Goal: Task Accomplishment & Management: Complete application form

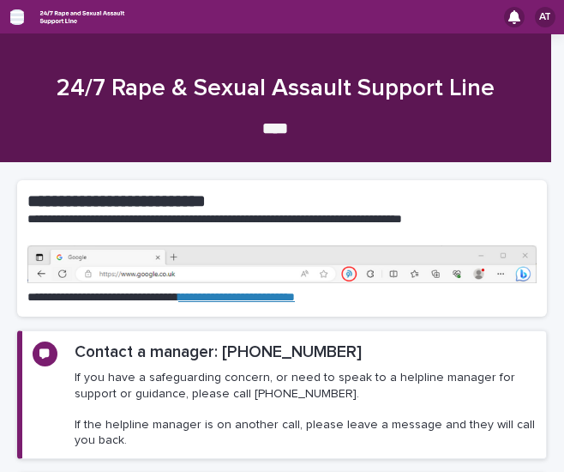
click at [12, 21] on icon "button" at bounding box center [17, 16] width 14 height 15
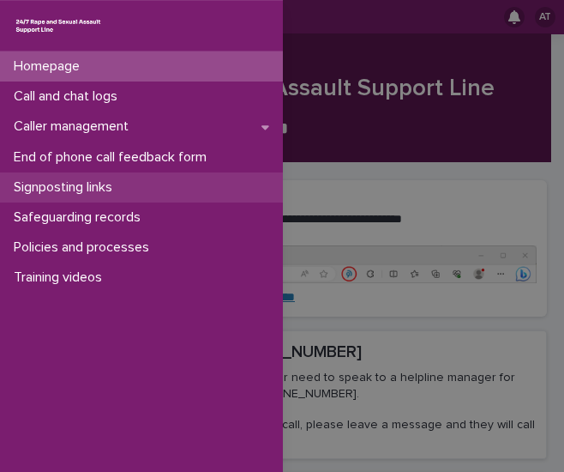
click at [123, 186] on p "Signposting links" at bounding box center [66, 187] width 119 height 16
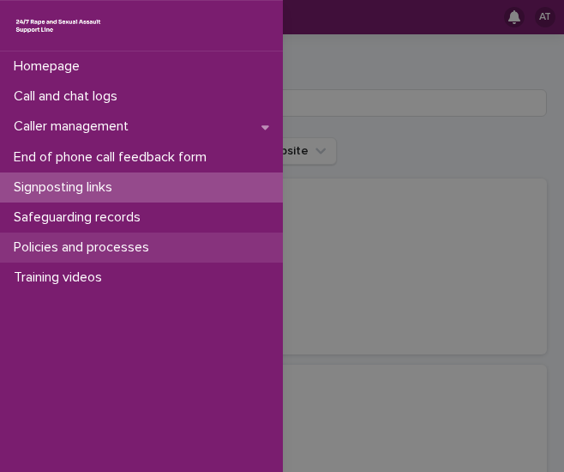
click at [105, 247] on p "Policies and processes" at bounding box center [85, 247] width 156 height 16
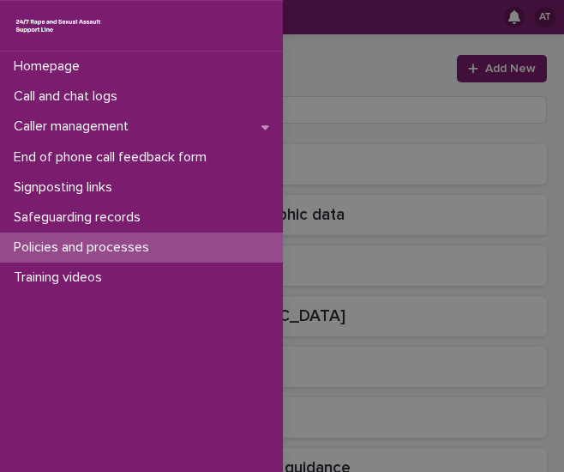
click at [315, 112] on div "Homepage Call and chat logs Caller management End of phone call feedback form S…" at bounding box center [282, 236] width 564 height 472
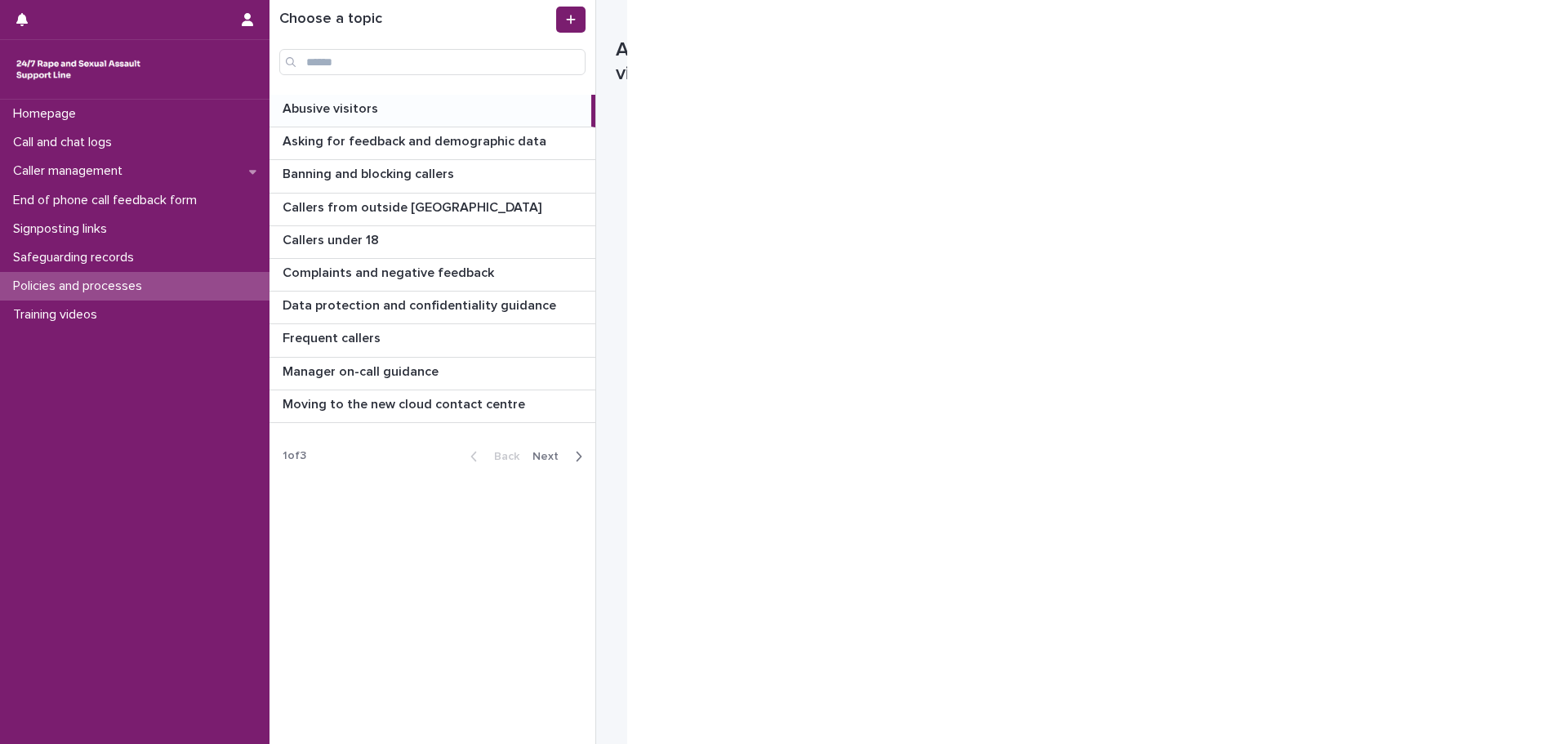
click at [536, 449] on div "button" at bounding box center [575, 456] width 14 height 14
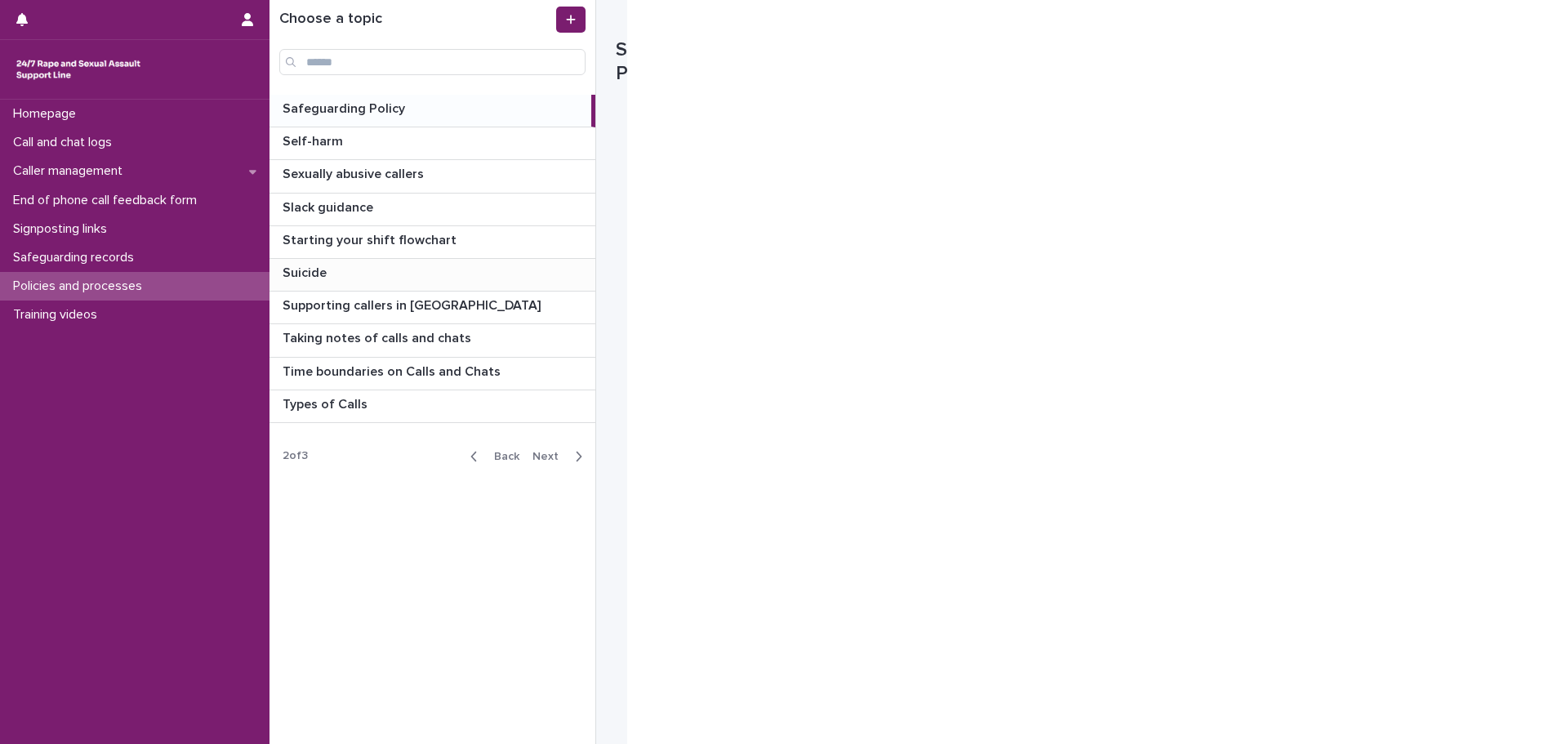
click at [291, 271] on p "Suicide" at bounding box center [307, 271] width 48 height 19
click at [536, 146] on div "**********" at bounding box center [449, 372] width 358 height 744
click at [375, 309] on p "Supporting callers in [GEOGRAPHIC_DATA]" at bounding box center [413, 304] width 261 height 19
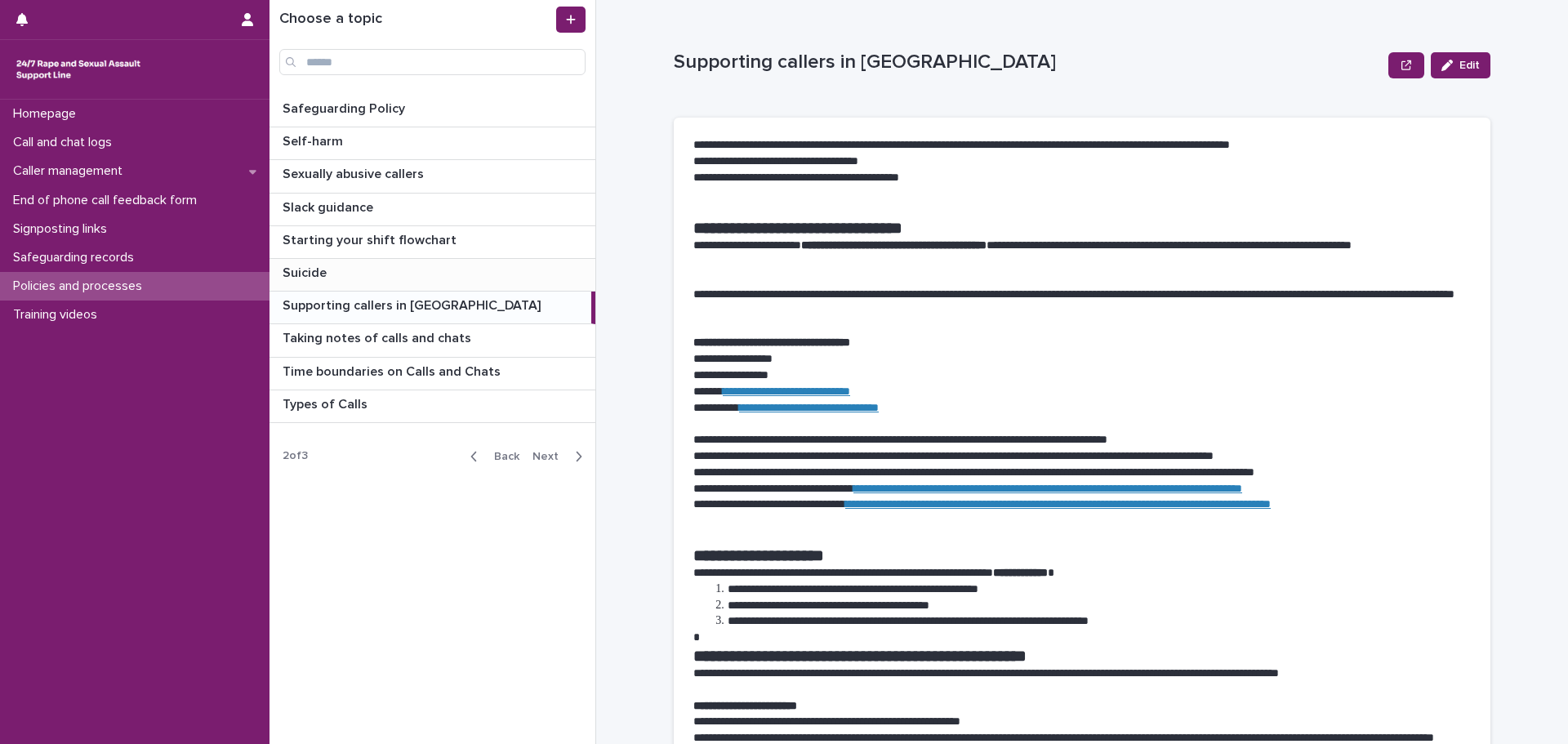
click at [371, 278] on p at bounding box center [435, 273] width 306 height 15
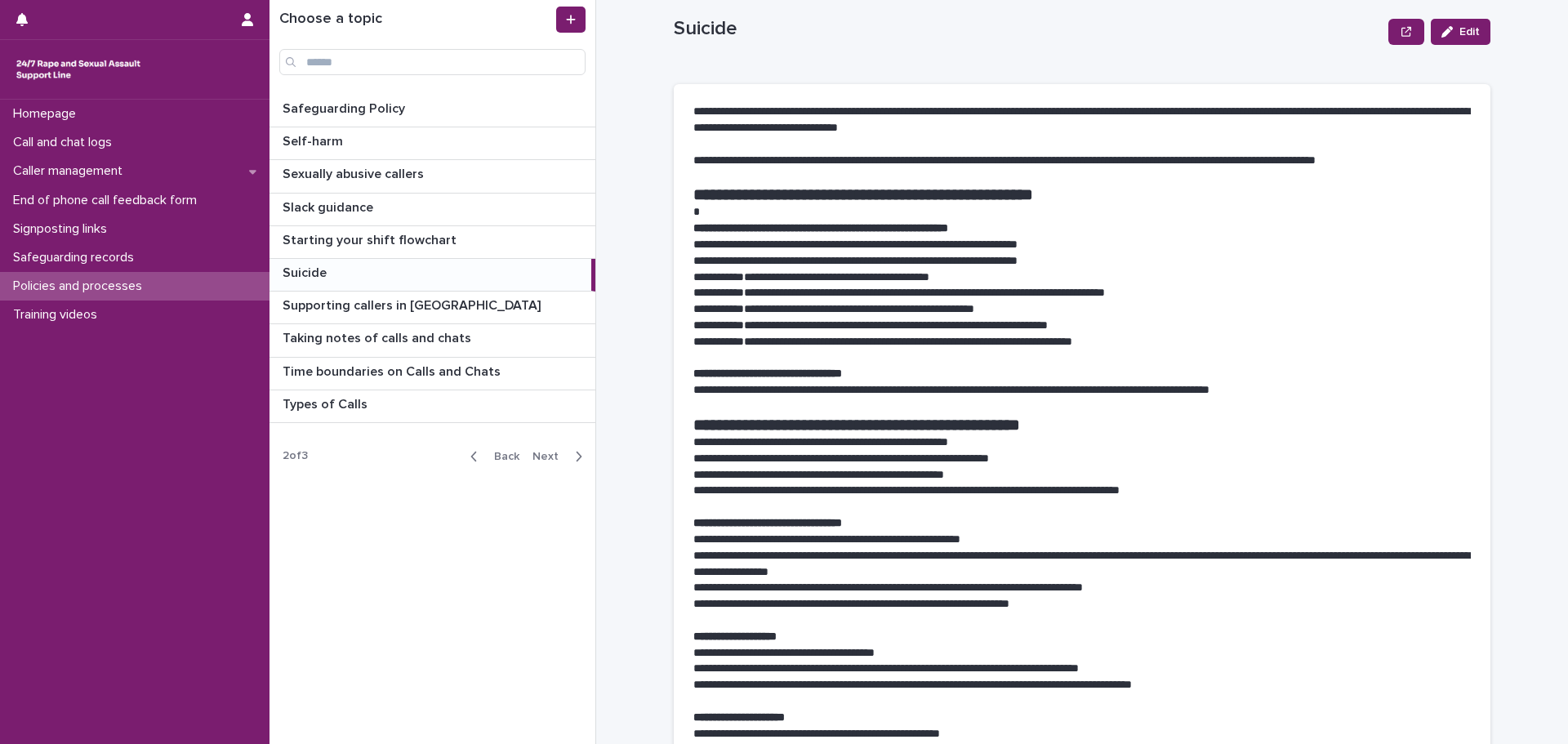
scroll to position [8, 0]
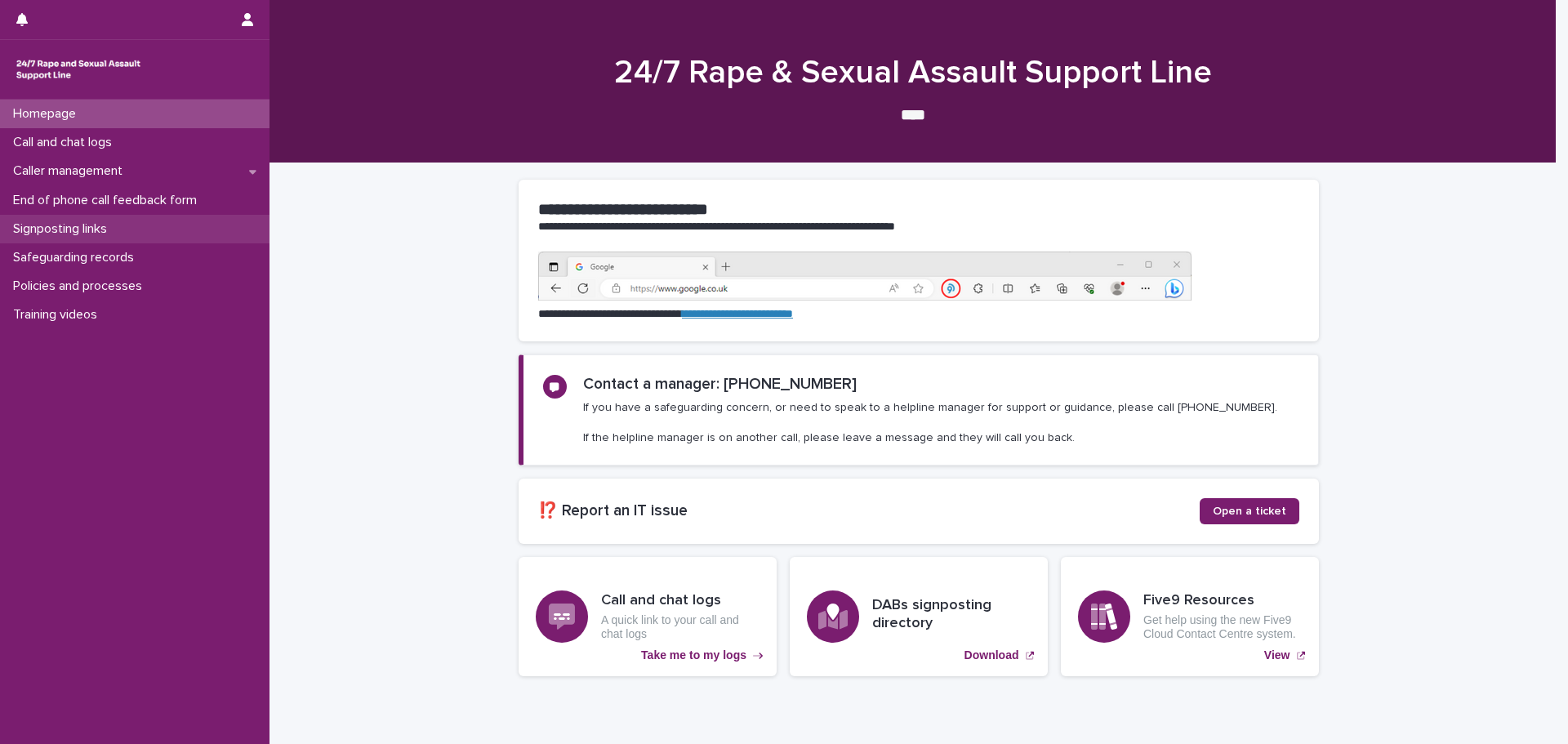
click at [75, 229] on p "Signposting links" at bounding box center [63, 229] width 113 height 15
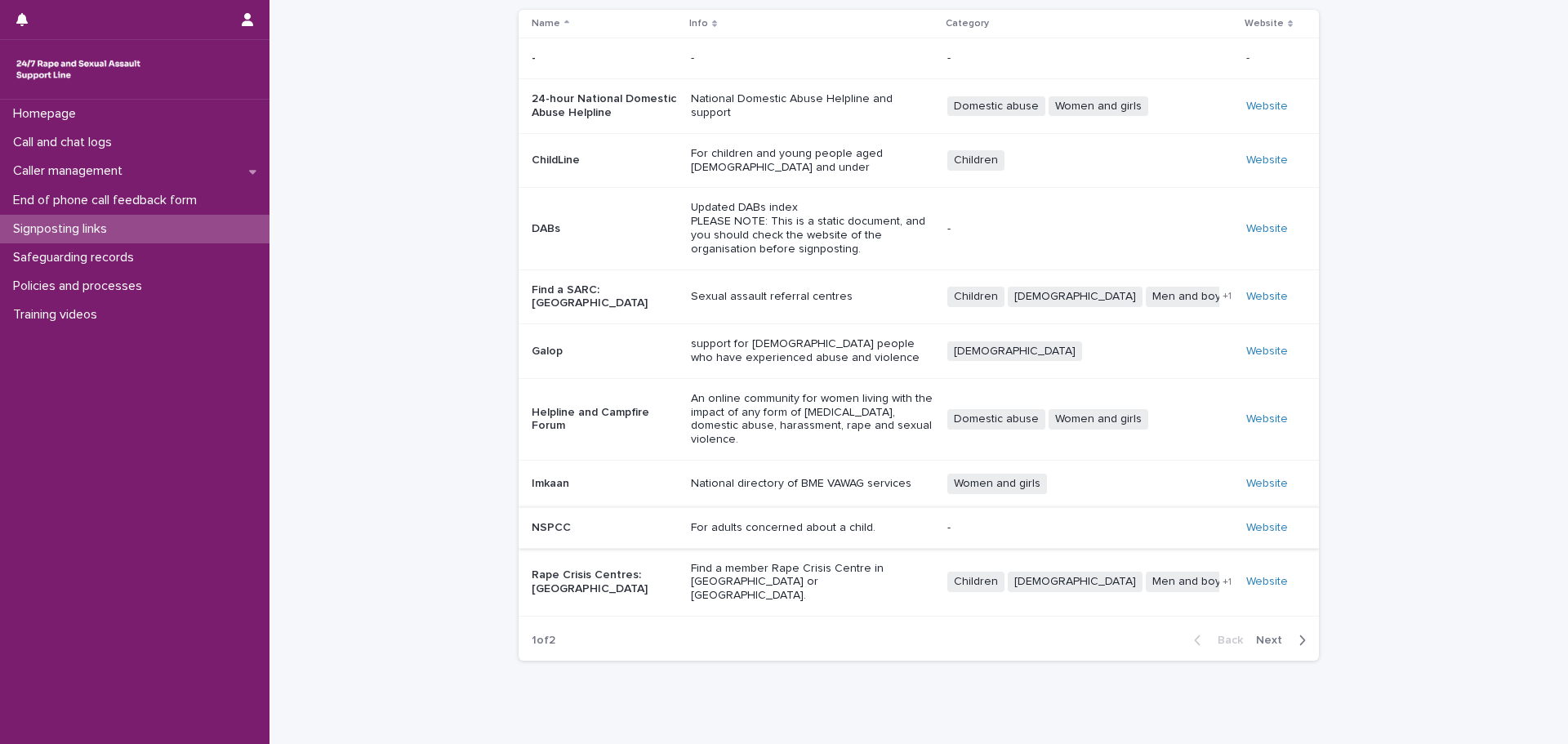
scroll to position [111, 0]
click at [1281, 633] on span "Next" at bounding box center [1275, 638] width 36 height 11
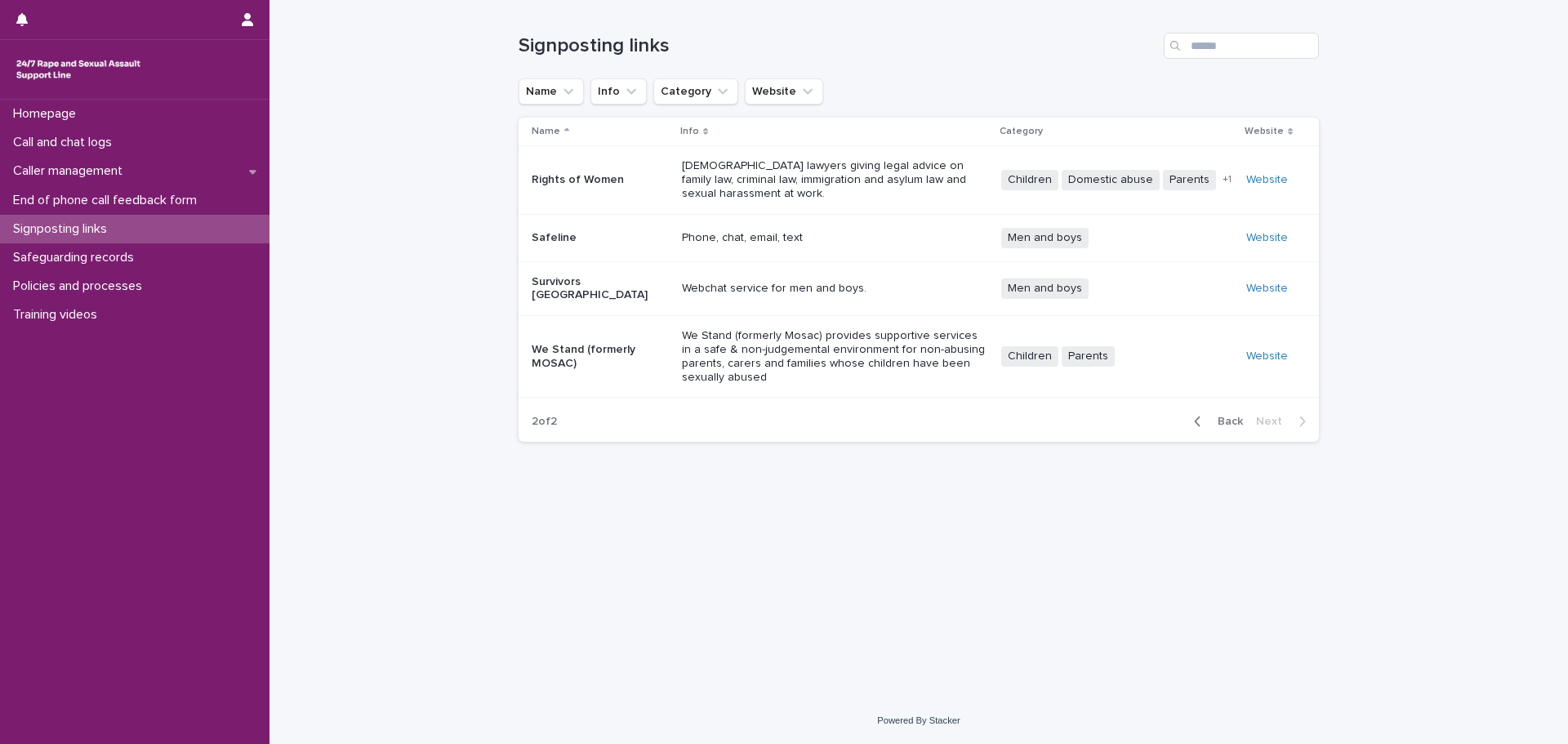
click at [1216, 401] on div "Back Next" at bounding box center [1250, 421] width 138 height 41
click at [1235, 415] on span "Back" at bounding box center [1225, 421] width 35 height 11
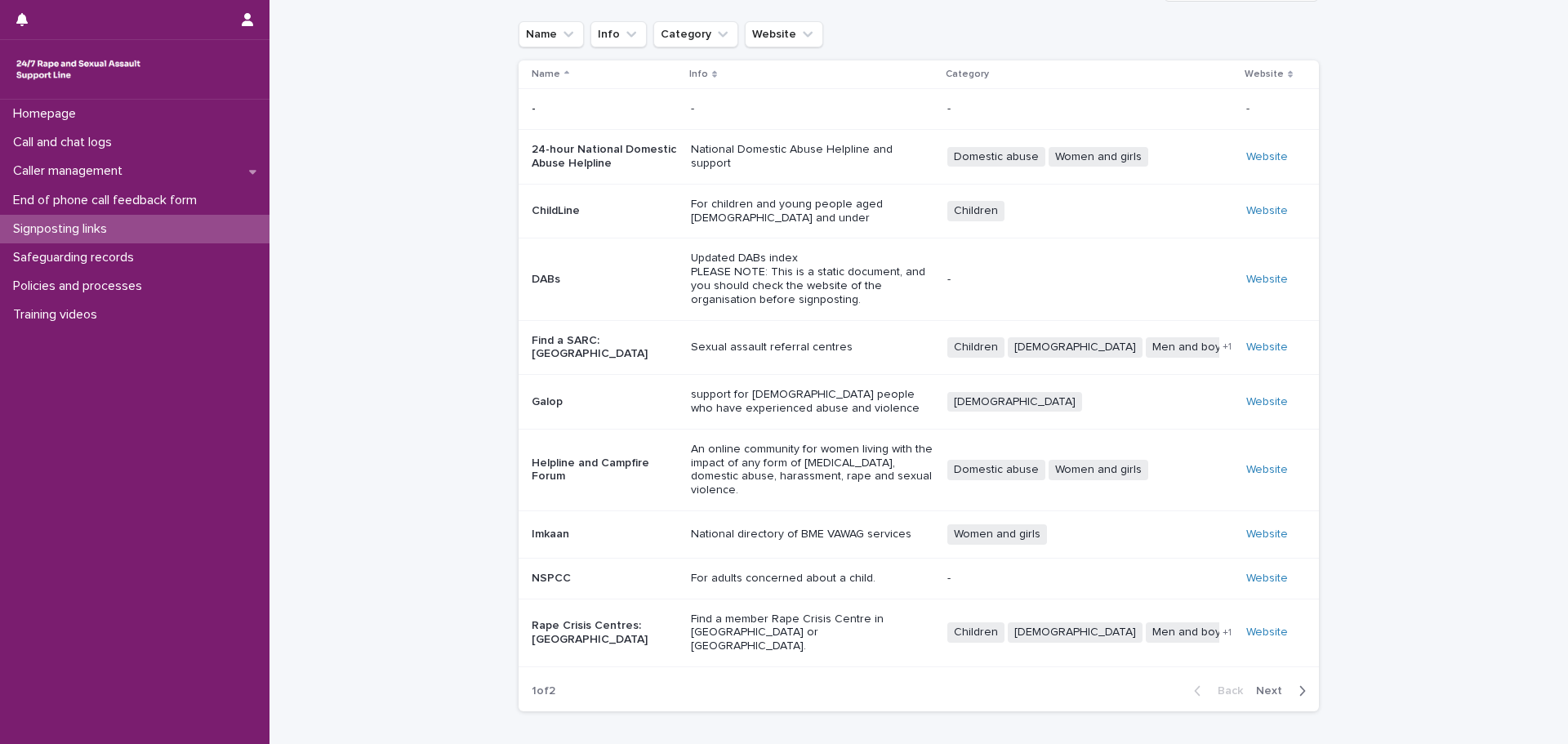
scroll to position [29, 0]
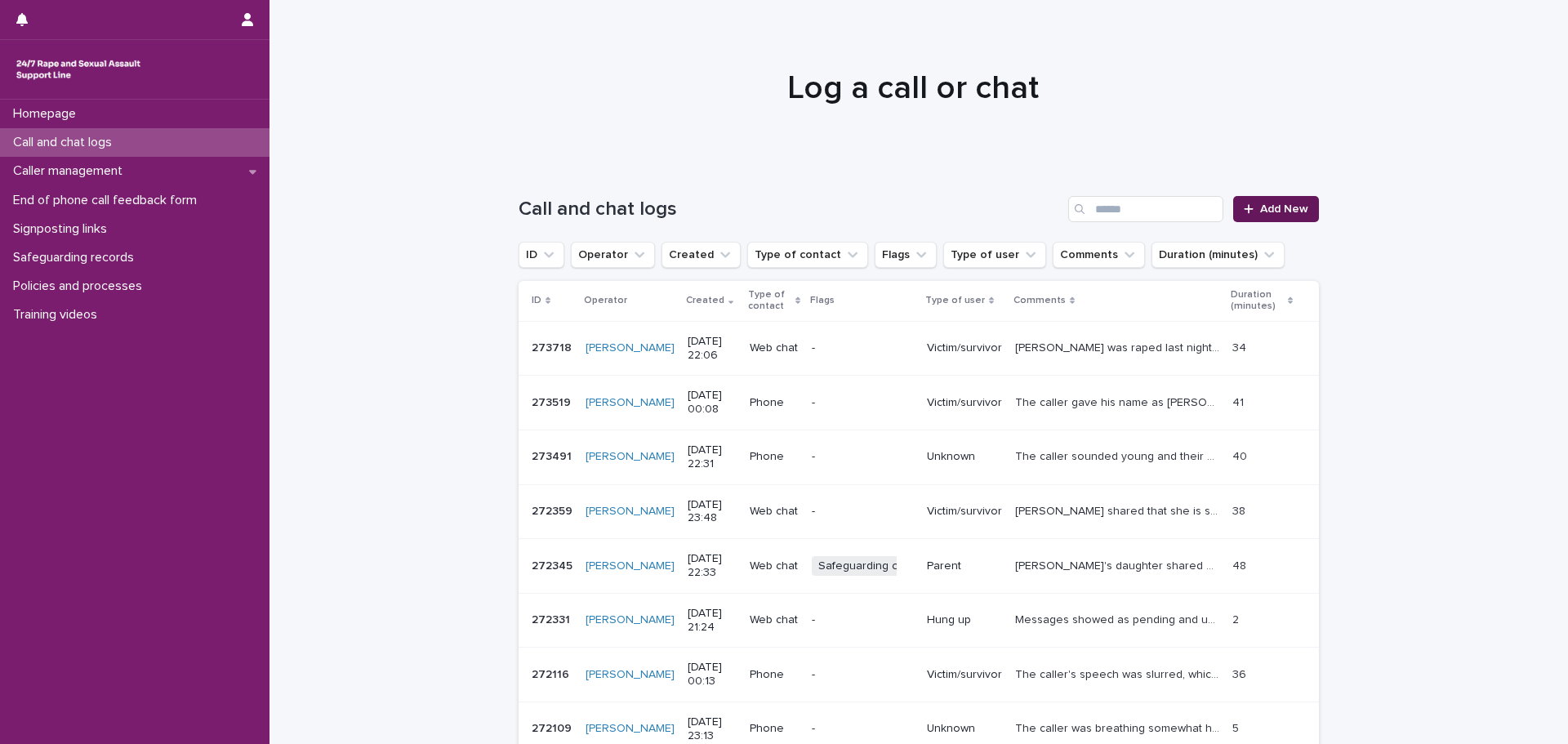
click at [1285, 211] on span "Add New" at bounding box center [1284, 209] width 49 height 11
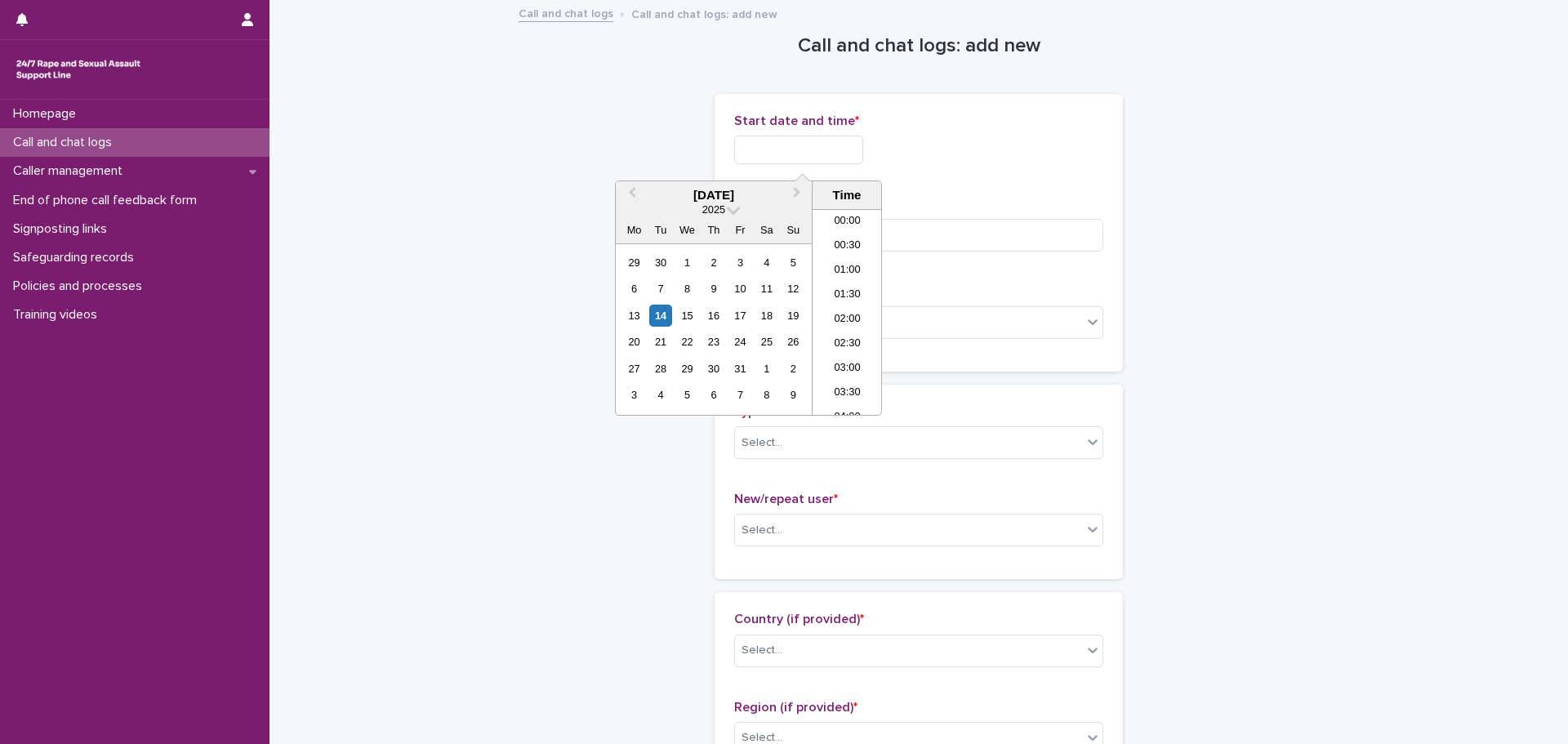
click at [829, 145] on input "text" at bounding box center [798, 150] width 129 height 29
click at [841, 324] on li "22:00" at bounding box center [847, 330] width 70 height 25
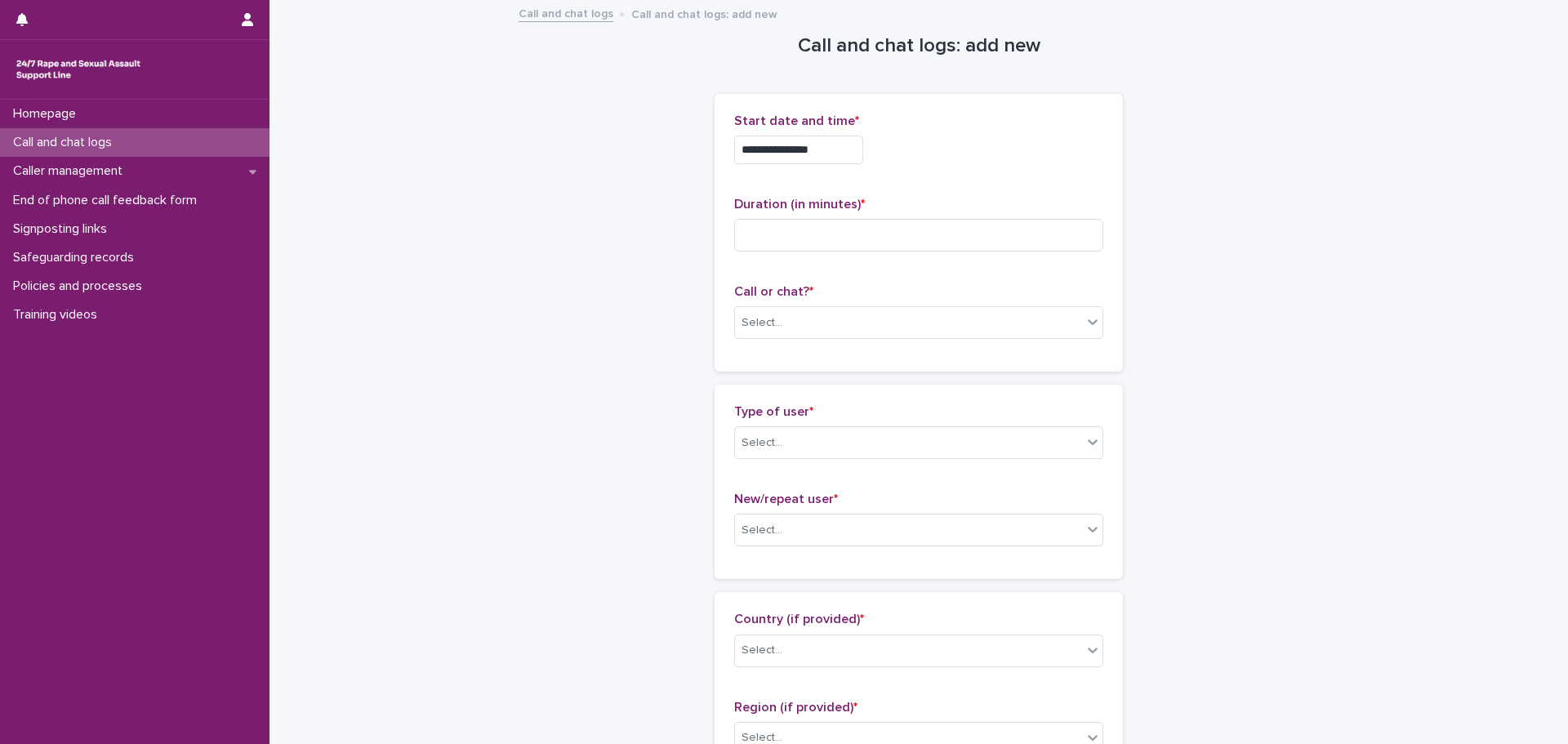
click at [850, 154] on input "**********" at bounding box center [798, 150] width 129 height 29
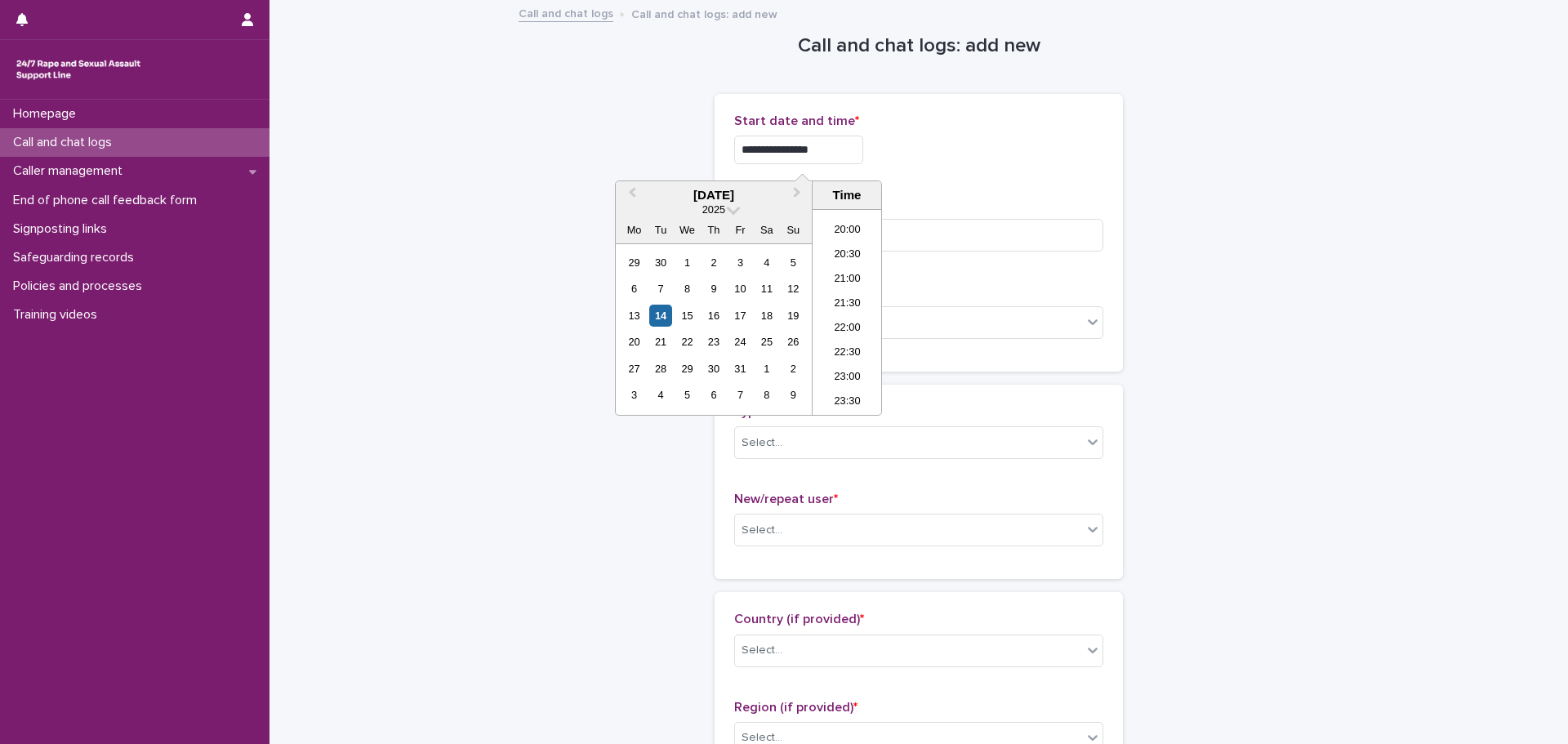
type input "**********"
click at [1011, 149] on div "**********" at bounding box center [919, 150] width 370 height 29
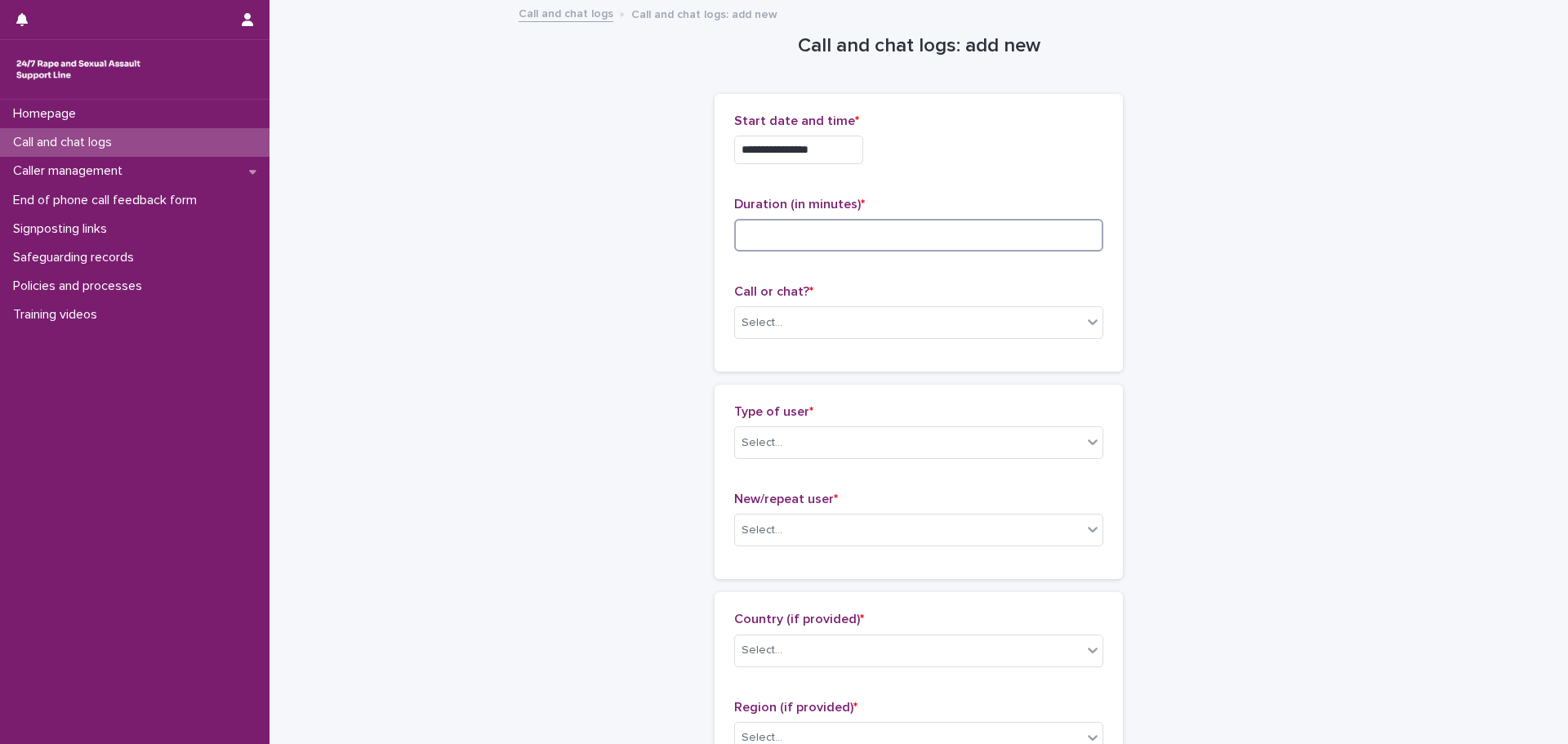
click at [768, 242] on input at bounding box center [919, 235] width 370 height 32
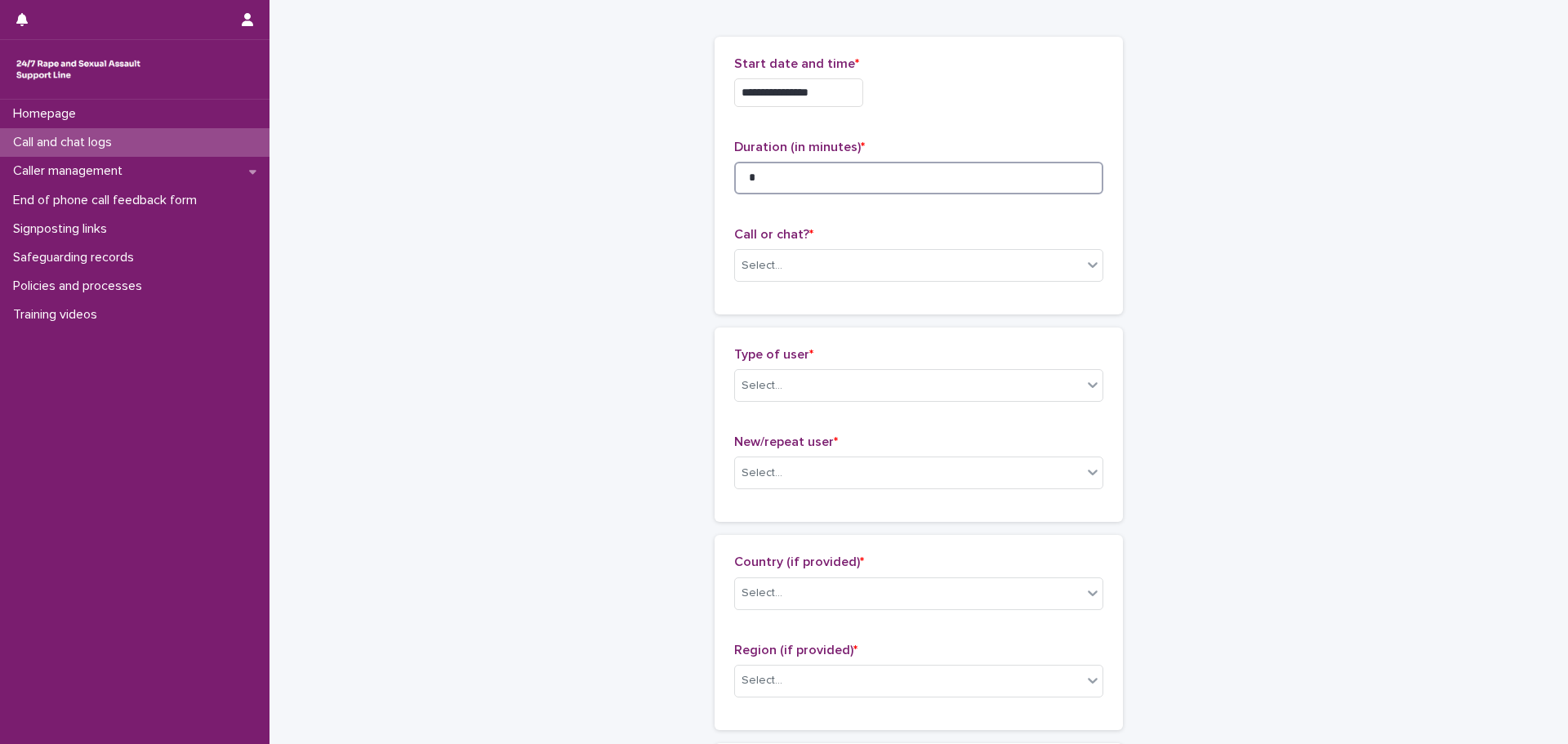
scroll to position [82, 0]
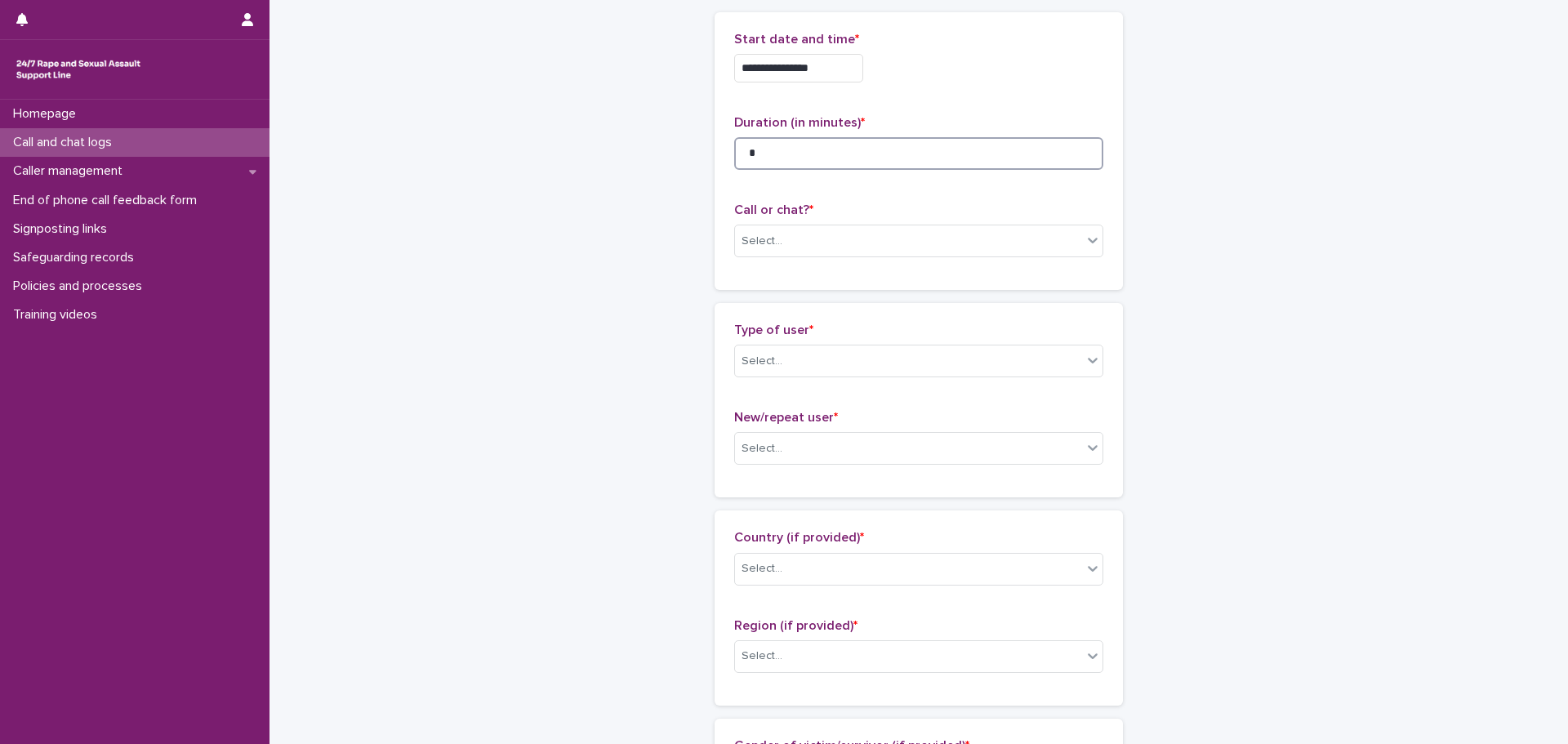
drag, startPoint x: 833, startPoint y: 152, endPoint x: 573, endPoint y: 155, distance: 260.0
type input "**"
click at [912, 251] on div "Select..." at bounding box center [909, 241] width 347 height 27
click at [795, 300] on div "Web chat" at bounding box center [914, 301] width 368 height 29
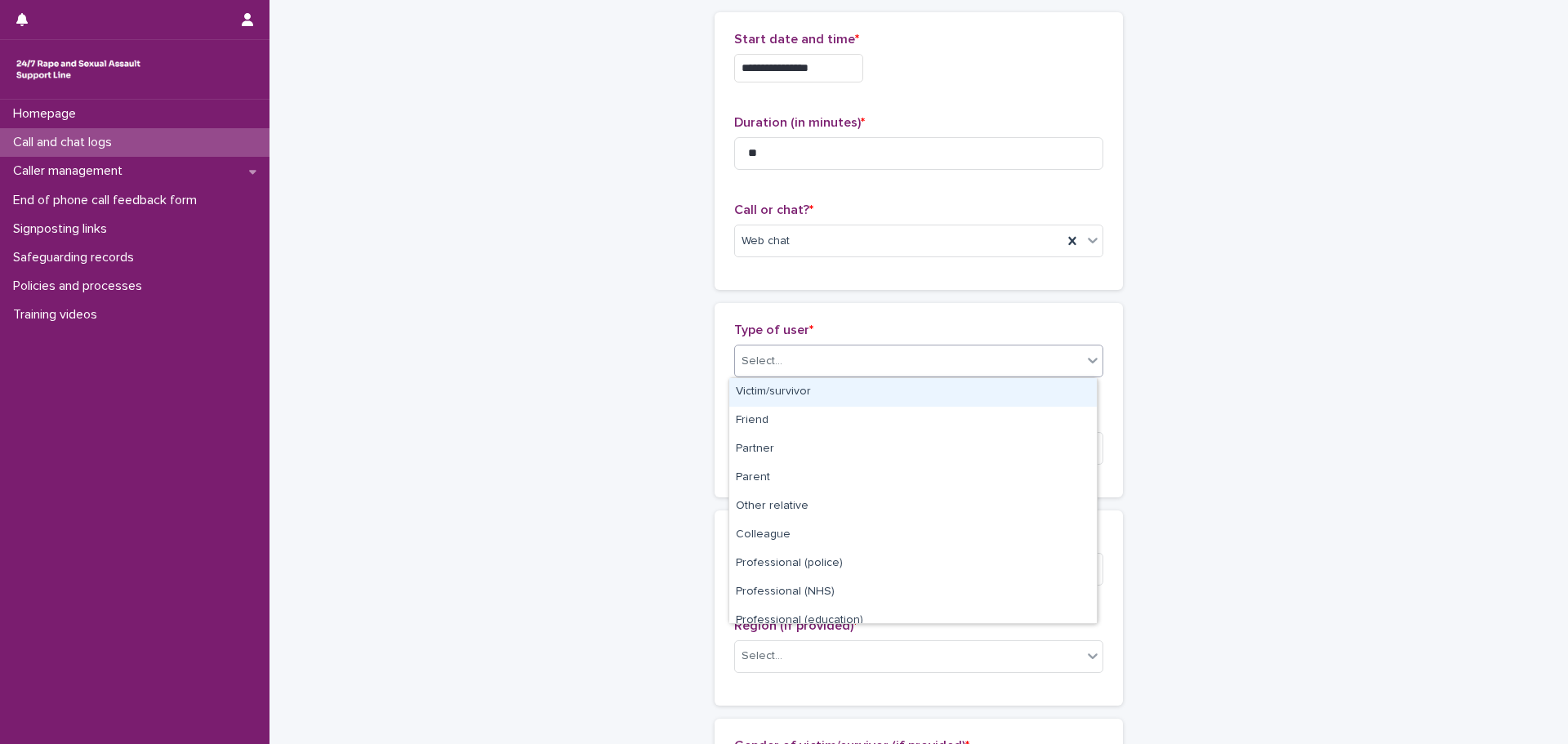
click at [813, 358] on div "Select..." at bounding box center [909, 361] width 347 height 27
click at [790, 392] on div "Victim/survivor" at bounding box center [914, 392] width 368 height 29
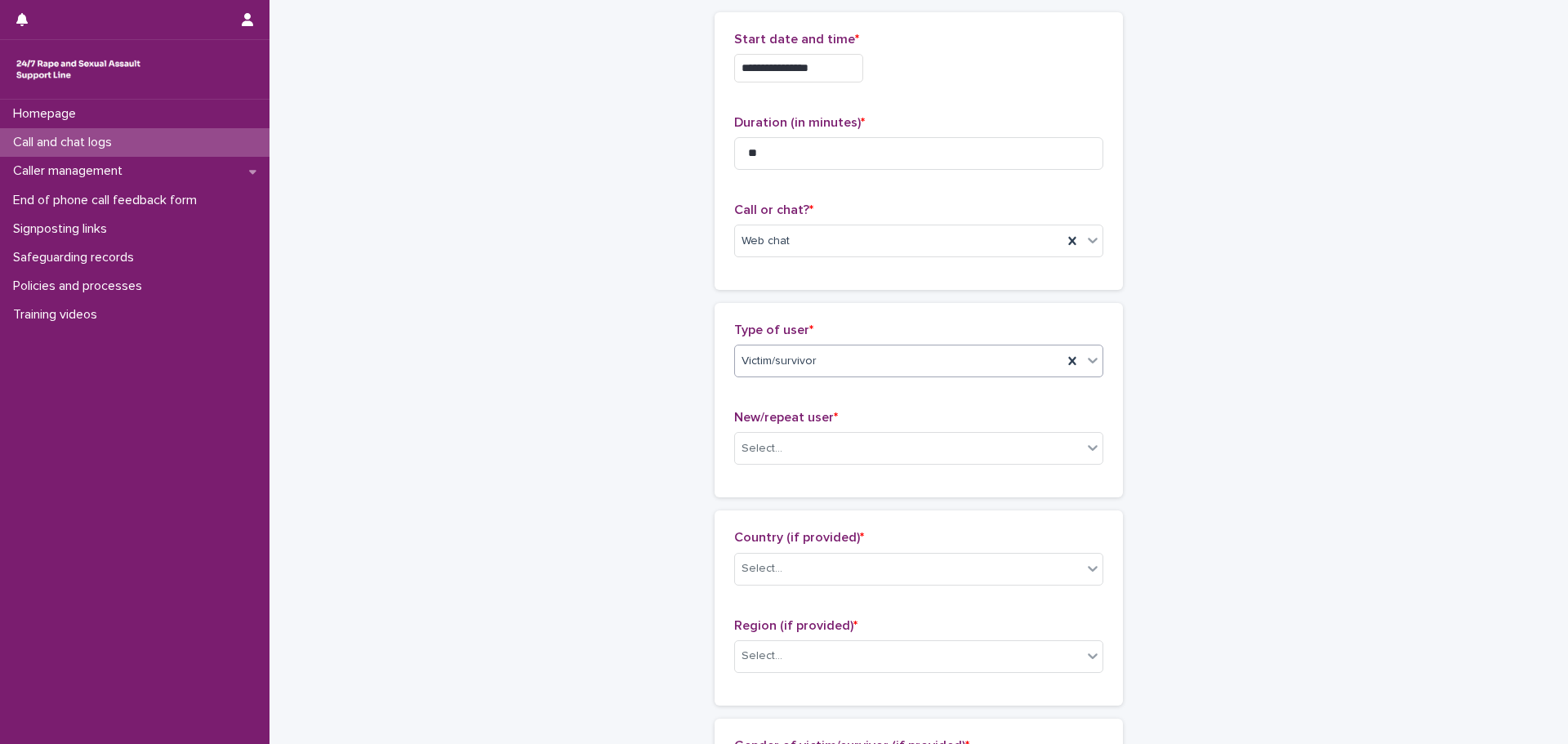
click at [971, 364] on div "Victim/survivor" at bounding box center [899, 361] width 328 height 27
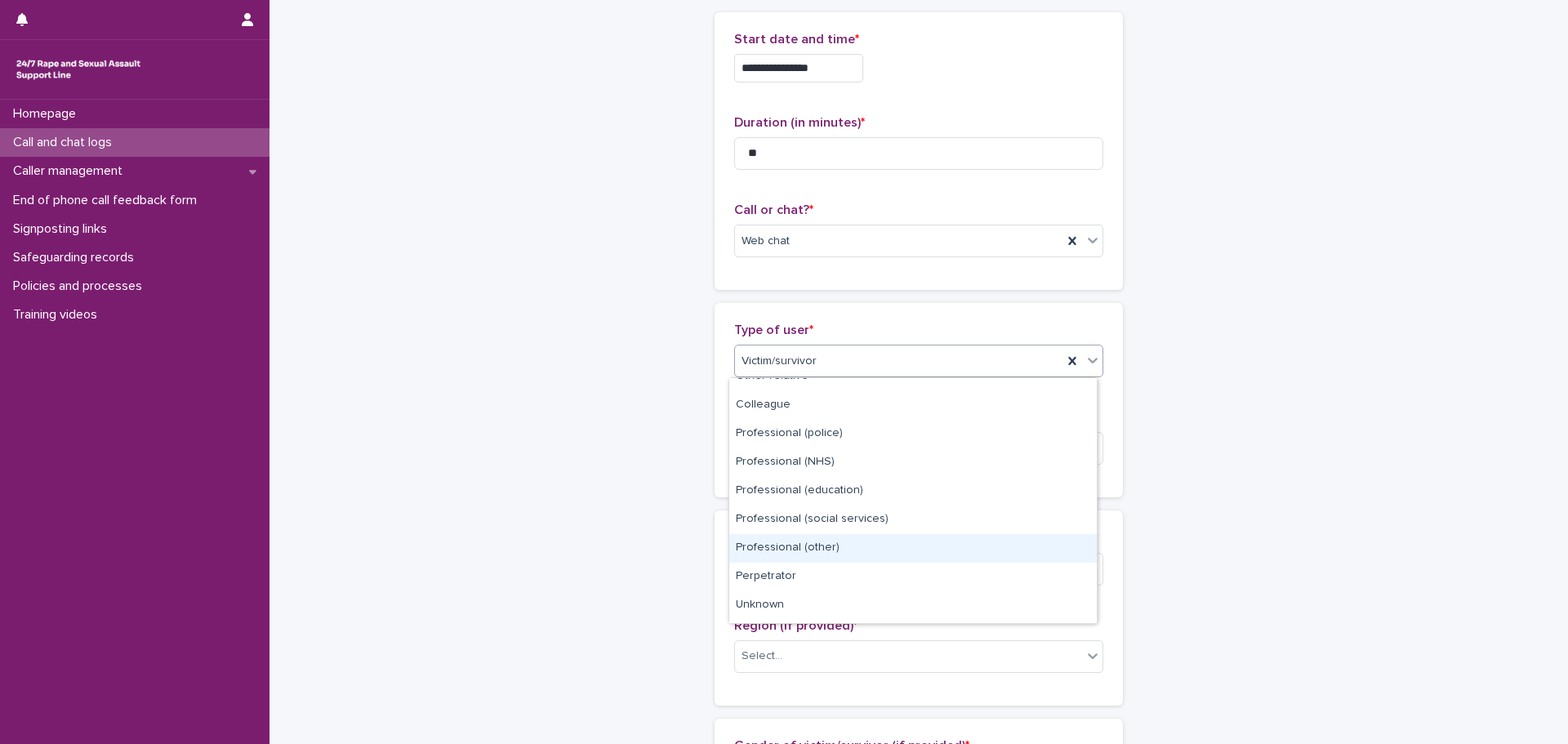
scroll to position [102, 0]
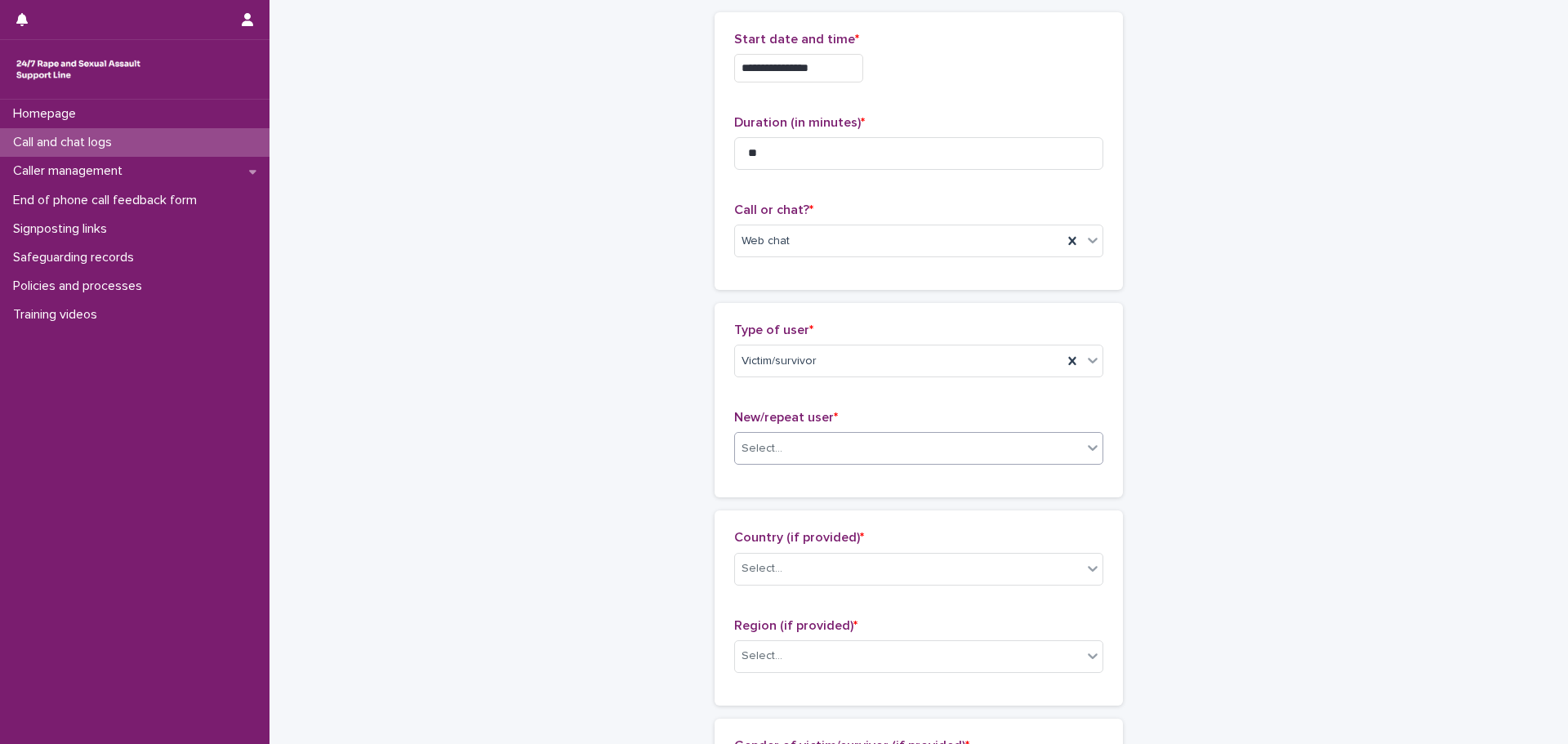
click at [876, 441] on div "Select..." at bounding box center [909, 449] width 347 height 27
click at [830, 455] on div "Select..." at bounding box center [909, 449] width 347 height 27
click at [787, 533] on div "Repeat user" at bounding box center [914, 537] width 368 height 29
click at [836, 569] on div "Select..." at bounding box center [909, 569] width 347 height 27
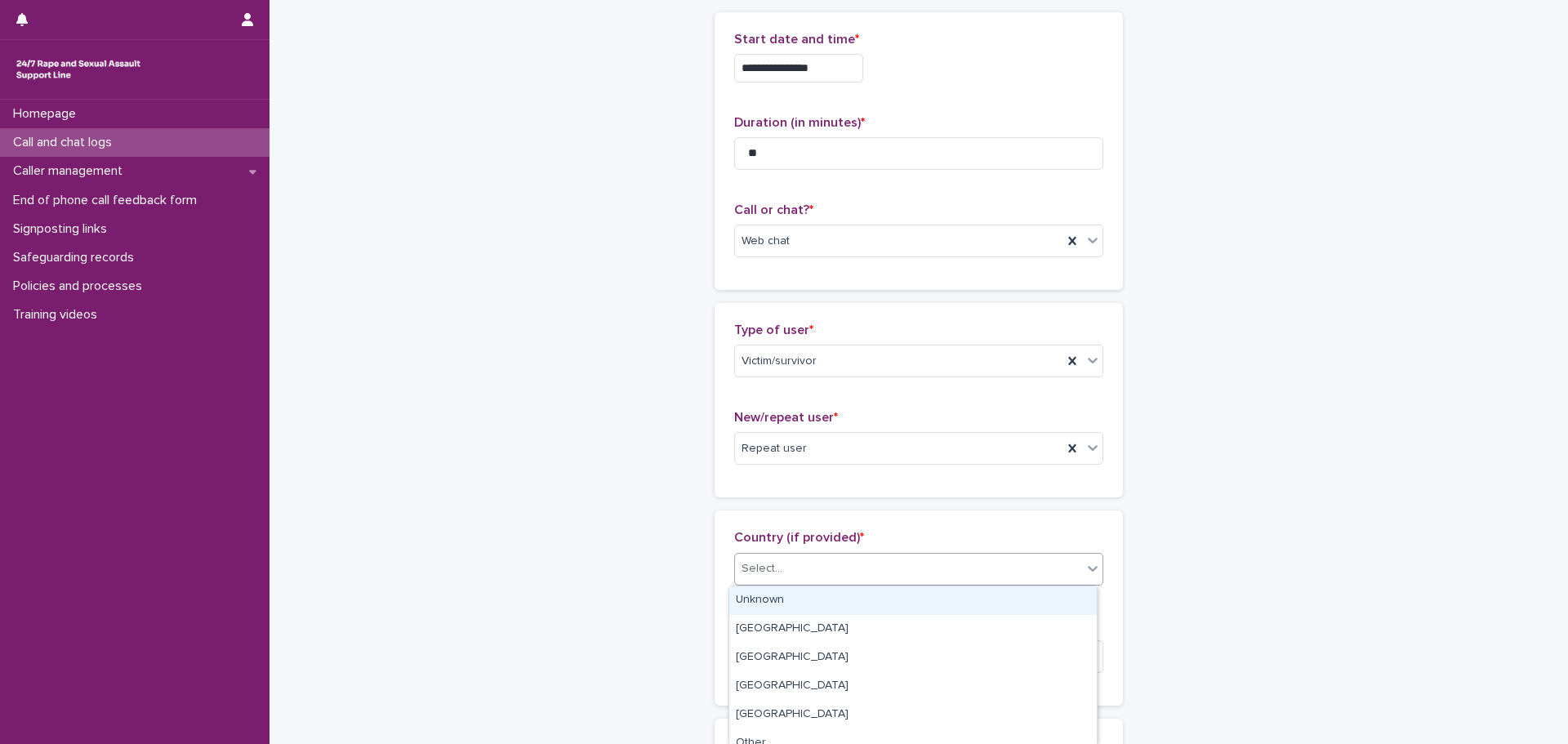
click at [810, 610] on div "Unknown" at bounding box center [914, 601] width 368 height 29
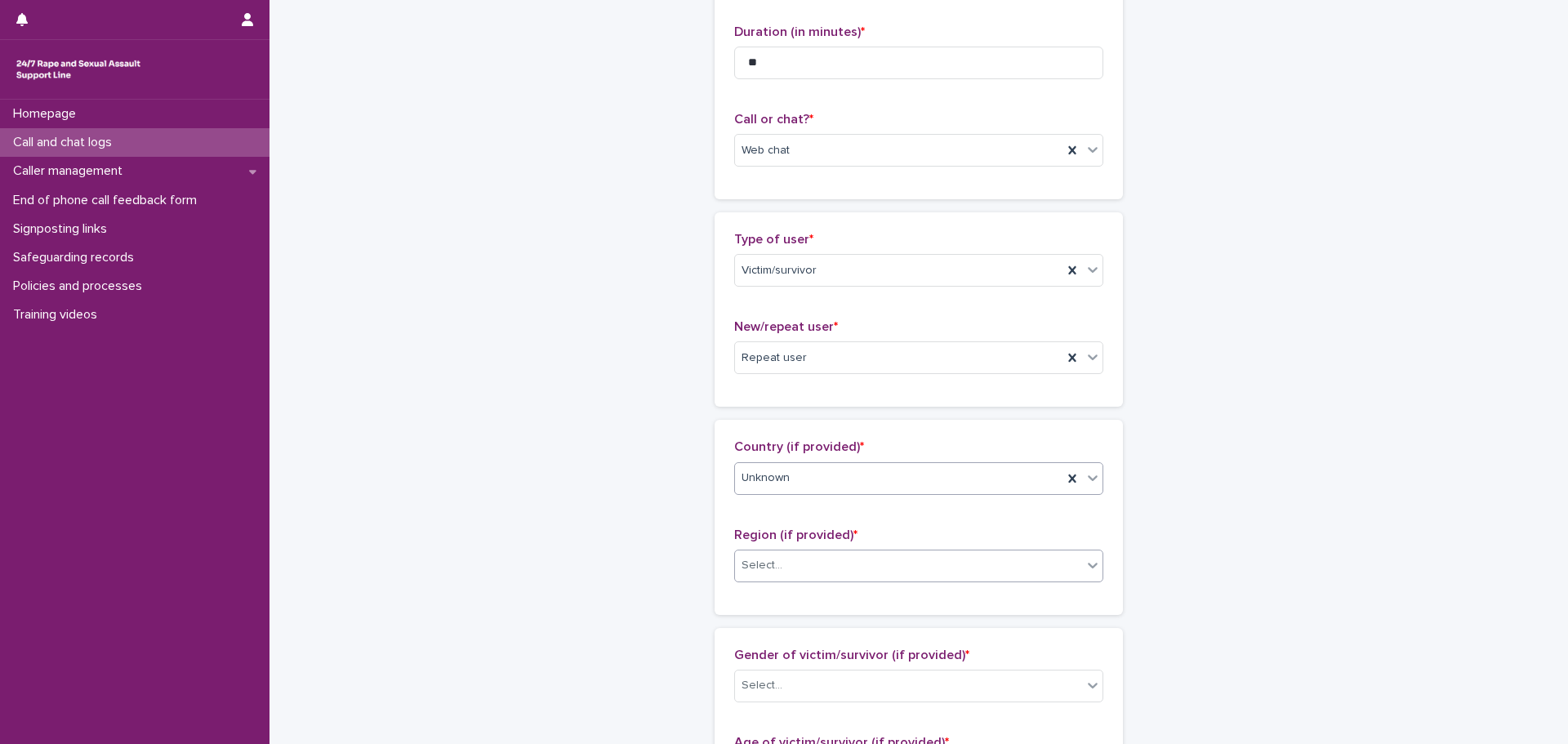
scroll to position [327, 0]
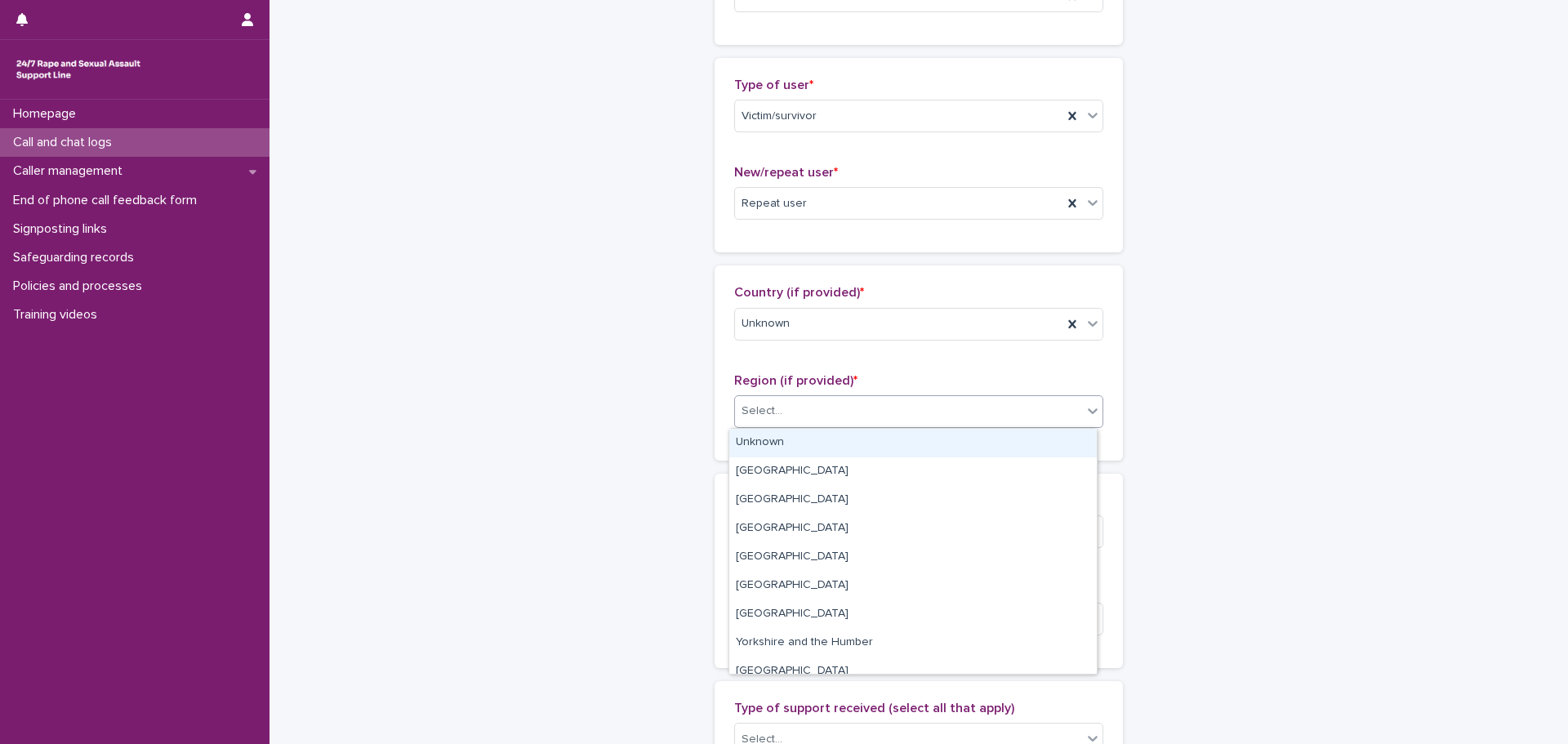
drag, startPoint x: 811, startPoint y: 410, endPoint x: 802, endPoint y: 439, distance: 30.4
click at [811, 411] on div "Select..." at bounding box center [909, 412] width 347 height 27
click at [790, 447] on div "Unknown" at bounding box center [914, 443] width 368 height 29
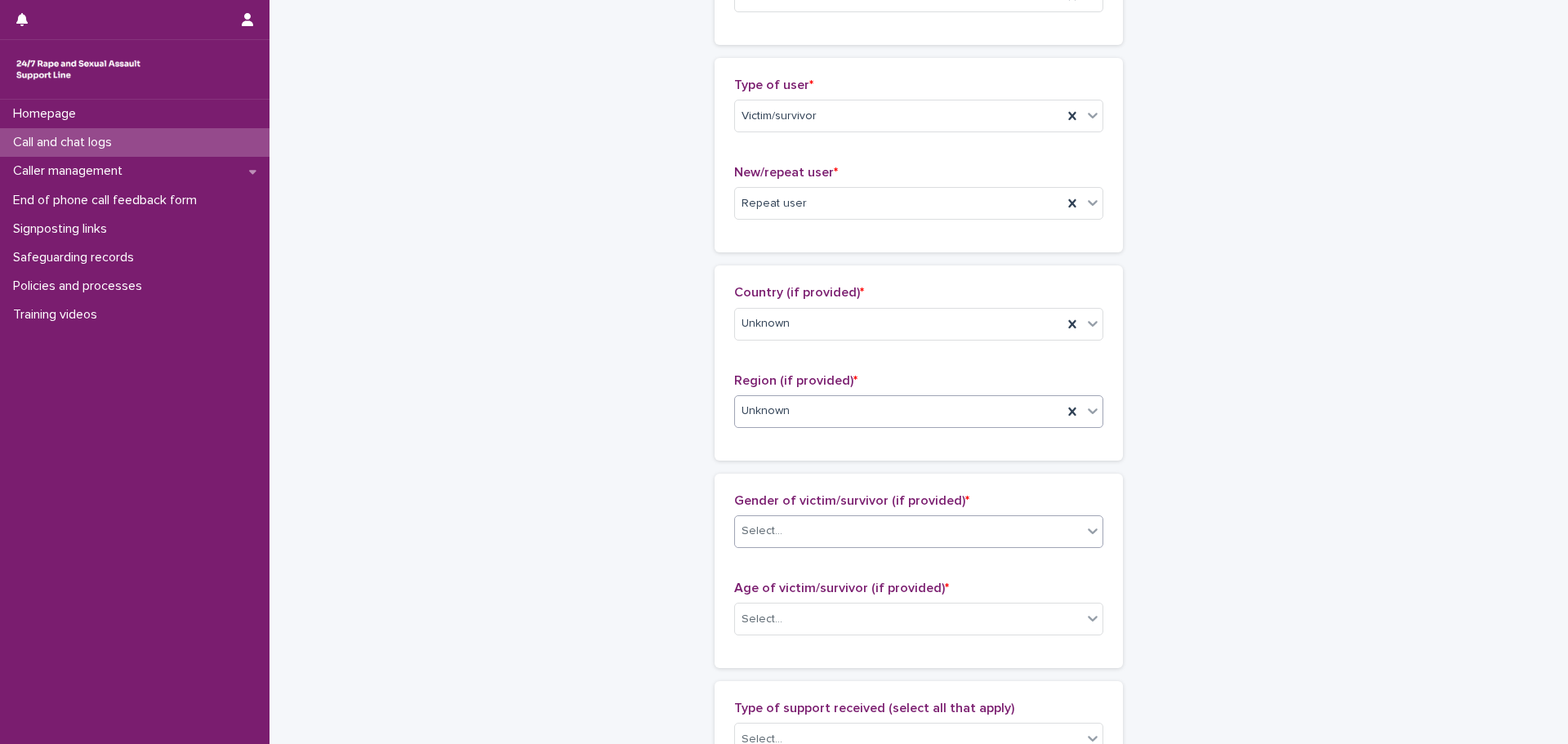
click at [815, 532] on div "Select..." at bounding box center [909, 532] width 347 height 27
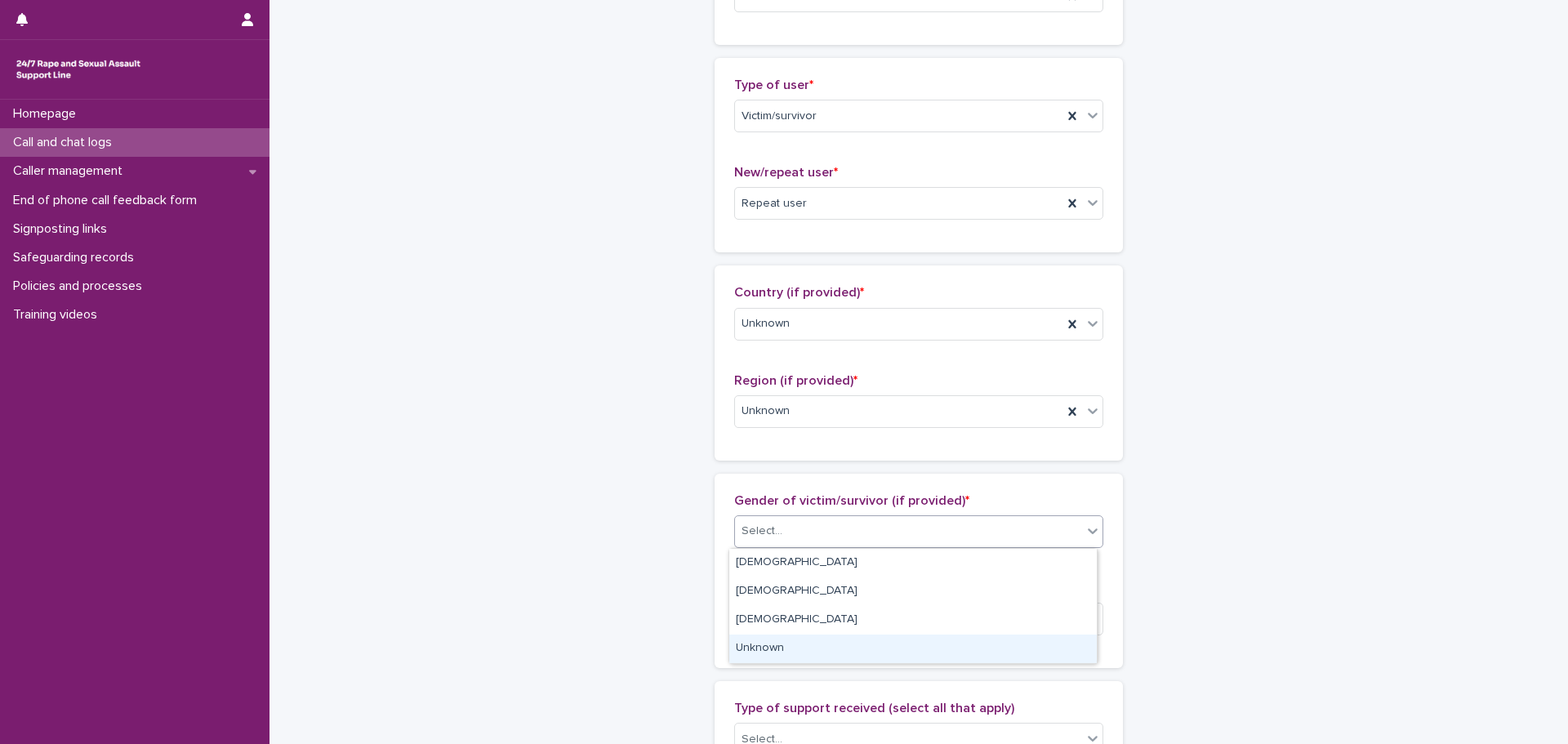
click at [798, 647] on div "Unknown" at bounding box center [914, 649] width 368 height 29
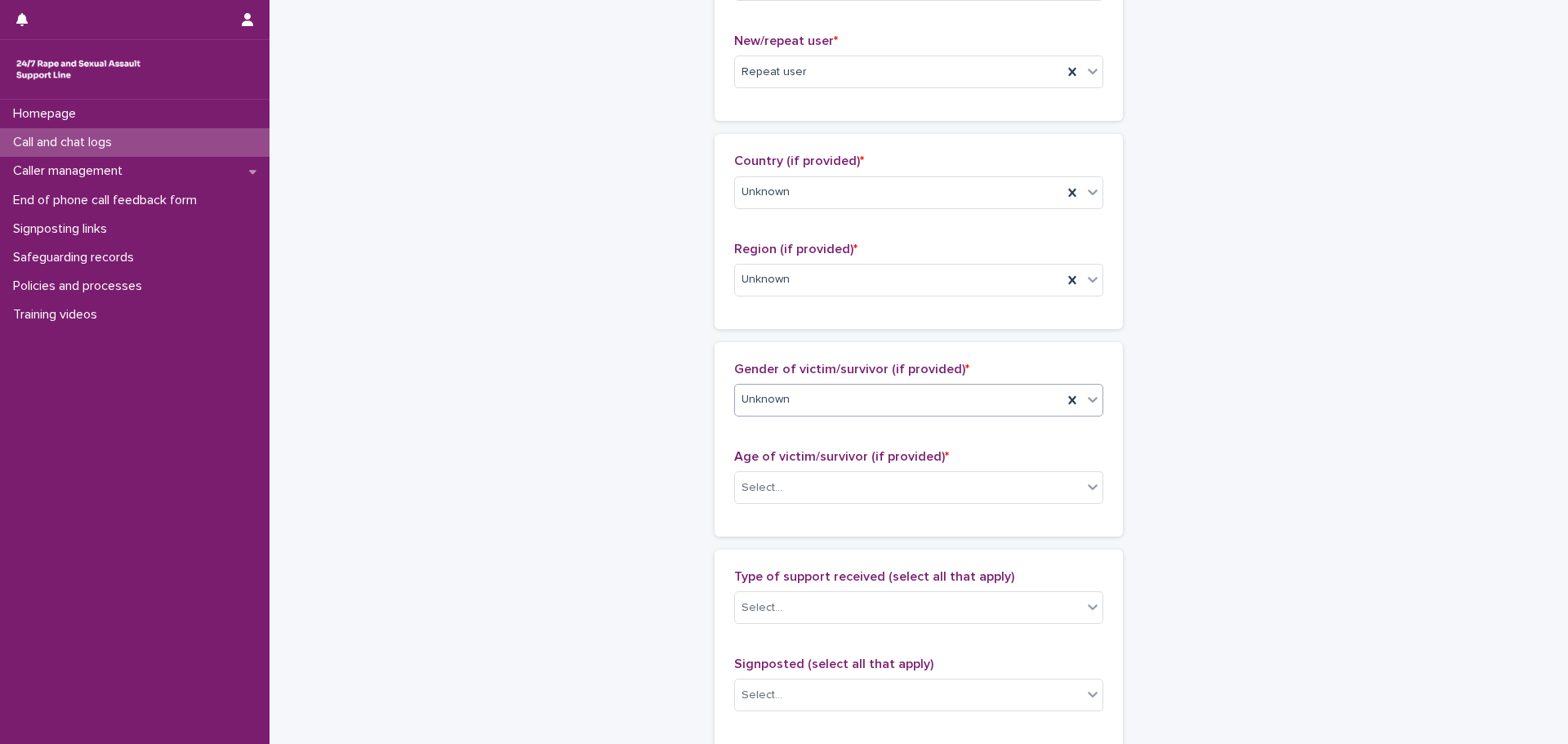
scroll to position [490, 0]
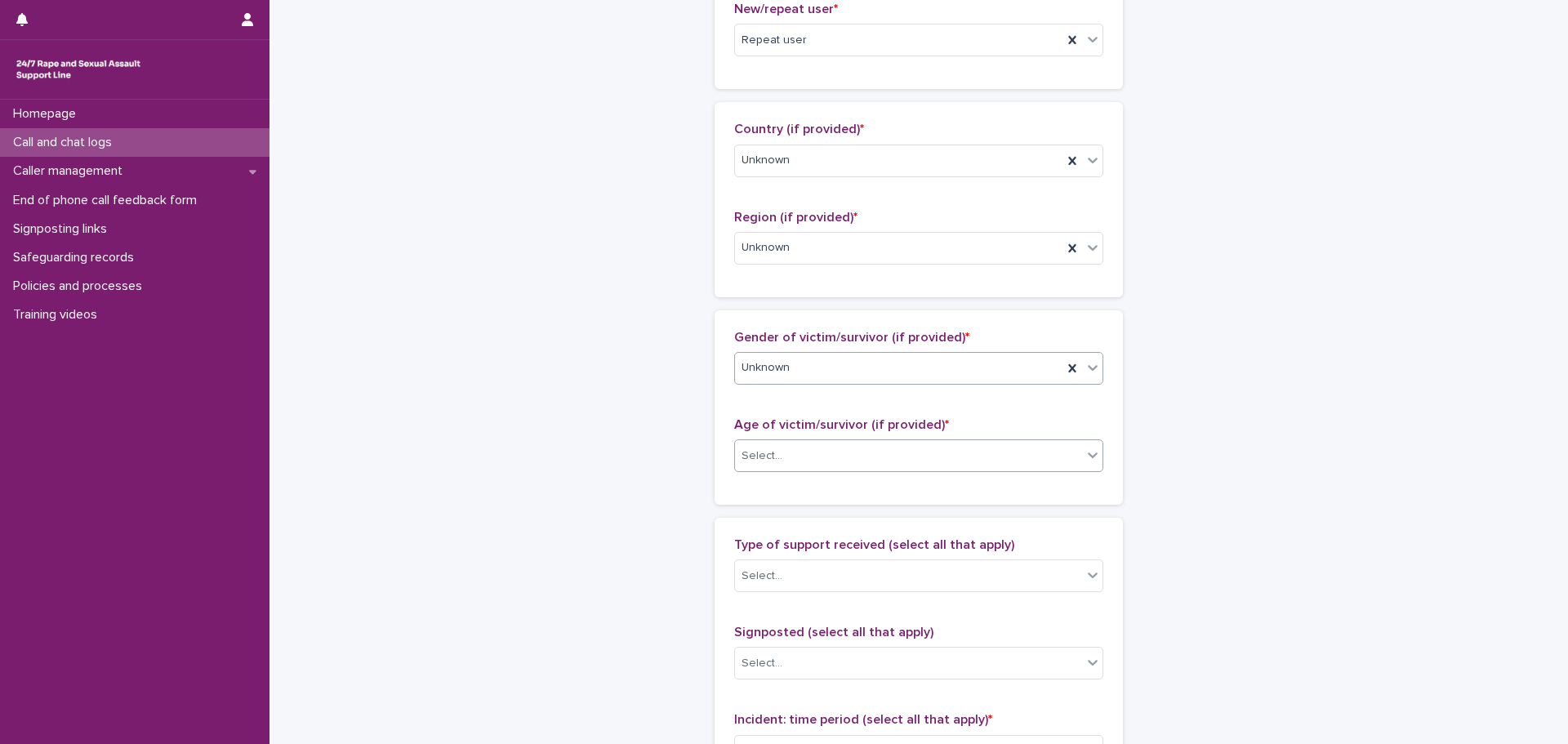
click at [820, 465] on div "Select..." at bounding box center [909, 456] width 347 height 27
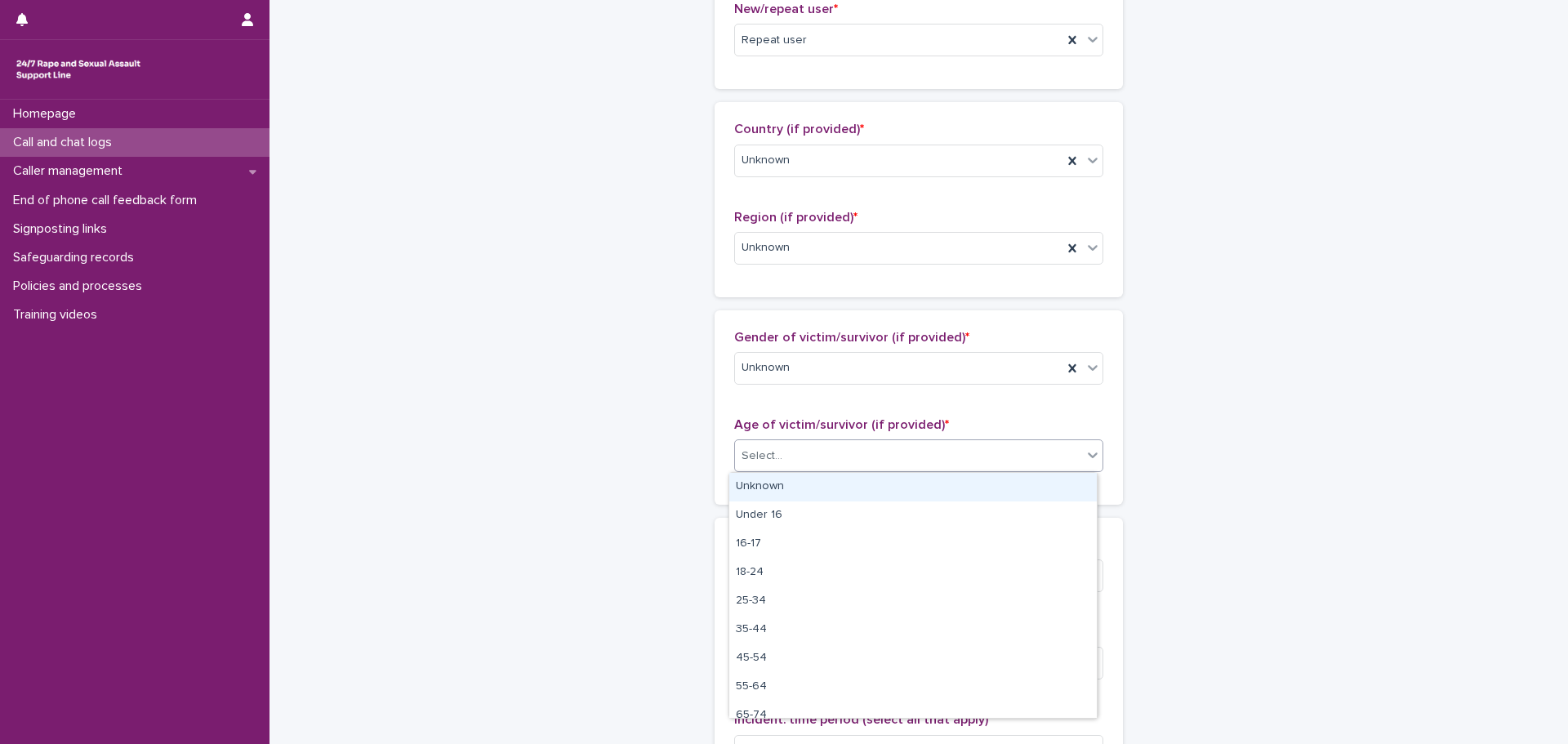
click at [794, 486] on div "Unknown" at bounding box center [914, 487] width 368 height 29
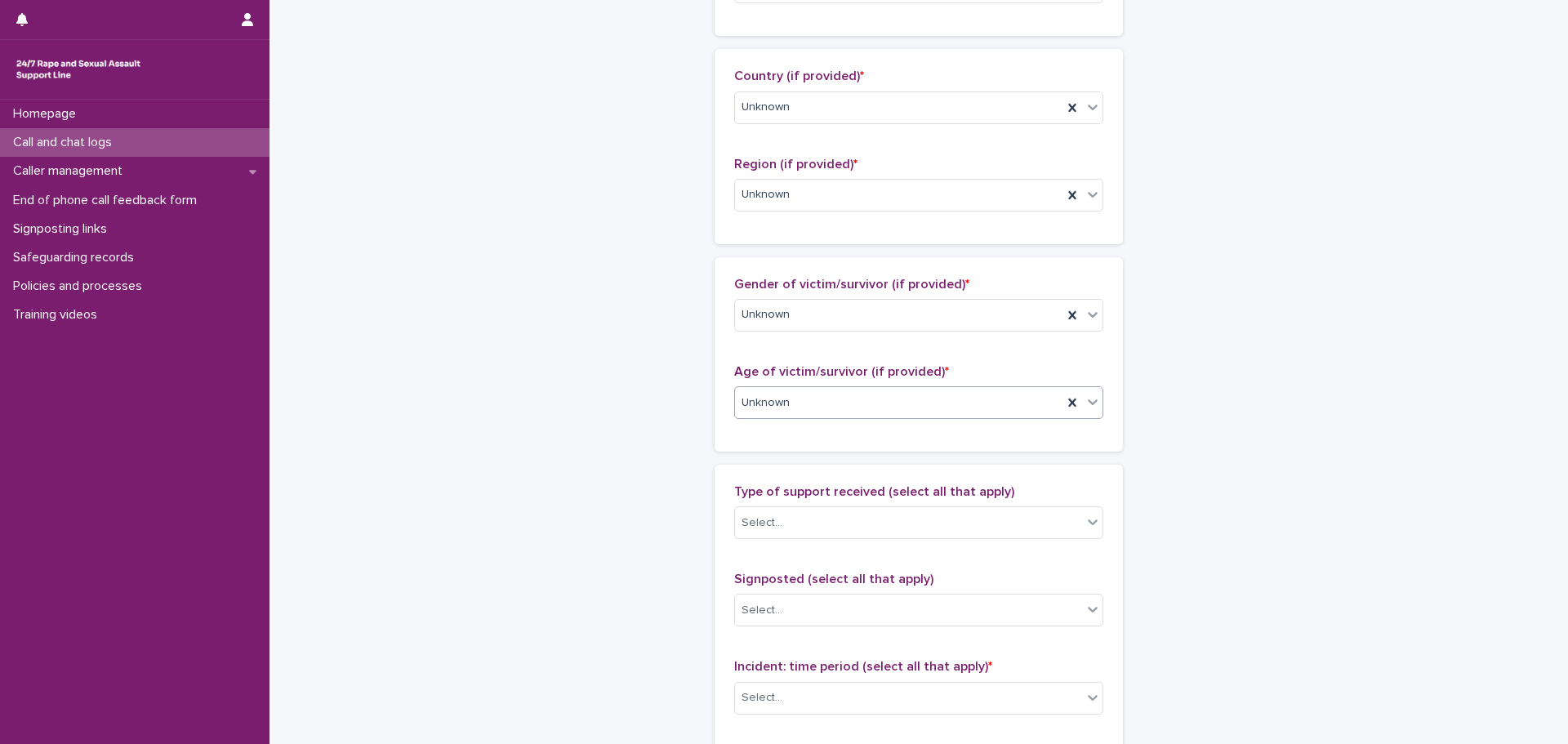
scroll to position [572, 0]
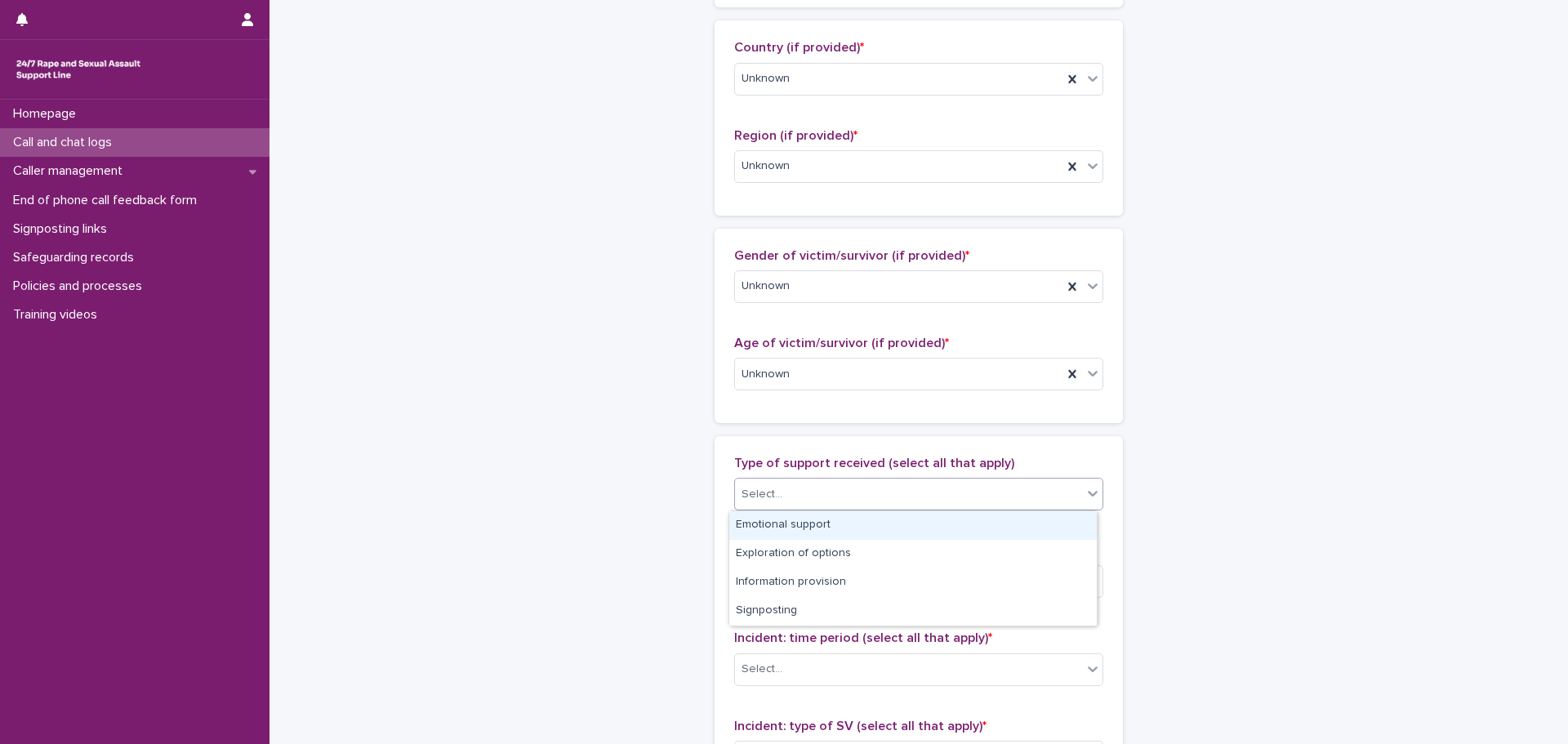
click at [802, 502] on div "Select..." at bounding box center [909, 494] width 347 height 27
click at [779, 526] on div "Emotional support" at bounding box center [914, 526] width 368 height 29
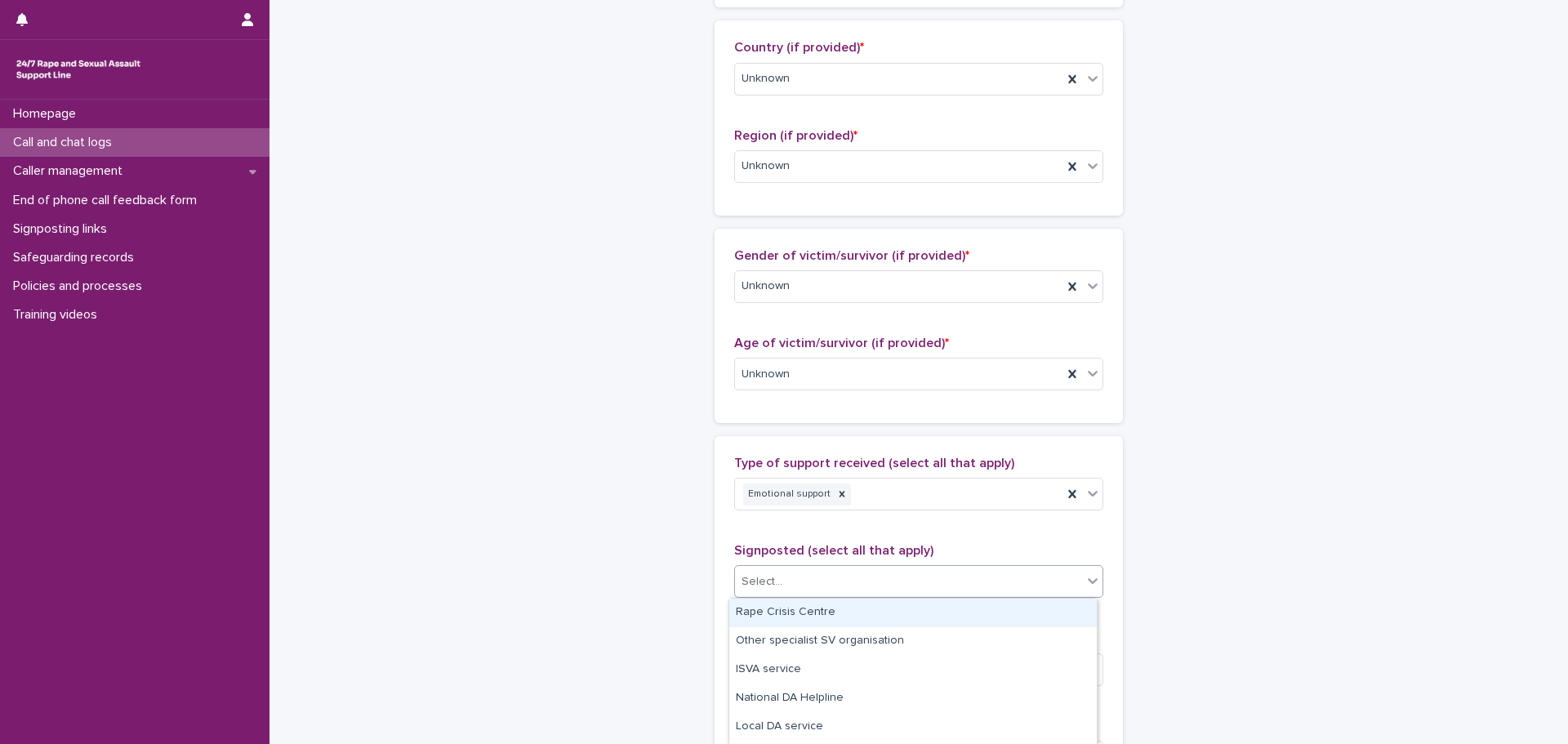
click at [804, 596] on div "Select..." at bounding box center [919, 581] width 370 height 32
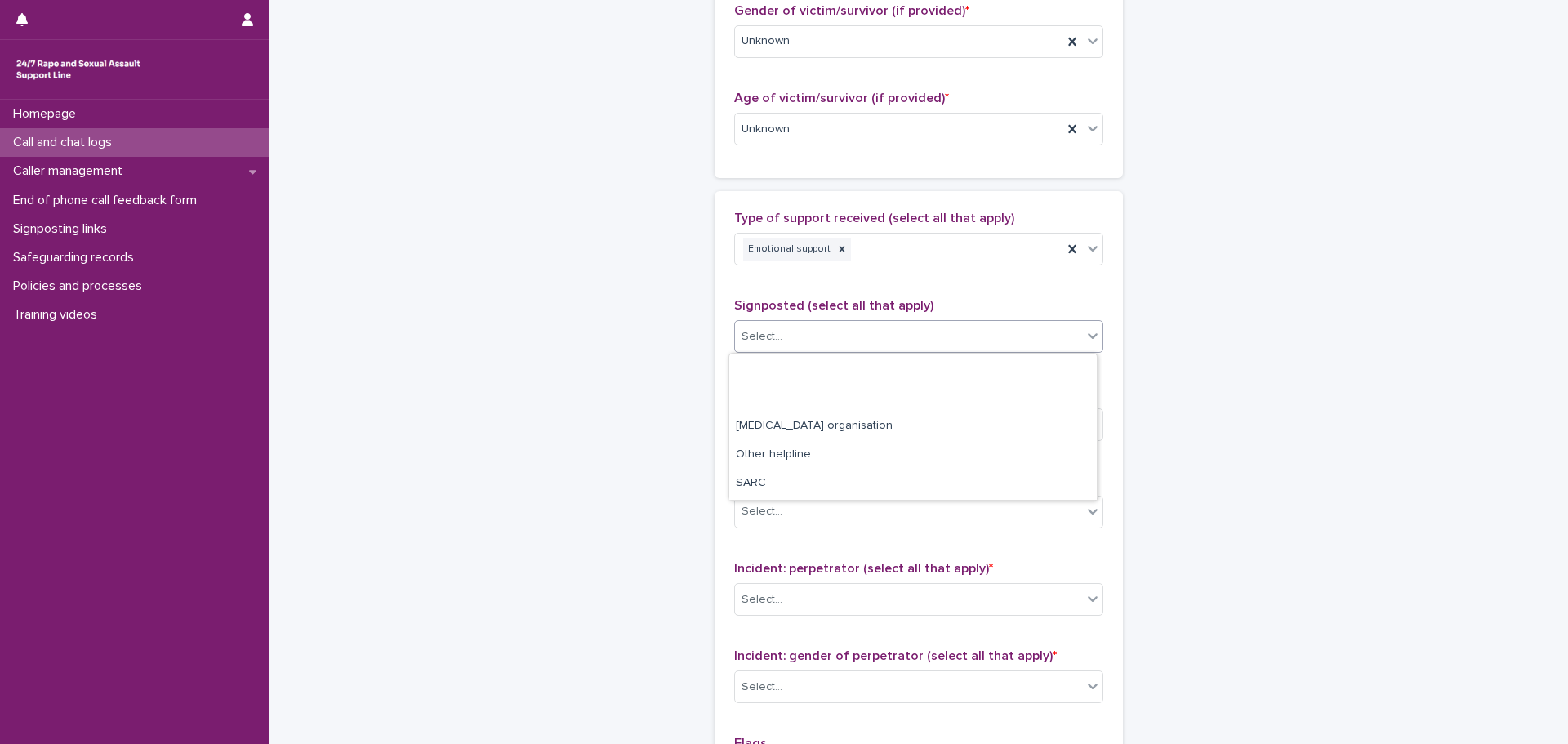
scroll to position [197, 0]
click at [659, 436] on div "**********" at bounding box center [918, 69] width 800 height 1768
click at [807, 427] on div "Select..." at bounding box center [909, 424] width 347 height 27
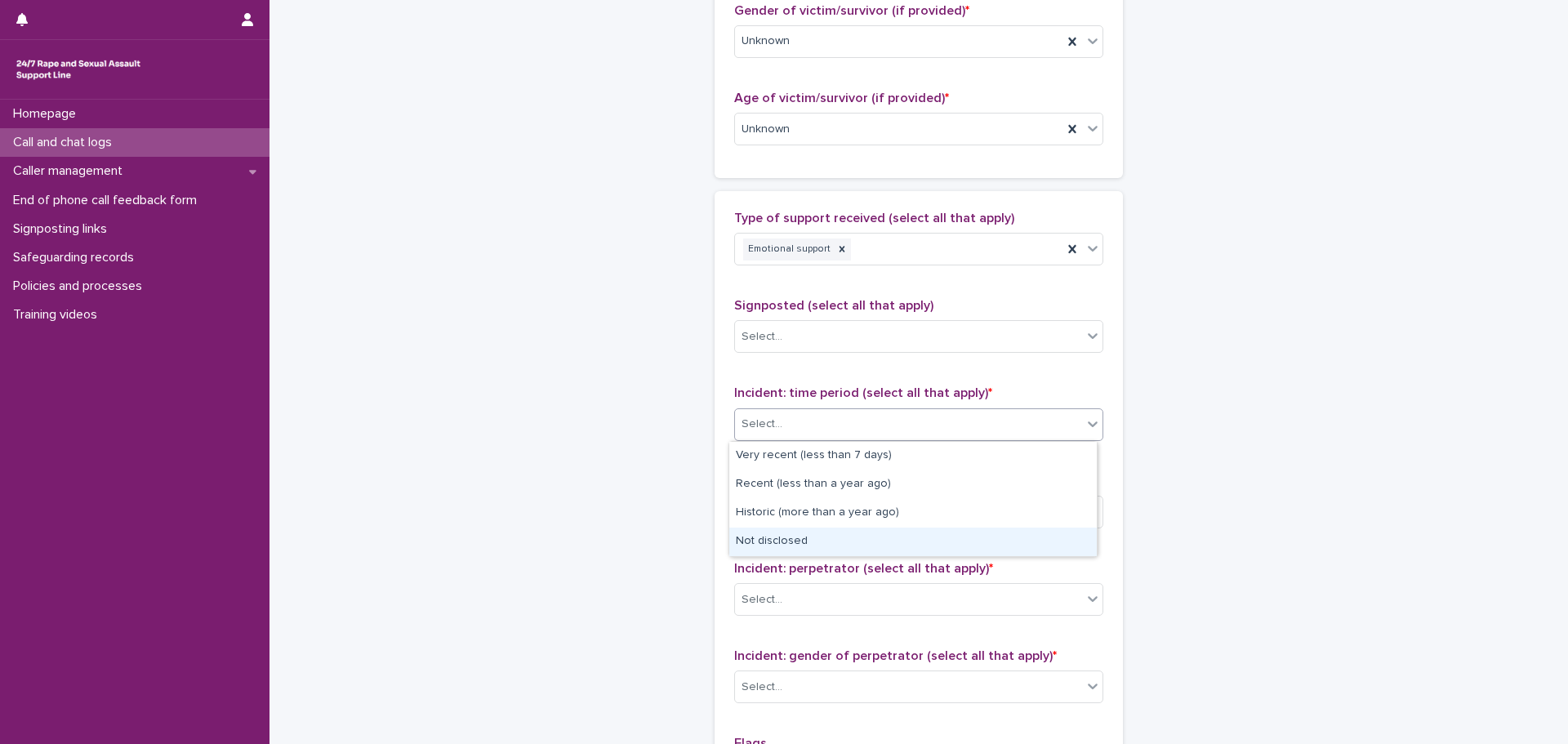
click at [798, 547] on div "Not disclosed" at bounding box center [914, 542] width 368 height 29
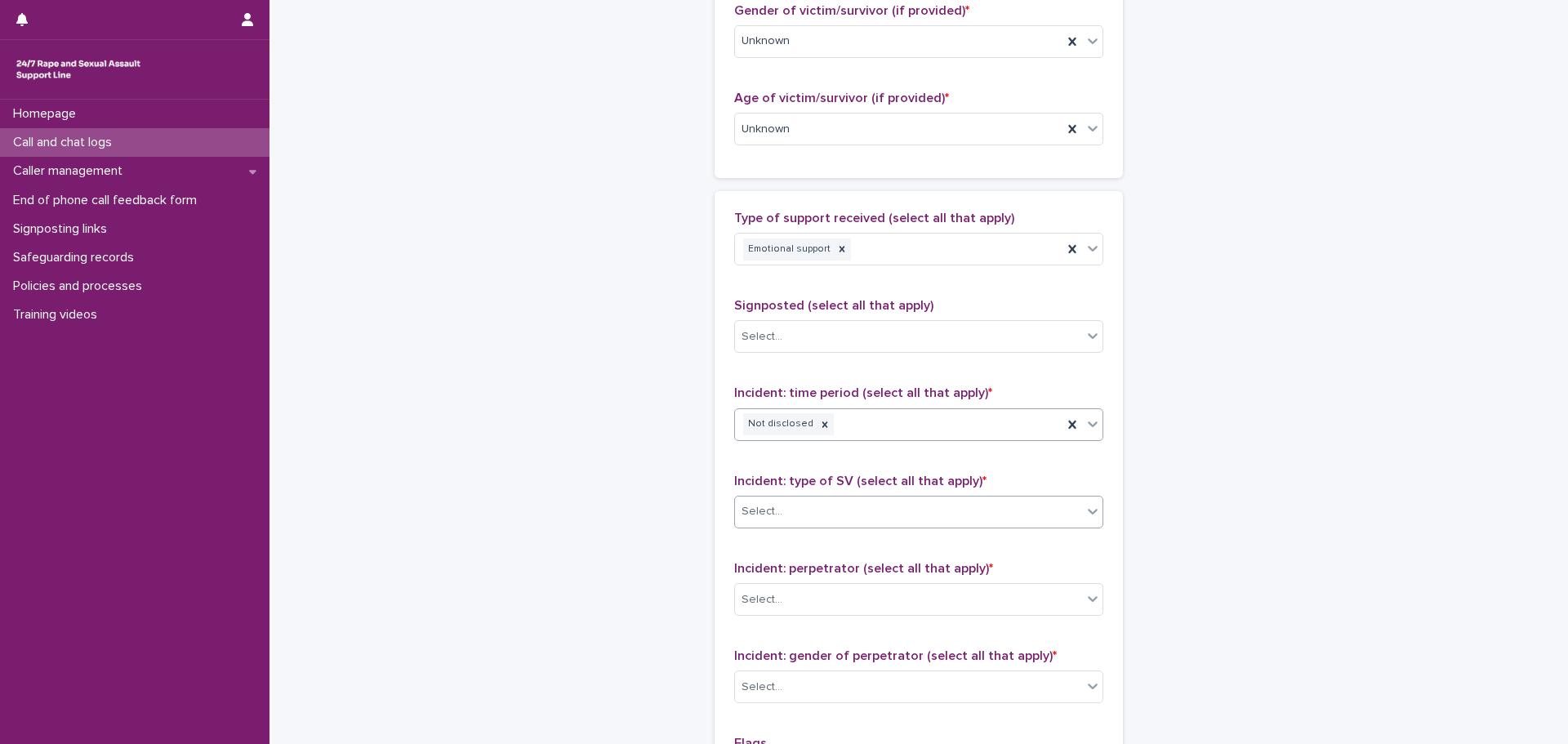
click at [798, 522] on div "Select..." at bounding box center [909, 512] width 347 height 27
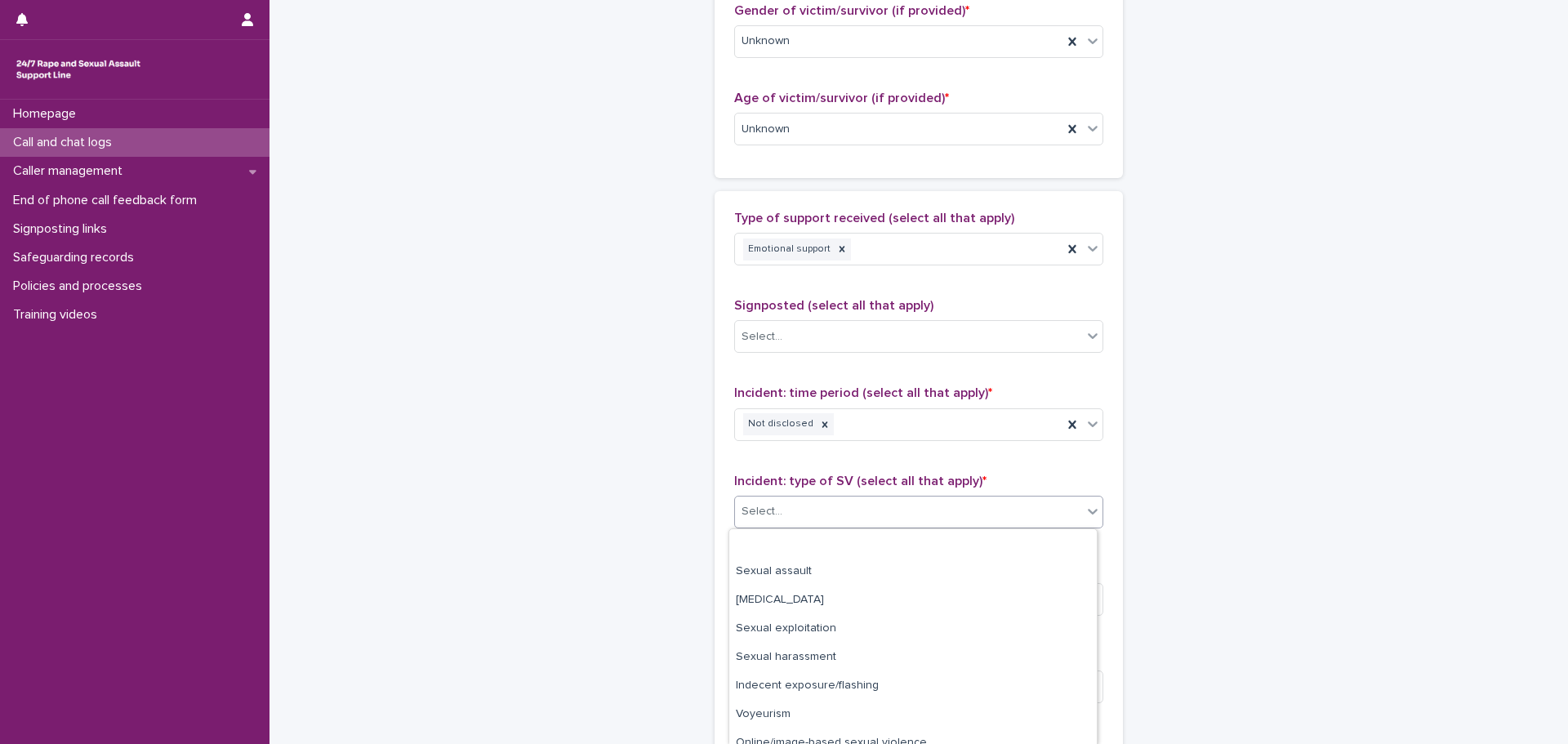
scroll to position [70, 0]
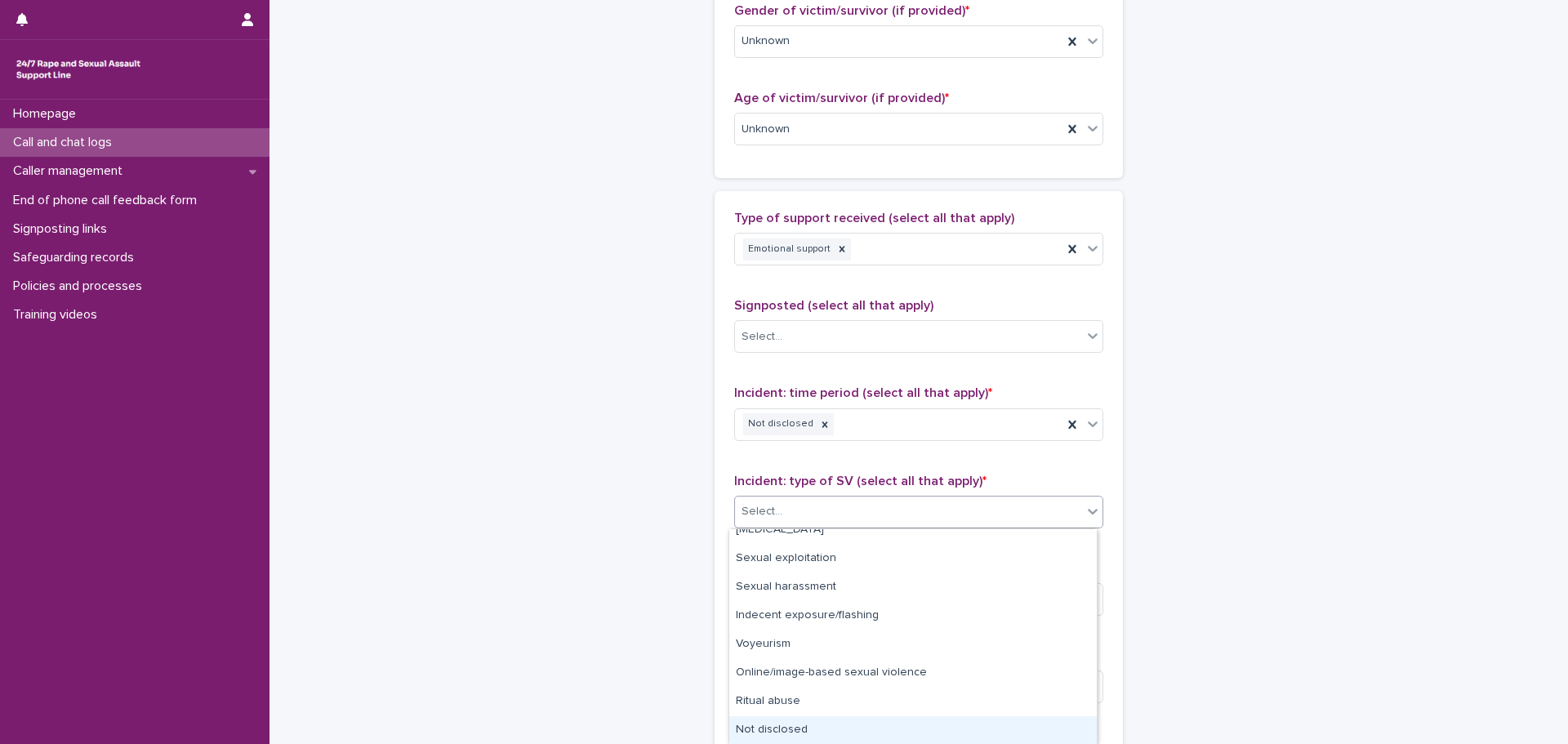
click at [794, 727] on div "Not disclosed" at bounding box center [914, 731] width 368 height 29
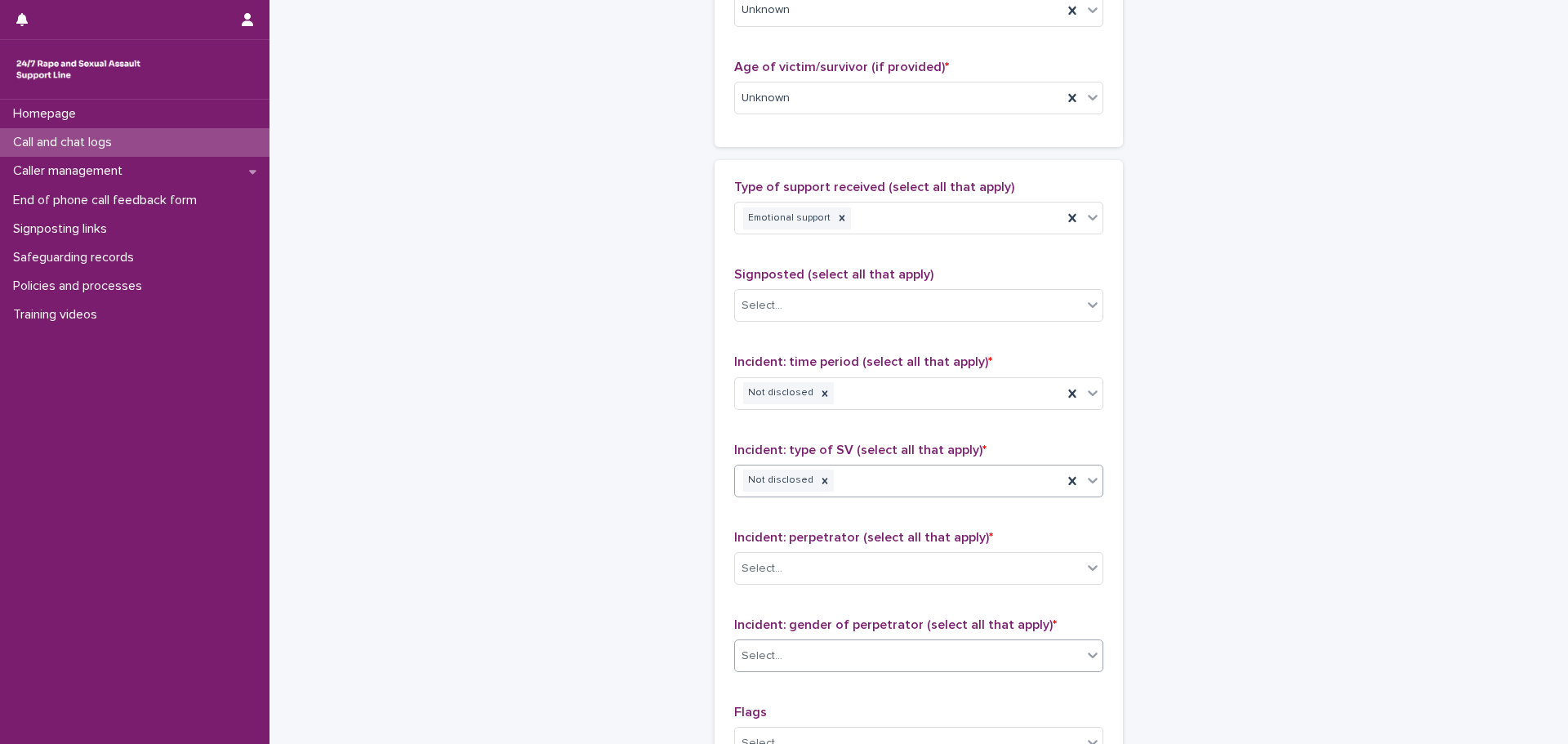
scroll to position [980, 0]
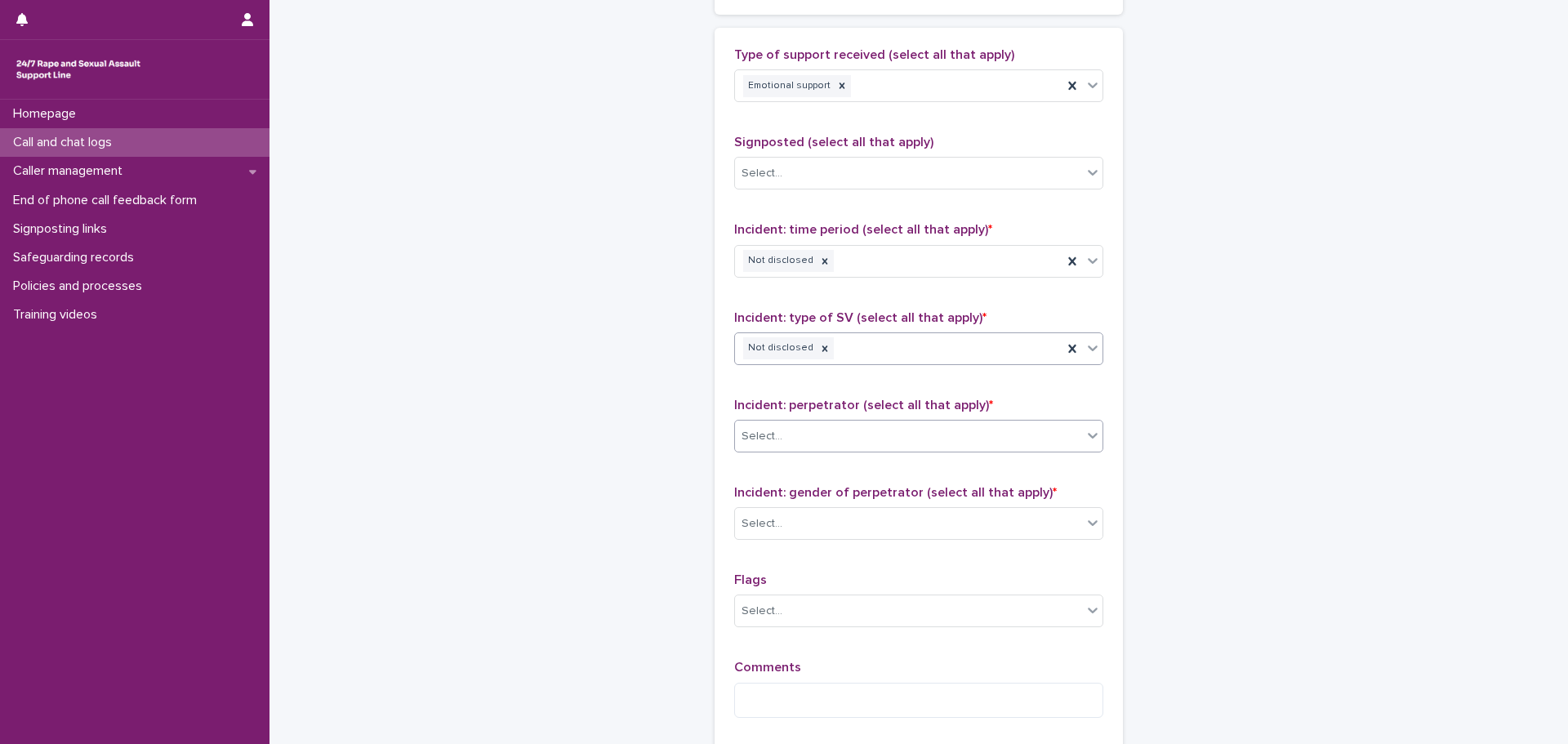
click at [823, 430] on div "Select..." at bounding box center [909, 436] width 347 height 27
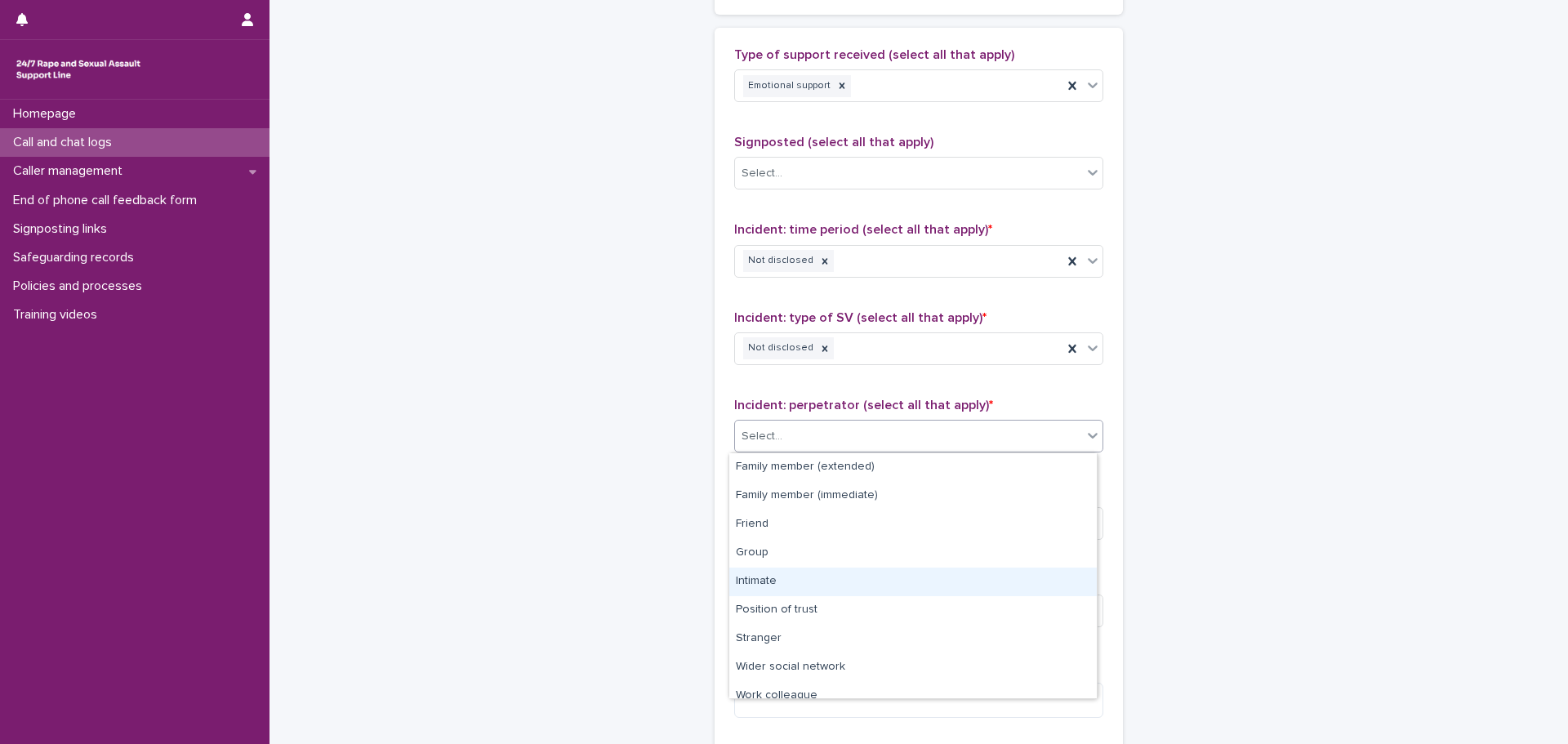
scroll to position [70, 0]
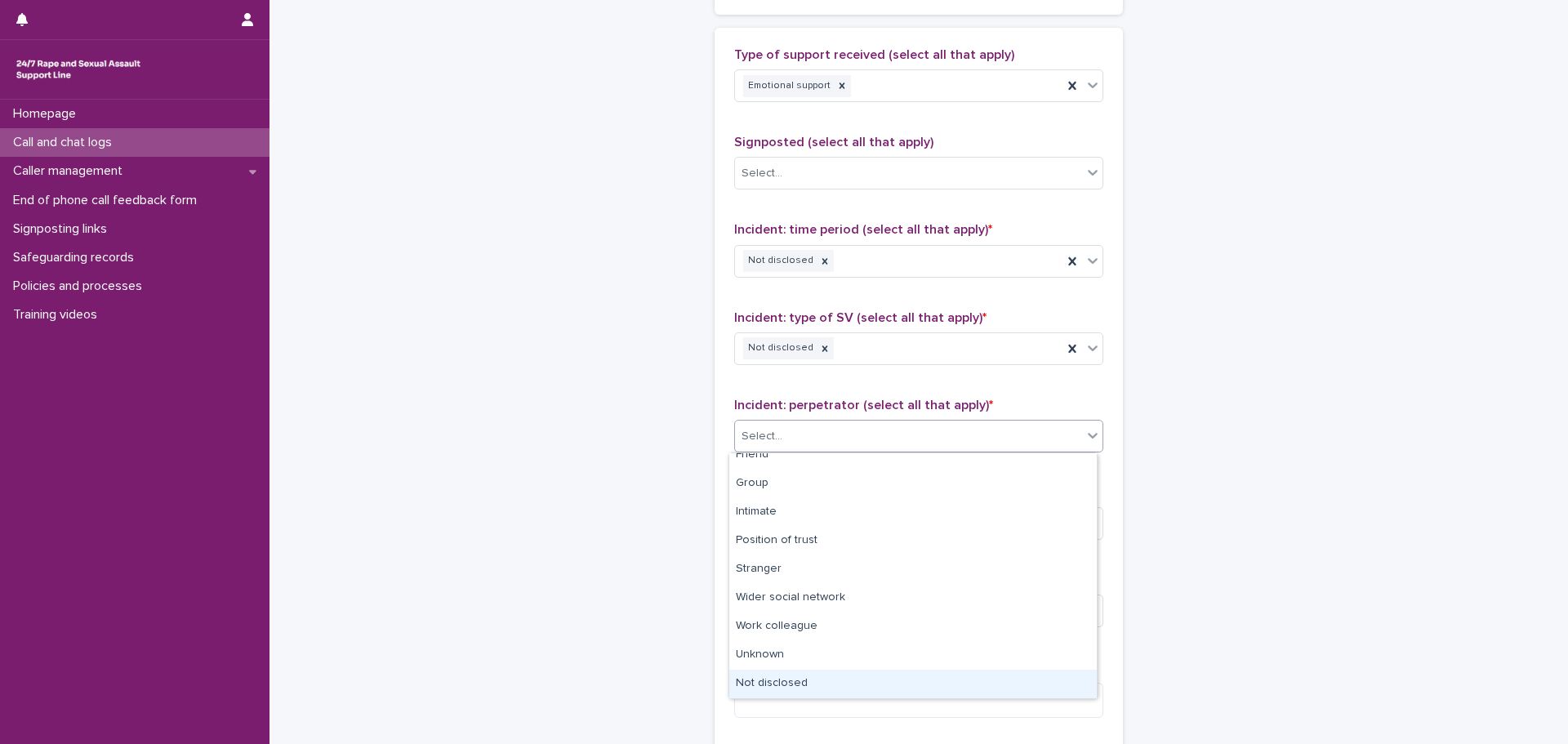
click at [791, 687] on div "Not disclosed" at bounding box center [914, 684] width 368 height 29
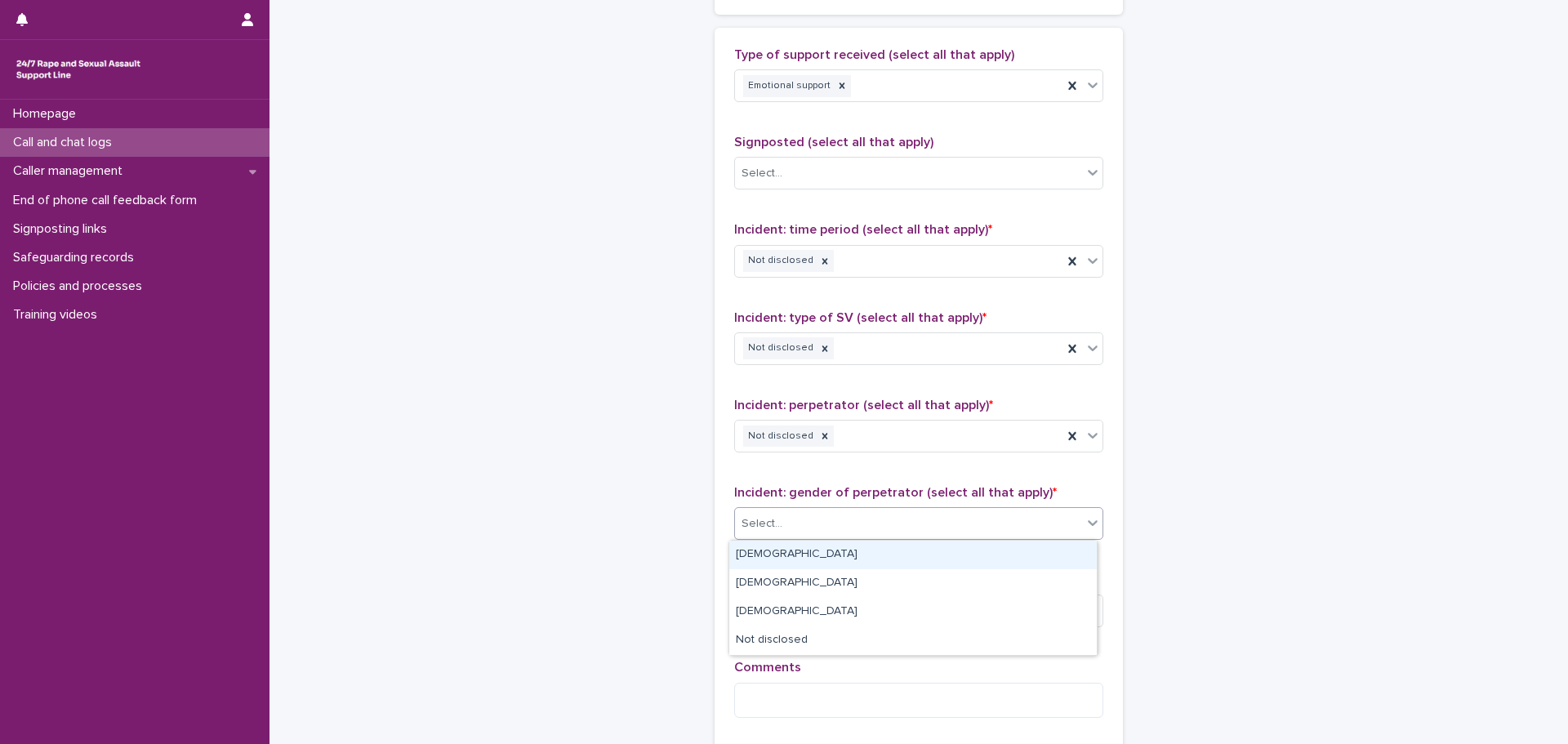
click at [821, 536] on div "Select..." at bounding box center [909, 524] width 347 height 27
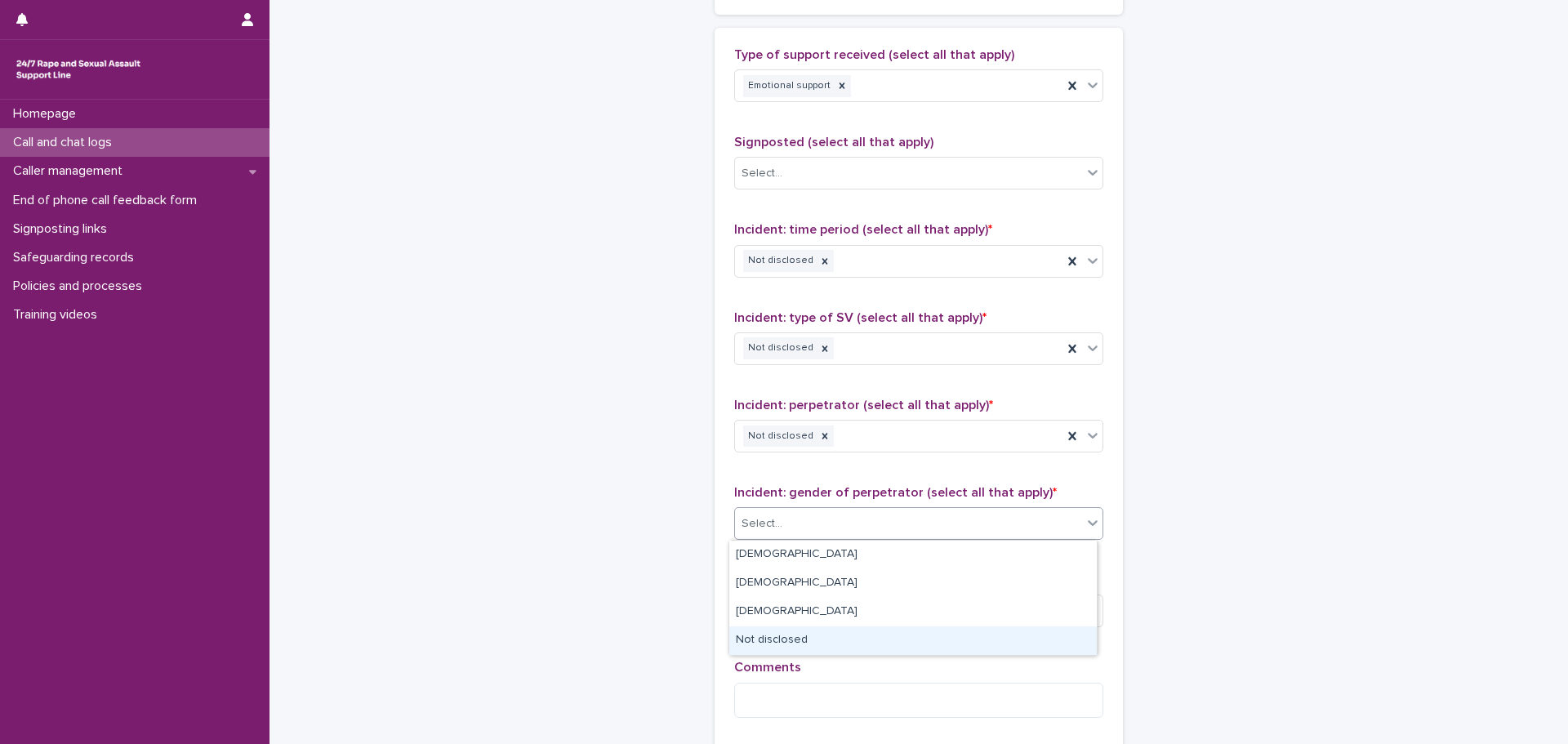
click at [772, 644] on div "Not disclosed" at bounding box center [914, 641] width 368 height 29
click at [787, 605] on div "Select..." at bounding box center [909, 612] width 347 height 27
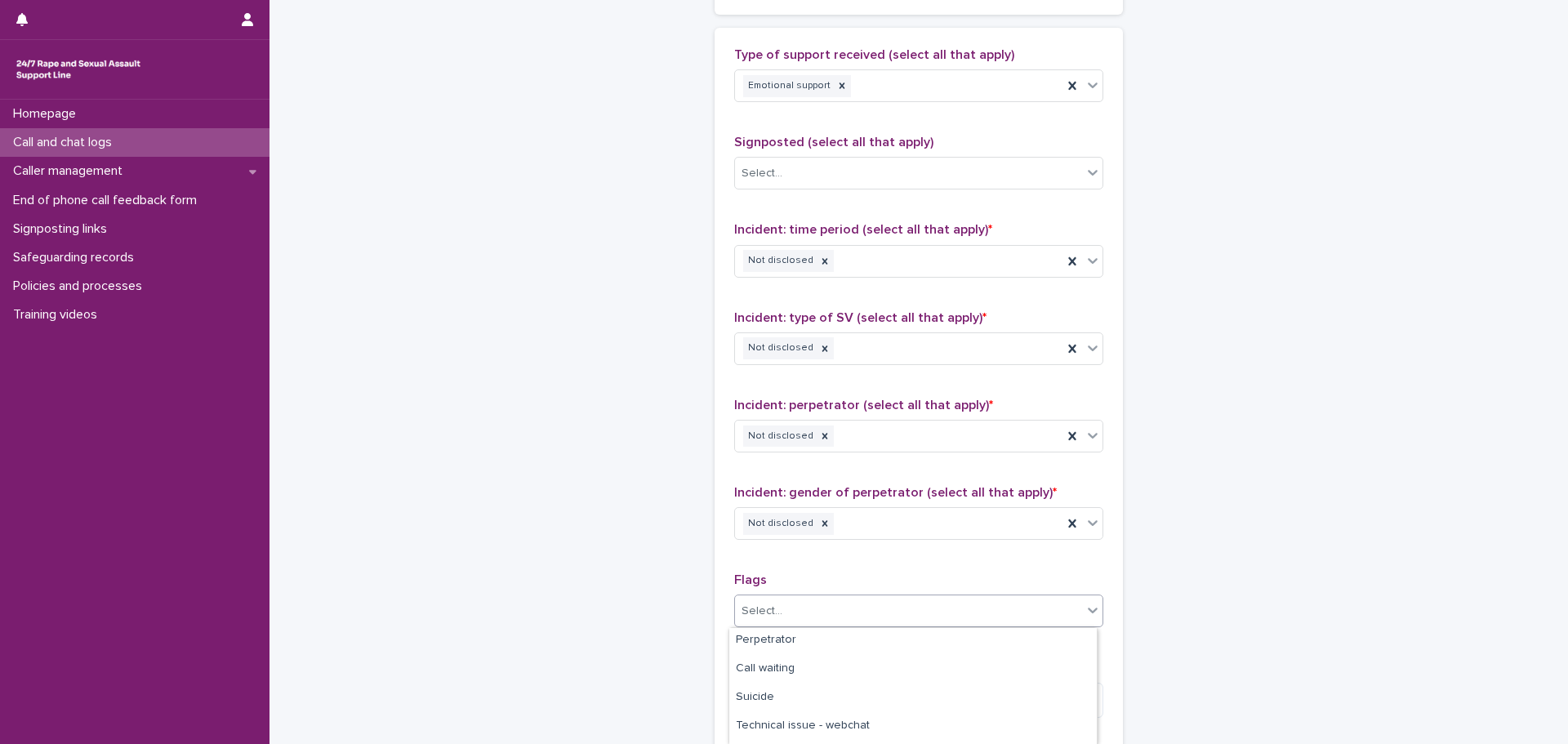
scroll to position [226, 0]
click at [773, 645] on div "Suicide" at bounding box center [914, 645] width 368 height 29
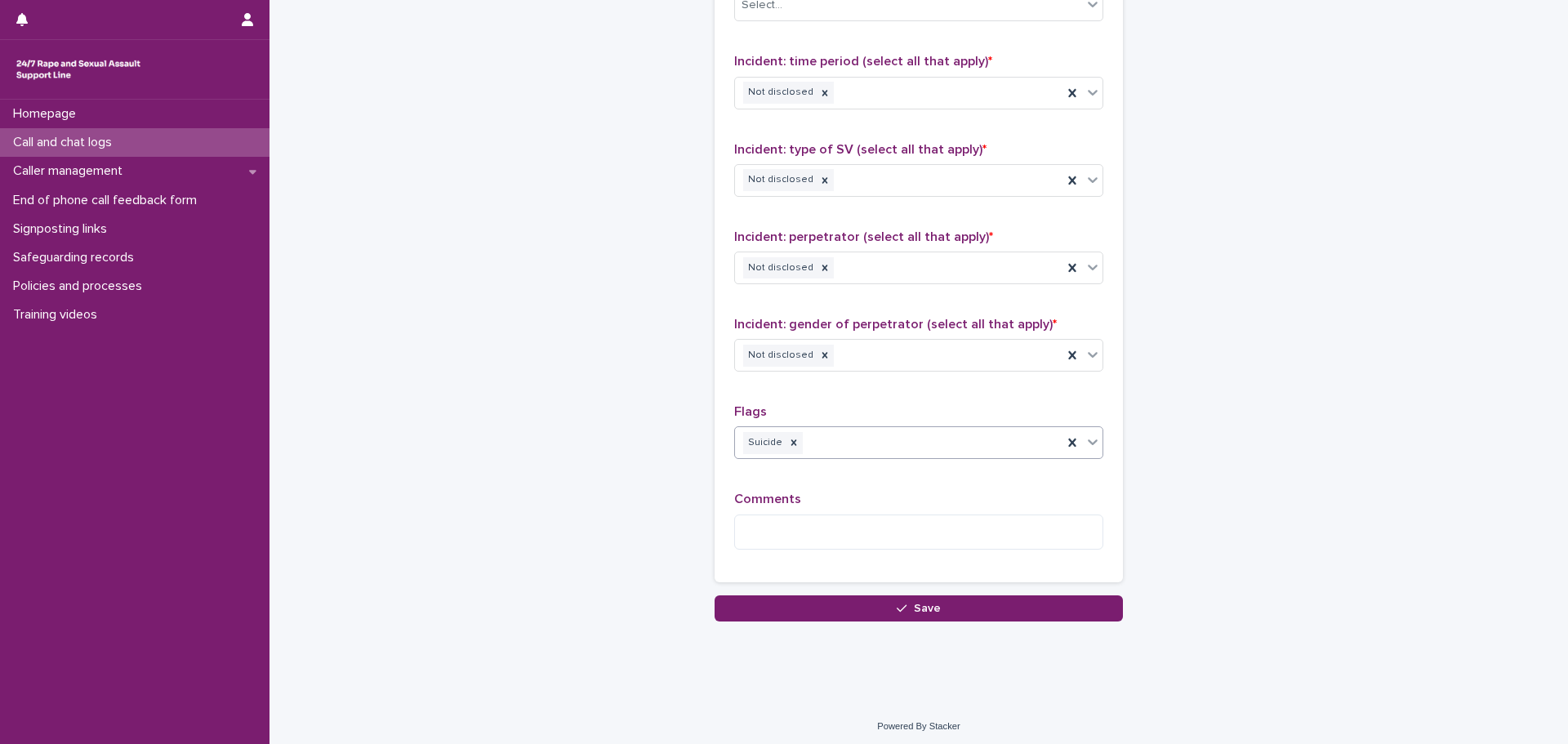
scroll to position [1154, 0]
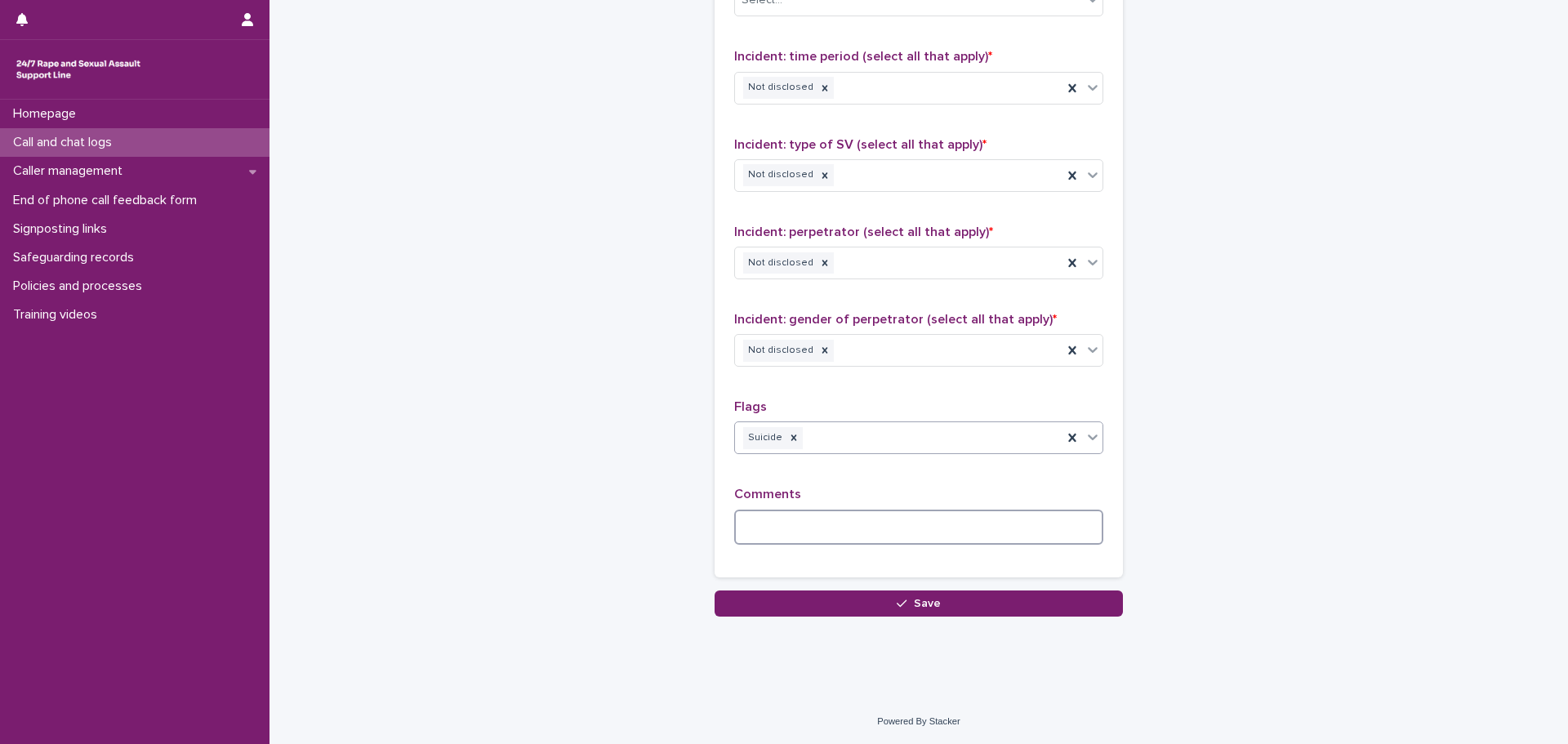
click at [816, 523] on textarea at bounding box center [919, 527] width 370 height 35
click at [896, 530] on textarea "**********" at bounding box center [919, 527] width 370 height 35
click at [1065, 534] on textarea "**********" at bounding box center [919, 527] width 370 height 35
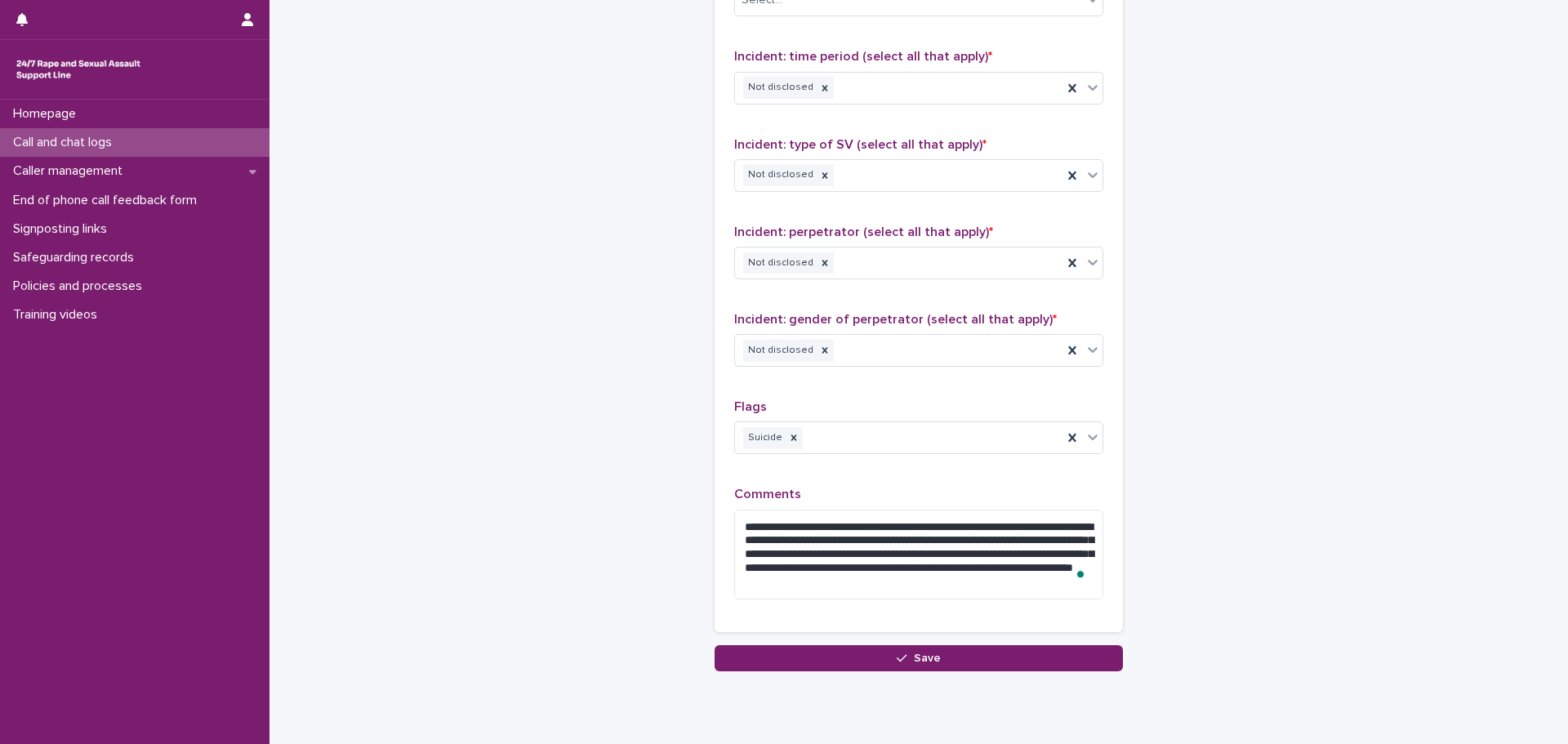
click at [1082, 580] on span at bounding box center [1080, 573] width 14 height 20
click at [1082, 589] on textarea "**********" at bounding box center [919, 554] width 370 height 90
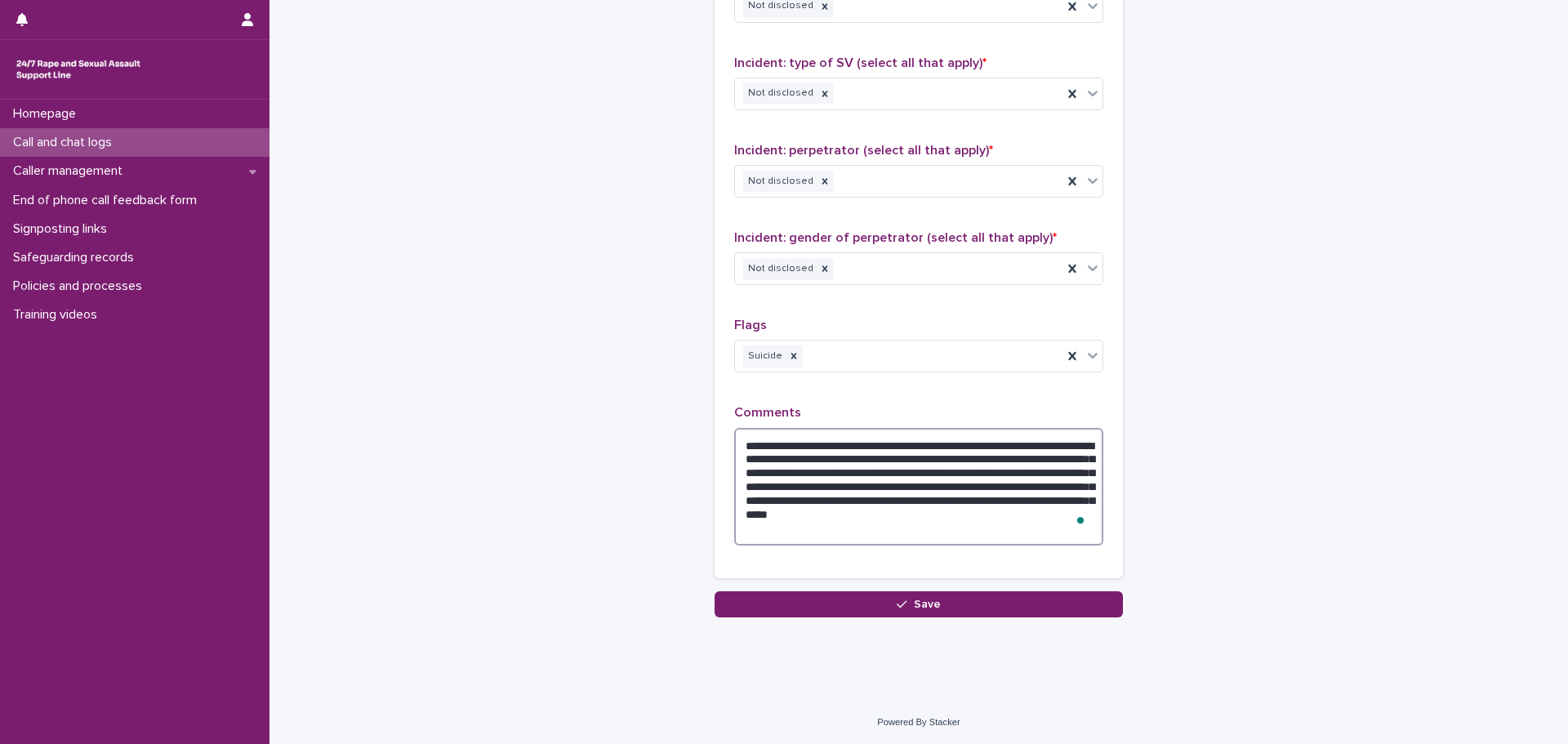
scroll to position [1236, 0]
click at [899, 541] on textarea "**********" at bounding box center [919, 485] width 370 height 117
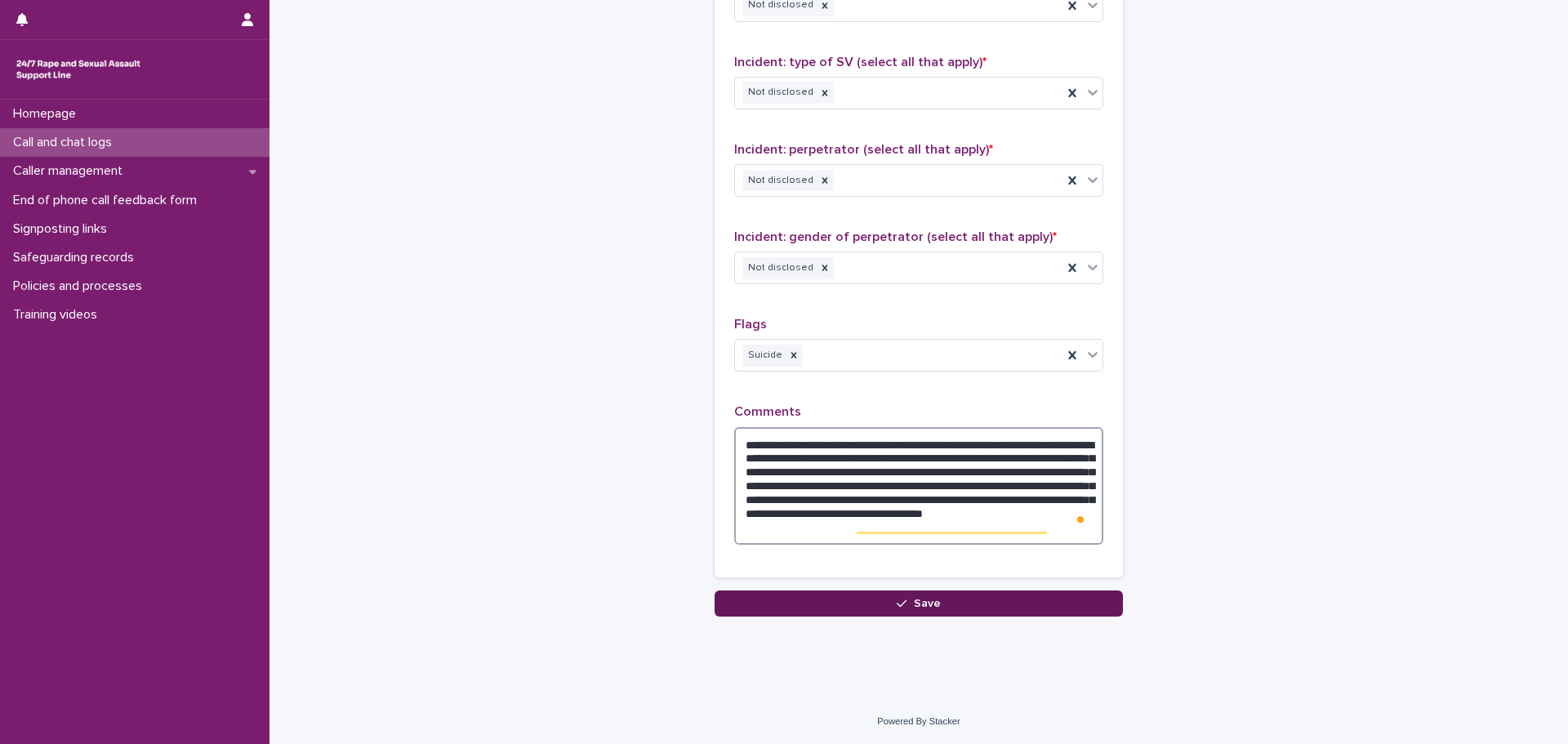
type textarea "**********"
click at [1006, 605] on button "Save" at bounding box center [918, 603] width 409 height 26
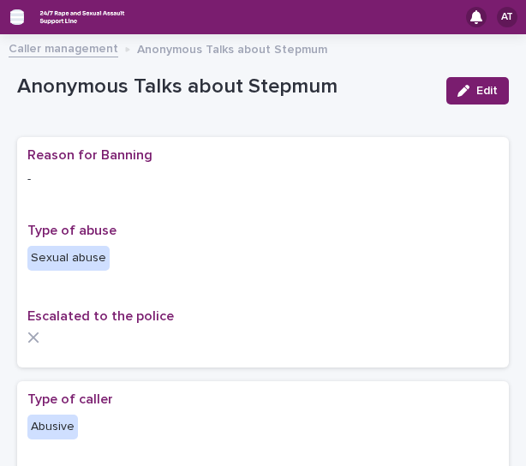
click at [18, 20] on icon "button" at bounding box center [17, 16] width 14 height 15
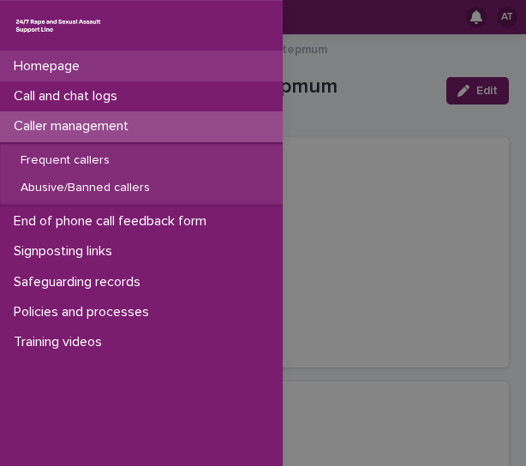
click at [48, 73] on p "Homepage" at bounding box center [50, 66] width 87 height 16
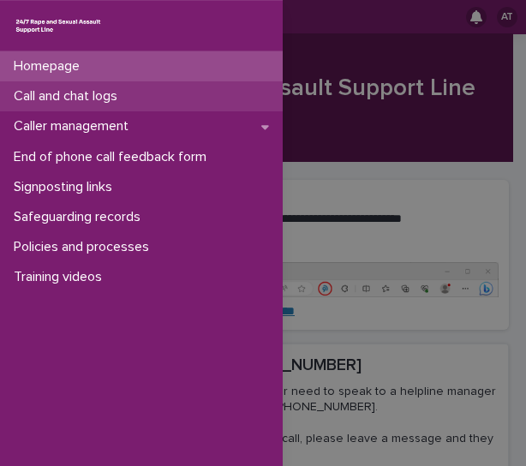
click at [192, 100] on div "Call and chat logs" at bounding box center [141, 96] width 283 height 30
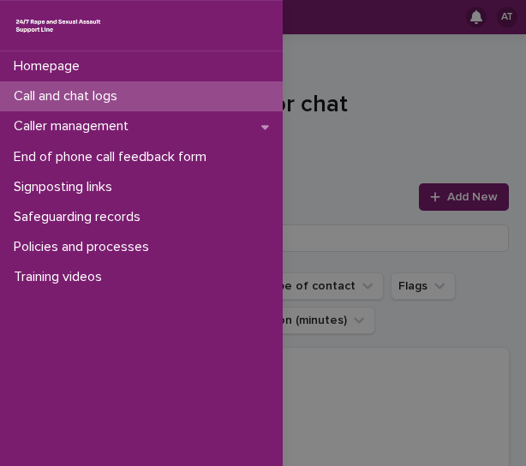
click at [327, 88] on div "Homepage Call and chat logs Caller management End of phone call feedback form S…" at bounding box center [263, 233] width 526 height 466
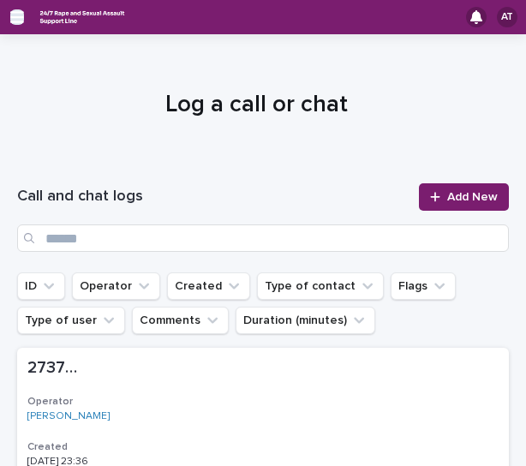
click at [17, 18] on icon "button" at bounding box center [17, 17] width 14 height 12
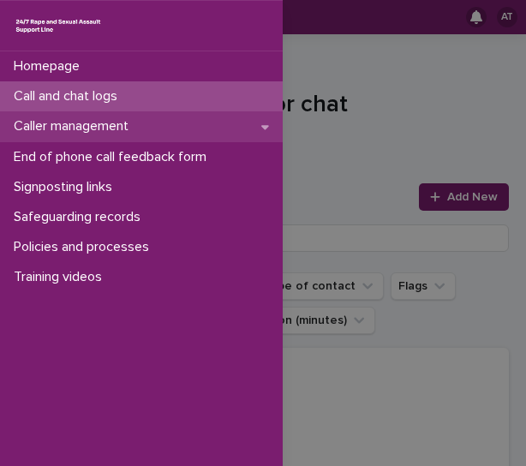
click at [77, 129] on p "Caller management" at bounding box center [74, 126] width 135 height 16
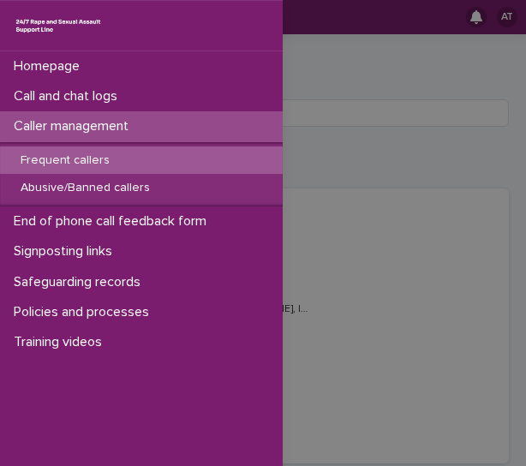
click at [310, 116] on div "Homepage Call and chat logs Caller management Frequent callers Abusive/Banned c…" at bounding box center [263, 233] width 526 height 466
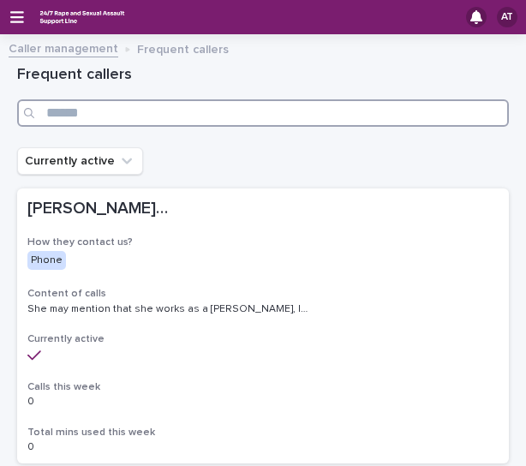
click at [310, 116] on input "Search" at bounding box center [263, 112] width 492 height 27
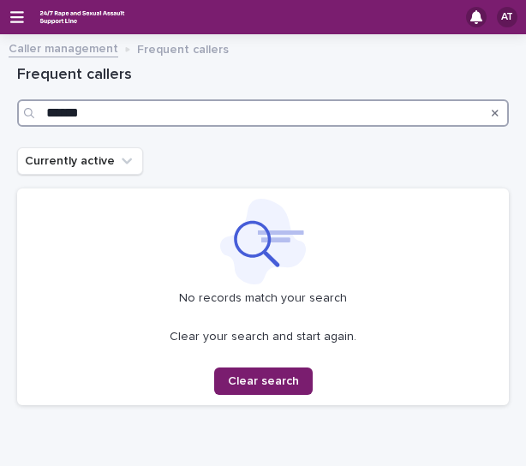
type input "******"
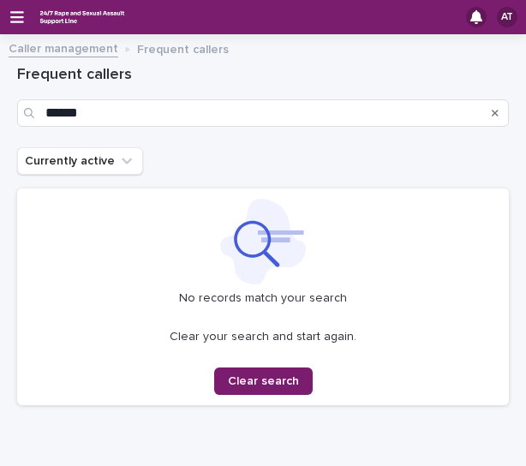
click at [47, 44] on link "Caller management" at bounding box center [64, 48] width 110 height 20
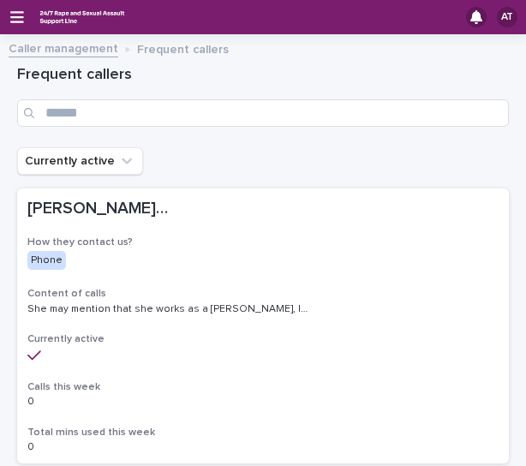
click at [43, 48] on link "Caller management" at bounding box center [64, 48] width 110 height 20
click at [15, 20] on icon "button" at bounding box center [17, 16] width 14 height 15
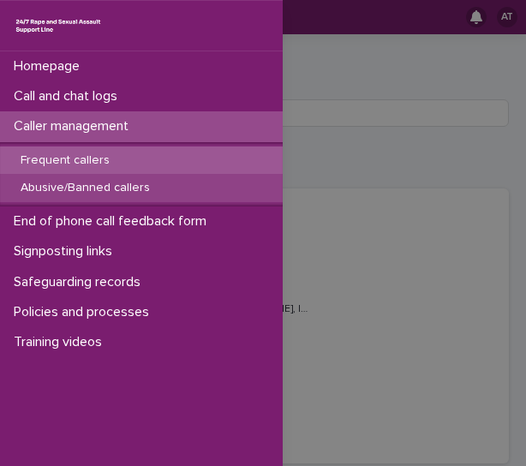
click at [116, 188] on p "Abusive/Banned callers" at bounding box center [85, 188] width 157 height 15
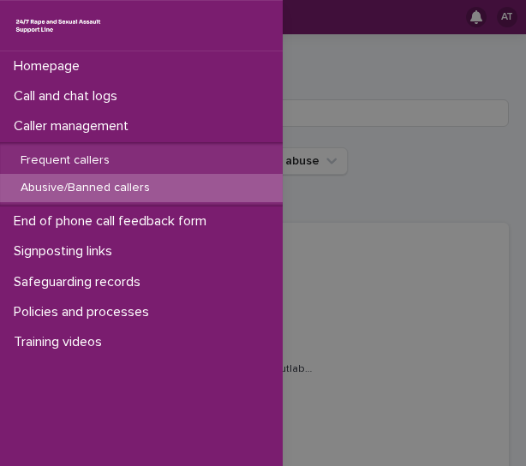
click at [312, 112] on div "Homepage Call and chat logs Caller management Frequent callers Abusive/Banned c…" at bounding box center [263, 233] width 526 height 466
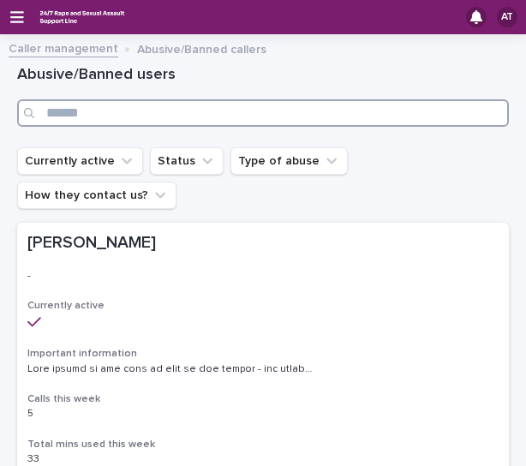
click at [313, 116] on input "Search" at bounding box center [263, 112] width 492 height 27
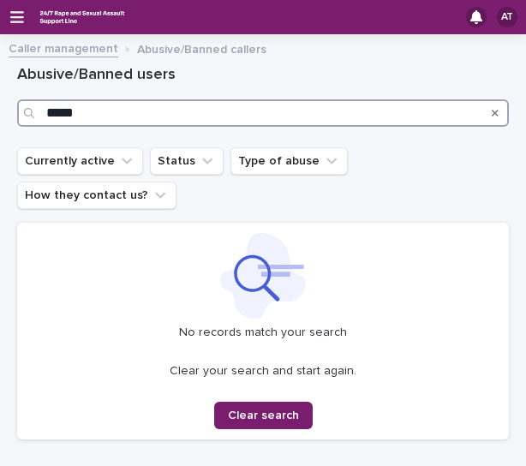
type input "*****"
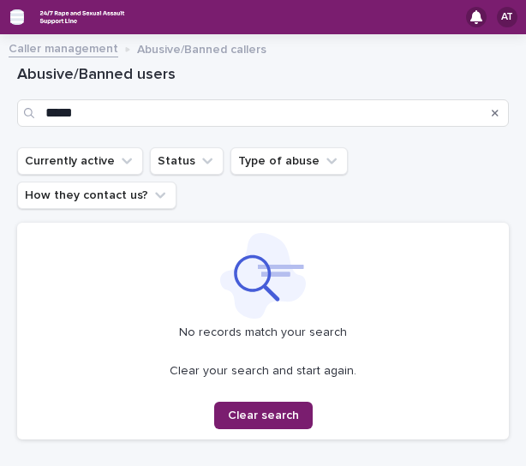
click at [20, 18] on icon "button" at bounding box center [17, 16] width 14 height 15
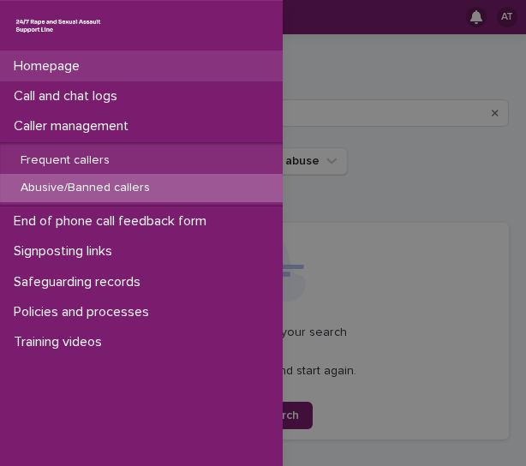
click at [51, 68] on p "Homepage" at bounding box center [50, 66] width 87 height 16
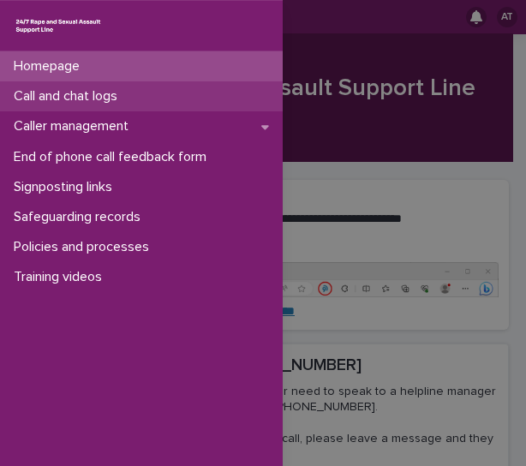
click at [156, 91] on div "Call and chat logs" at bounding box center [141, 96] width 283 height 30
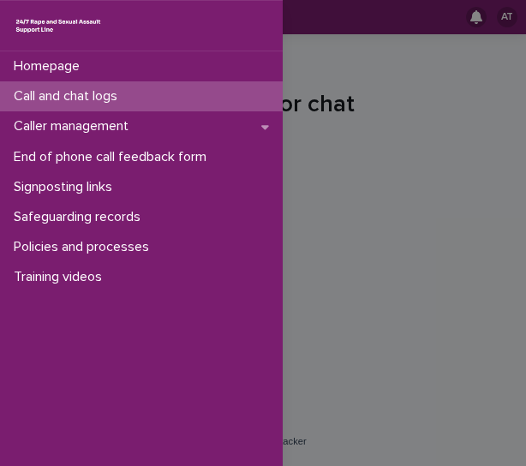
click at [404, 139] on div "Homepage Call and chat logs Caller management End of phone call feedback form S…" at bounding box center [263, 233] width 526 height 466
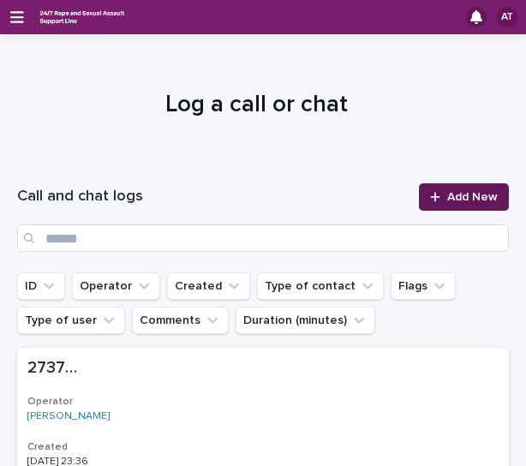
click at [457, 195] on span "Add New" at bounding box center [473, 197] width 51 height 12
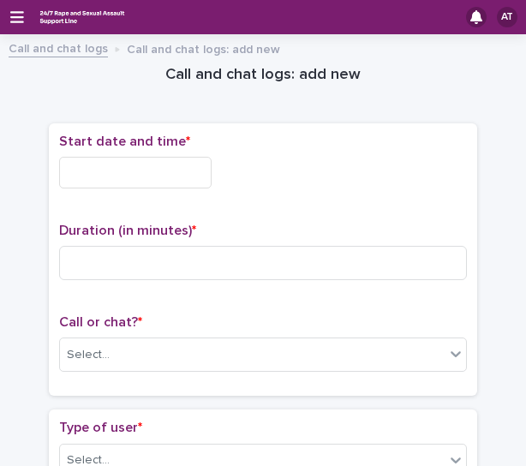
drag, startPoint x: 147, startPoint y: 184, endPoint x: 139, endPoint y: 181, distance: 9.2
click at [147, 184] on input "text" at bounding box center [135, 173] width 153 height 32
click at [321, 174] on div at bounding box center [263, 173] width 408 height 32
click at [166, 181] on input "text" at bounding box center [135, 173] width 153 height 32
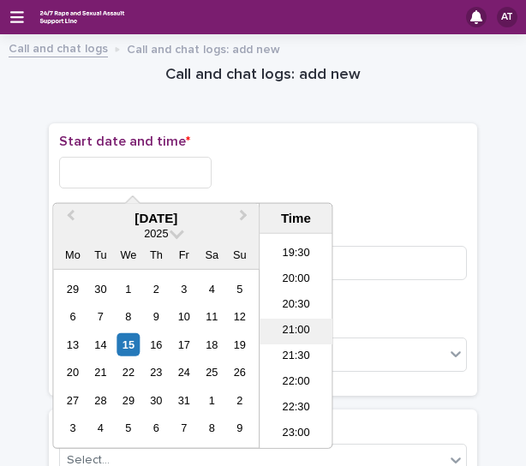
scroll to position [1020, 0]
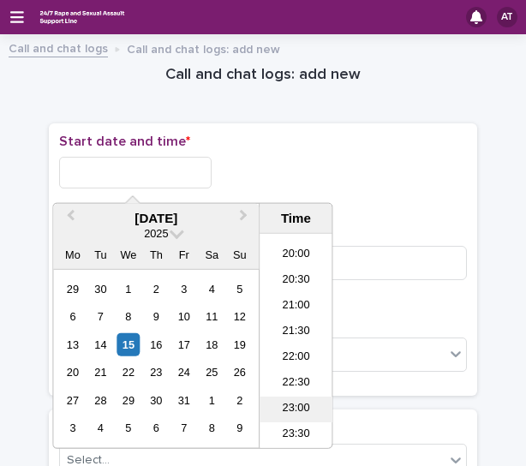
click at [306, 412] on li "23:00" at bounding box center [296, 410] width 73 height 26
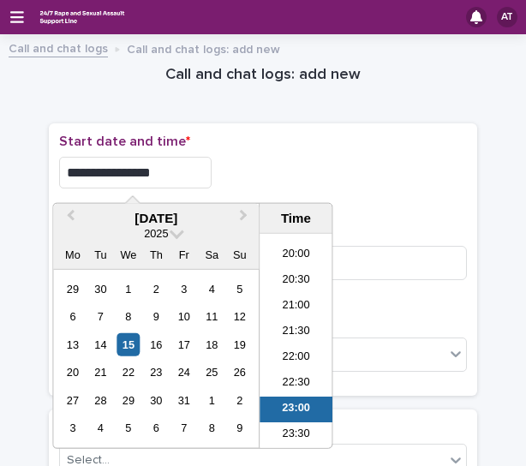
click at [172, 181] on input "**********" at bounding box center [135, 173] width 153 height 32
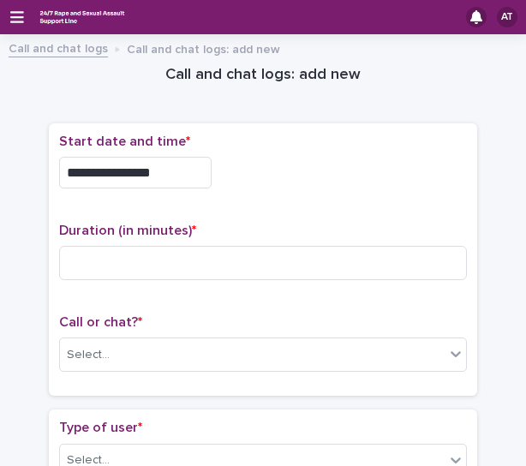
click at [295, 177] on div "**********" at bounding box center [263, 173] width 408 height 32
click at [77, 147] on span "Start date and time *" at bounding box center [124, 142] width 131 height 14
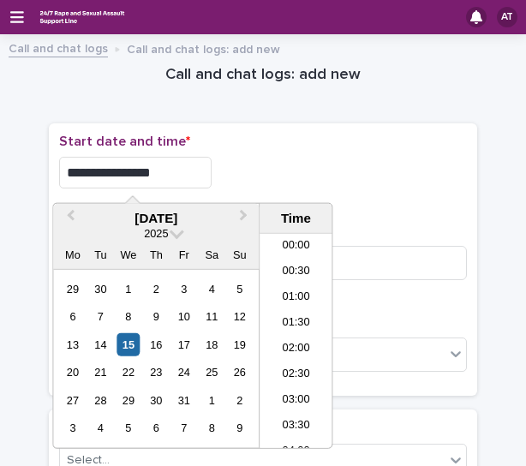
click at [87, 165] on input "**********" at bounding box center [135, 173] width 153 height 32
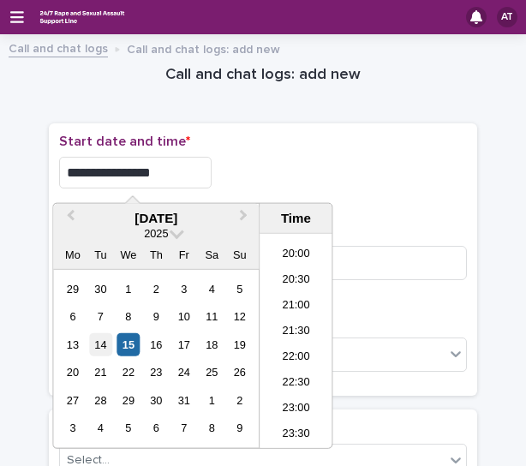
click at [103, 342] on div "14" at bounding box center [100, 344] width 23 height 23
type input "**********"
click at [423, 224] on p "Duration (in minutes) *" at bounding box center [263, 231] width 408 height 16
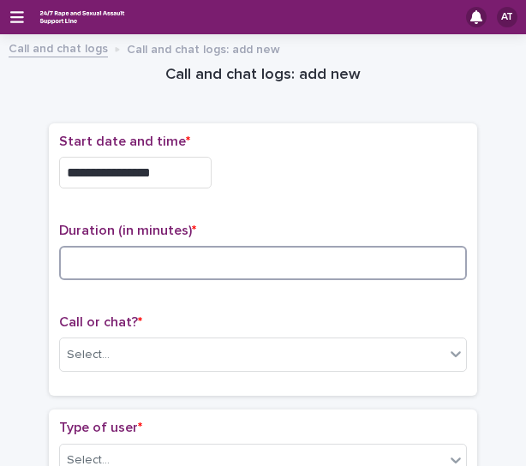
click at [357, 272] on input at bounding box center [263, 263] width 408 height 34
type input "**"
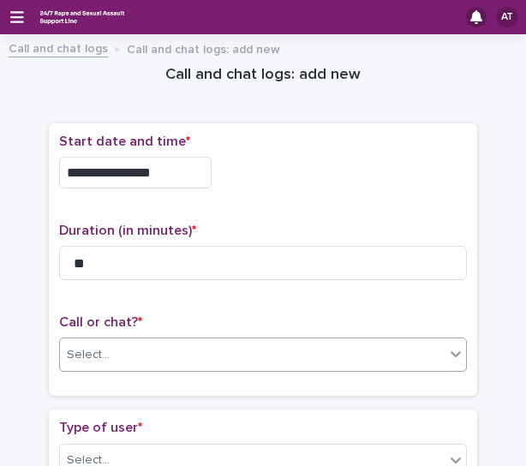
click at [206, 359] on div "Select..." at bounding box center [252, 355] width 385 height 28
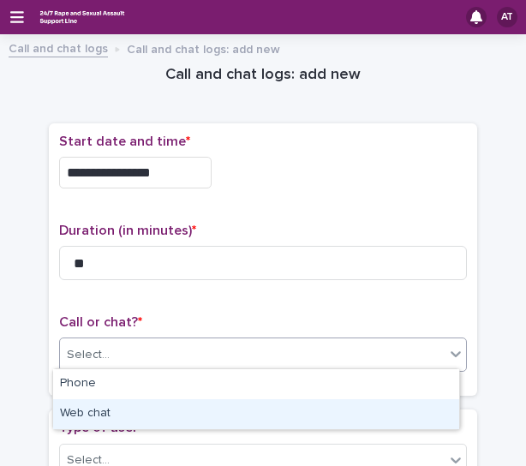
click at [132, 407] on div "Web chat" at bounding box center [256, 415] width 406 height 30
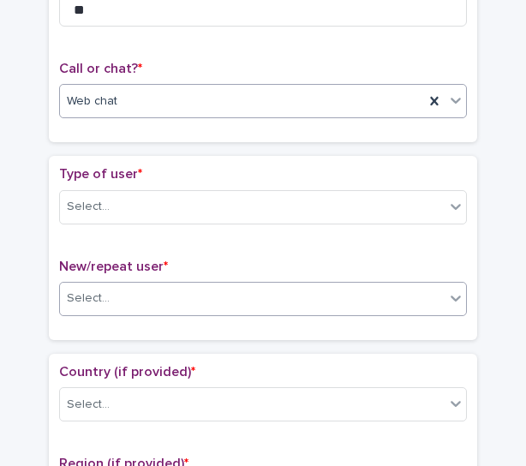
scroll to position [257, 0]
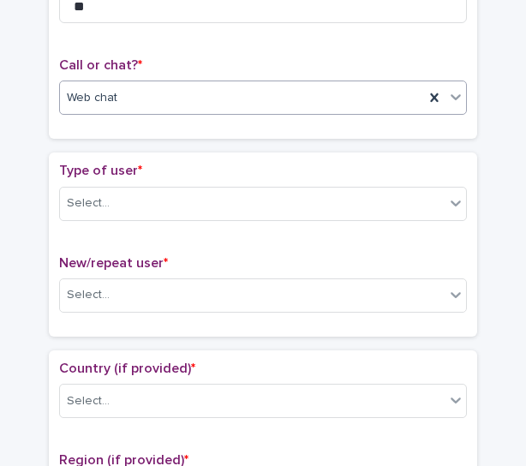
click at [130, 182] on div "Type of user * Select..." at bounding box center [263, 198] width 408 height 71
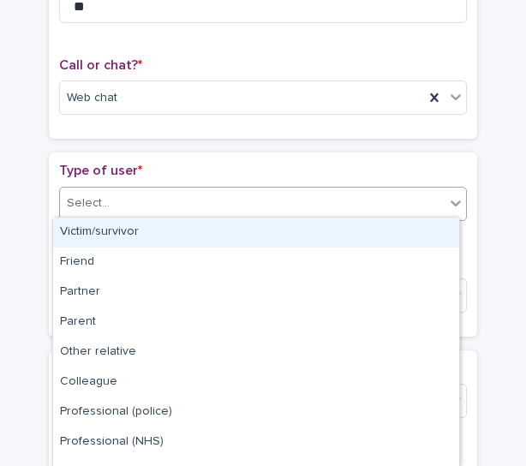
click at [119, 196] on div "Select..." at bounding box center [252, 203] width 385 height 28
click at [90, 229] on div "Victim/survivor" at bounding box center [256, 233] width 406 height 30
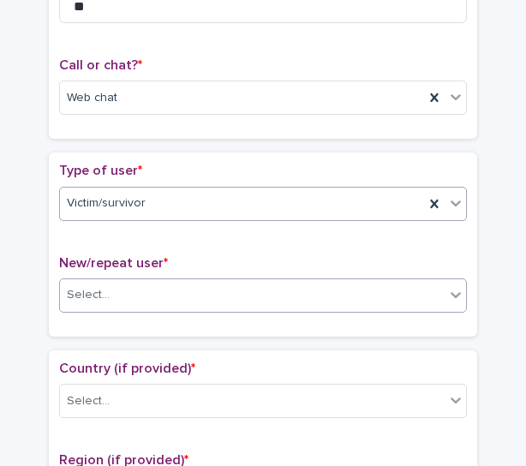
click at [111, 296] on input "text" at bounding box center [112, 294] width 2 height 16
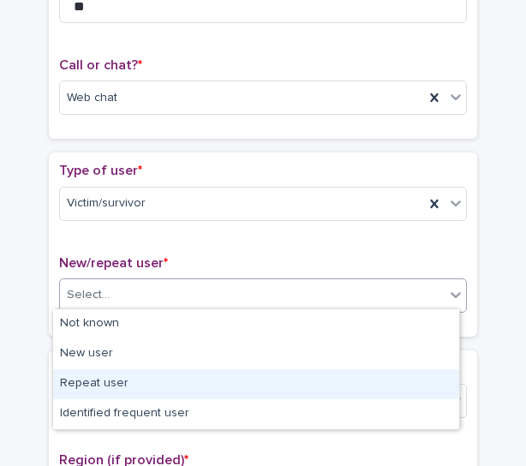
click at [118, 390] on div "Repeat user" at bounding box center [256, 385] width 406 height 30
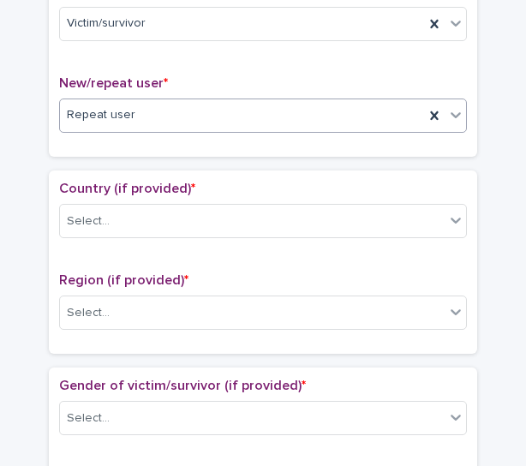
scroll to position [429, 0]
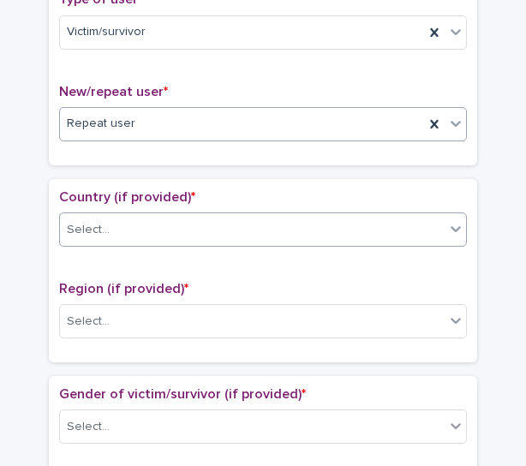
click at [137, 224] on div "Select..." at bounding box center [252, 230] width 385 height 28
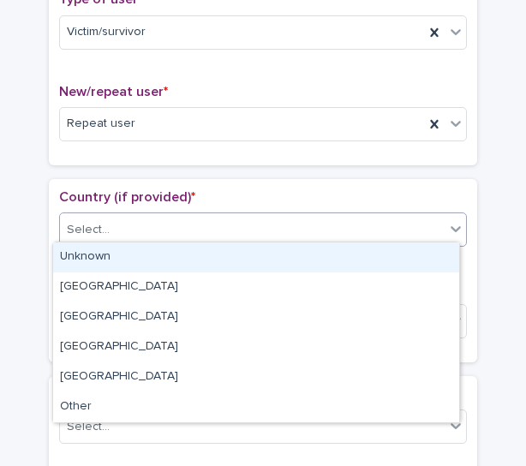
click at [99, 261] on div "Unknown" at bounding box center [256, 258] width 406 height 30
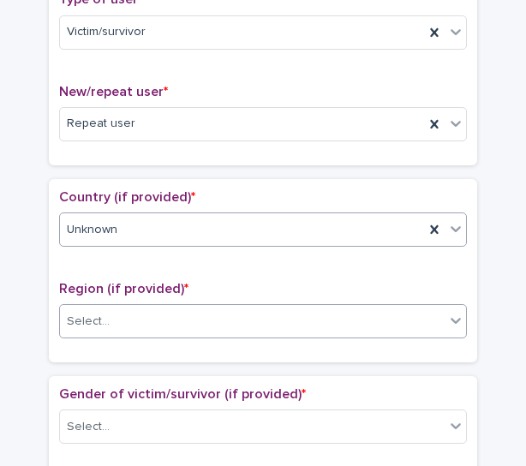
click at [131, 330] on div "Select..." at bounding box center [252, 322] width 385 height 28
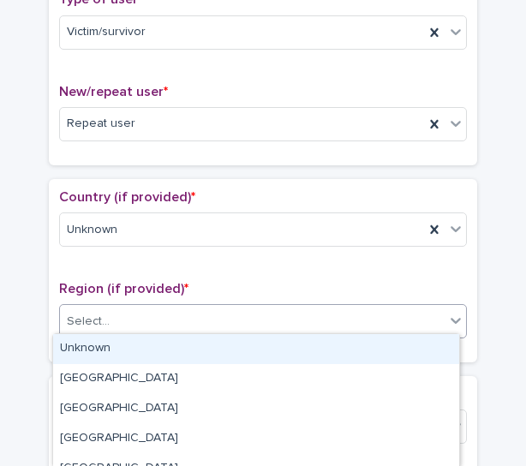
click at [122, 346] on div "Unknown" at bounding box center [256, 349] width 406 height 30
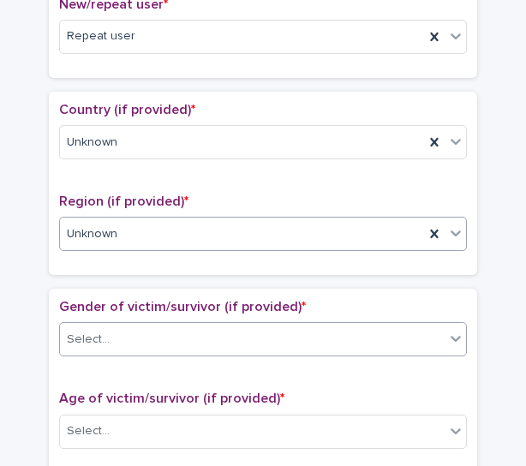
scroll to position [600, 0]
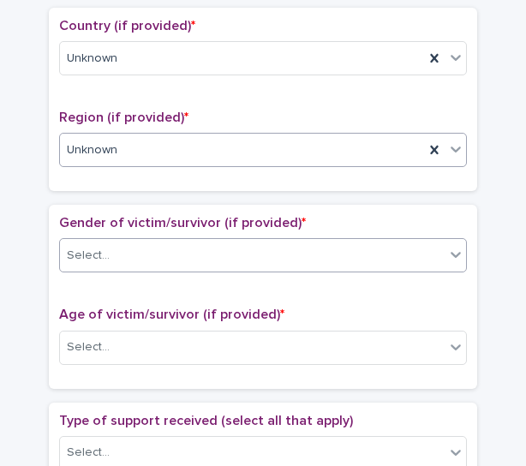
click at [127, 242] on div "Select..." at bounding box center [252, 256] width 385 height 28
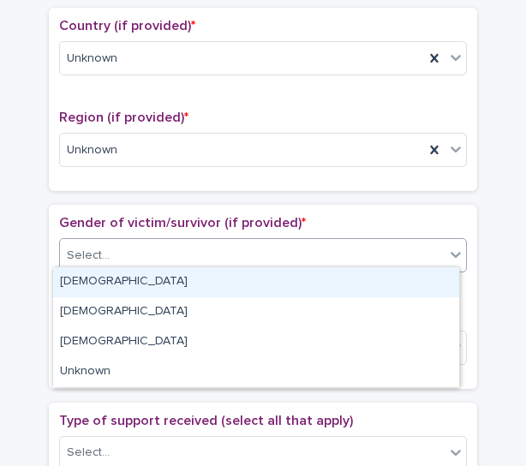
click at [111, 292] on div "[DEMOGRAPHIC_DATA]" at bounding box center [256, 282] width 406 height 30
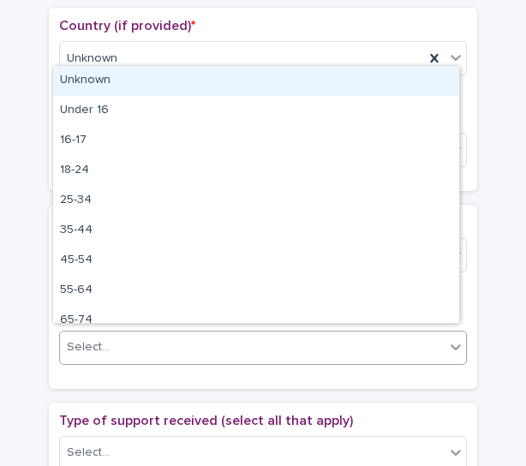
click at [118, 351] on div "Select..." at bounding box center [252, 347] width 385 height 28
click at [78, 82] on div "Unknown" at bounding box center [256, 81] width 406 height 30
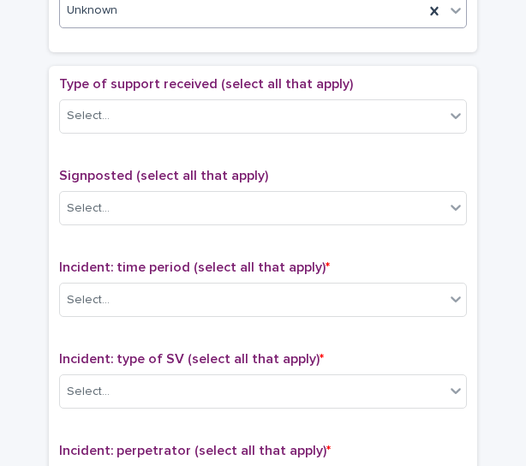
scroll to position [943, 0]
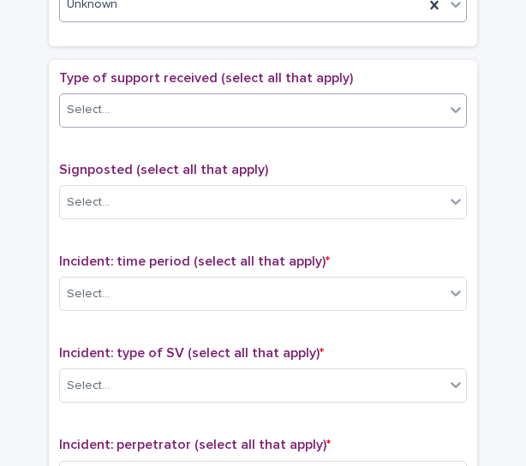
click at [122, 104] on div "Select..." at bounding box center [252, 110] width 385 height 28
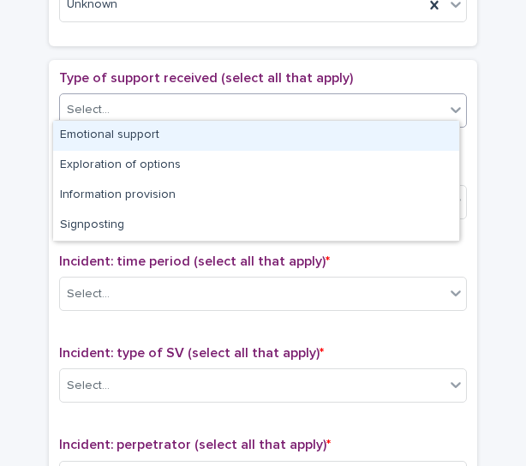
click at [108, 137] on div "Emotional support" at bounding box center [256, 136] width 406 height 30
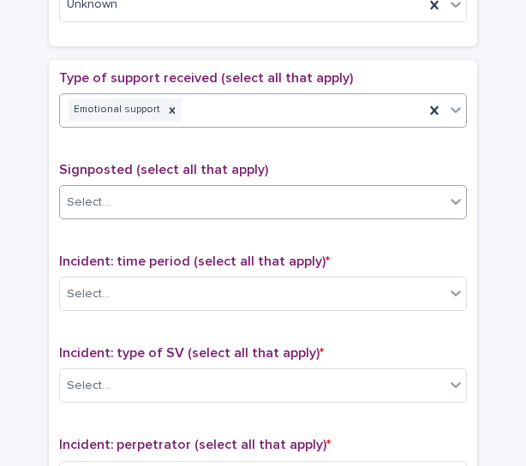
click at [106, 192] on div "Select..." at bounding box center [252, 203] width 385 height 28
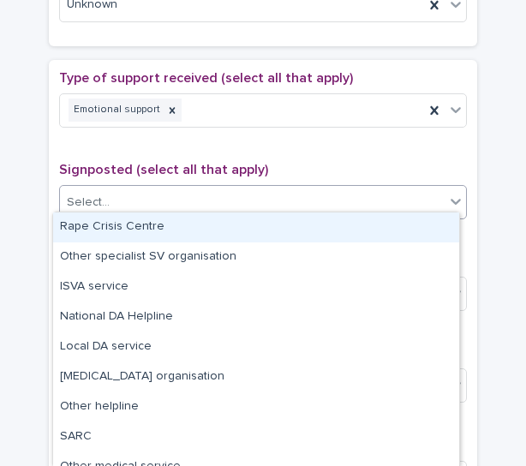
click at [110, 185] on div "Select..." at bounding box center [263, 202] width 408 height 34
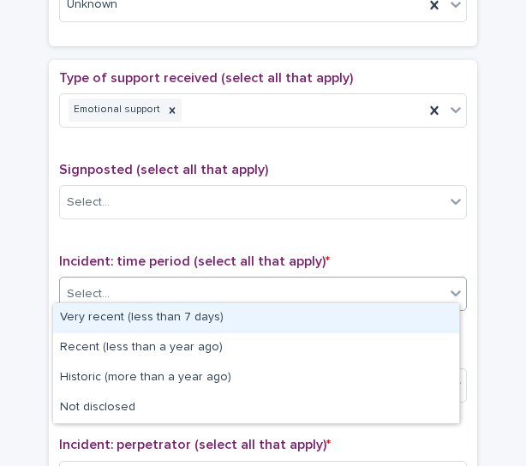
click at [110, 295] on div "Select..." at bounding box center [252, 294] width 385 height 28
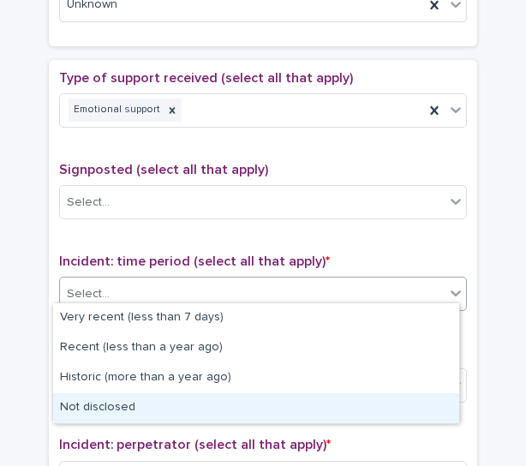
click at [81, 414] on div "Not disclosed" at bounding box center [256, 409] width 406 height 30
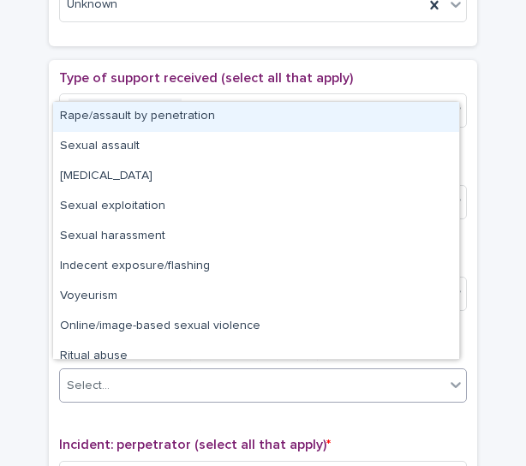
click at [114, 381] on div "Select..." at bounding box center [252, 386] width 385 height 28
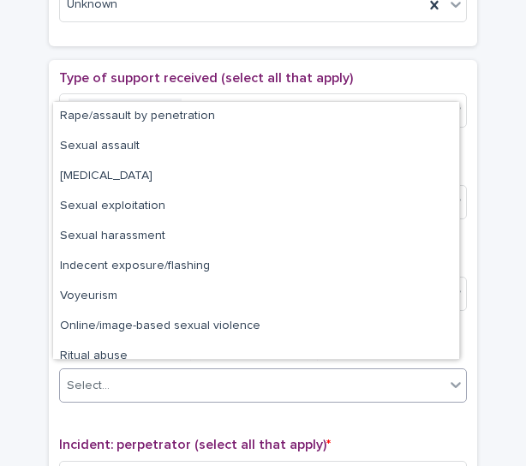
scroll to position [43, 0]
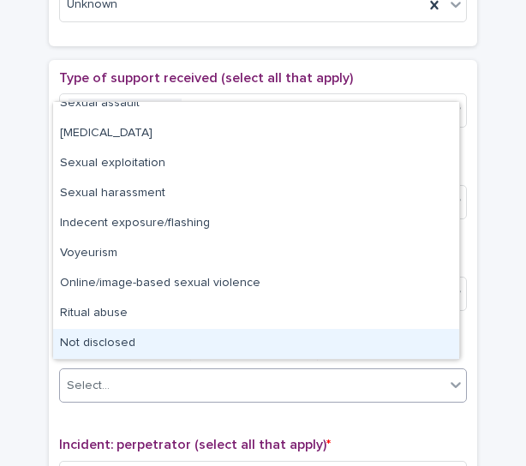
click at [101, 338] on div "Not disclosed" at bounding box center [256, 344] width 406 height 30
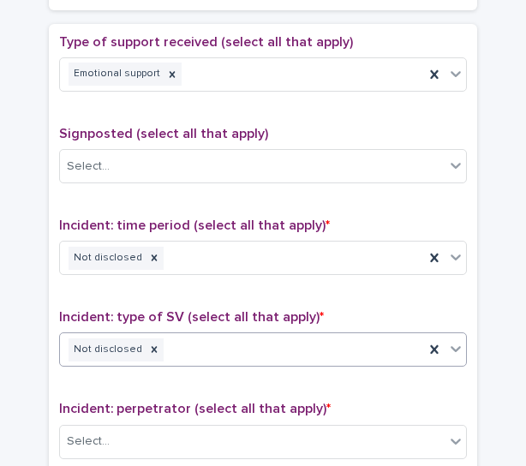
scroll to position [1115, 0]
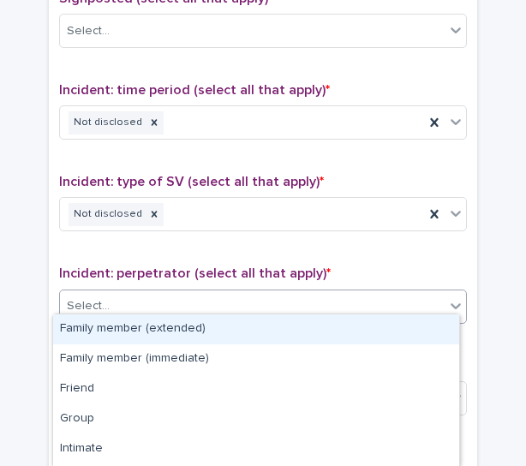
click at [119, 294] on div "Select..." at bounding box center [252, 306] width 385 height 28
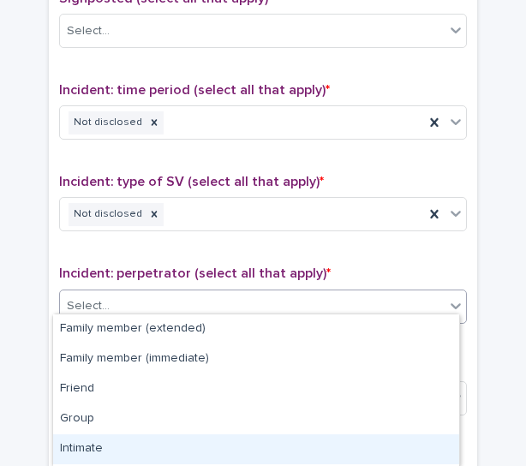
click at [91, 454] on div "Intimate" at bounding box center [256, 450] width 406 height 30
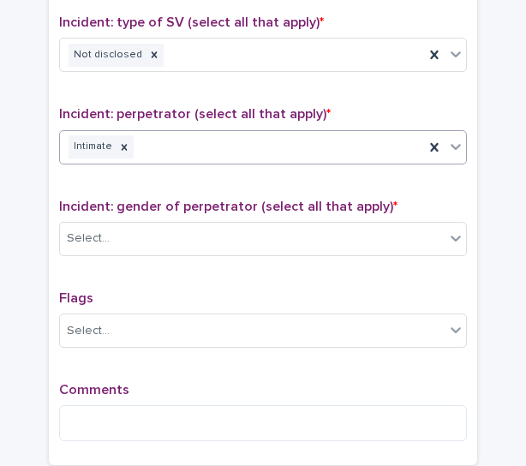
scroll to position [1286, 0]
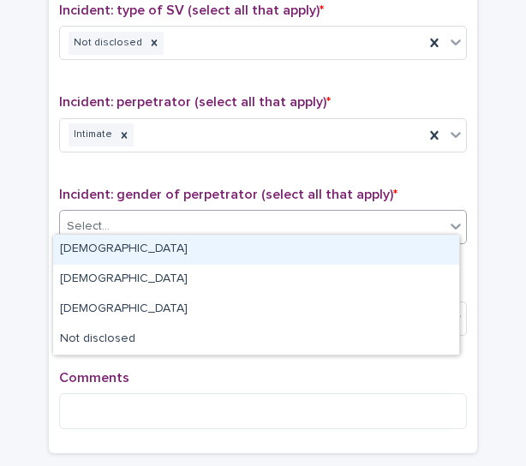
click at [135, 219] on div "Select..." at bounding box center [252, 227] width 385 height 28
click at [105, 246] on div "[DEMOGRAPHIC_DATA]" at bounding box center [256, 250] width 406 height 30
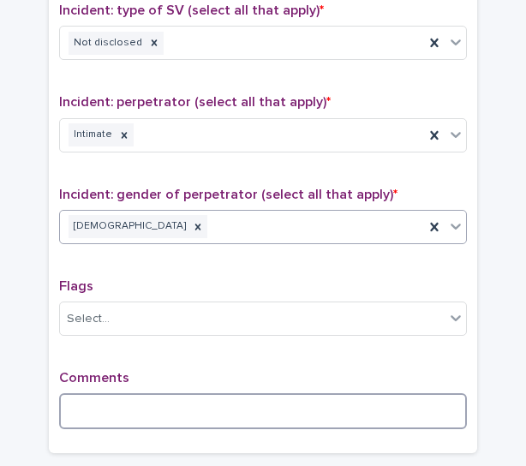
click at [125, 394] on textarea at bounding box center [263, 412] width 408 height 36
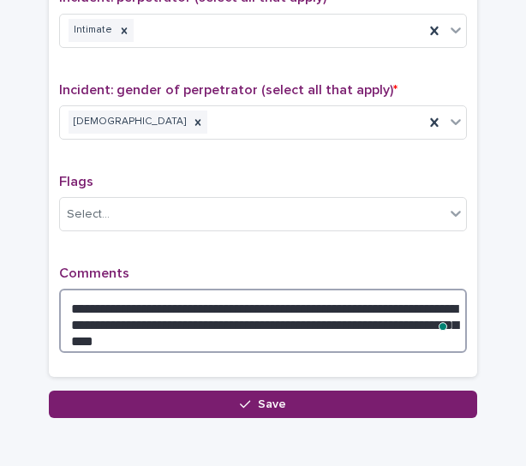
scroll to position [1466, 0]
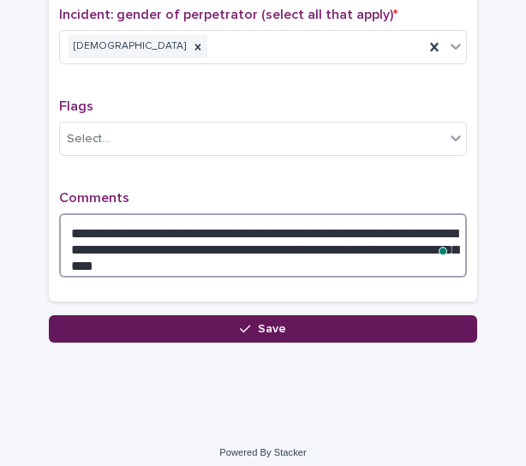
type textarea "**********"
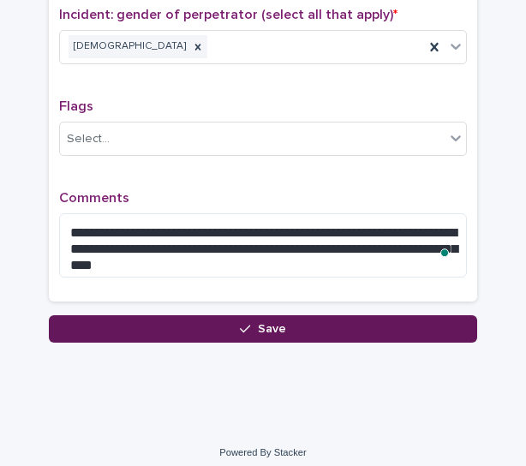
click at [255, 327] on button "Save" at bounding box center [263, 328] width 429 height 27
